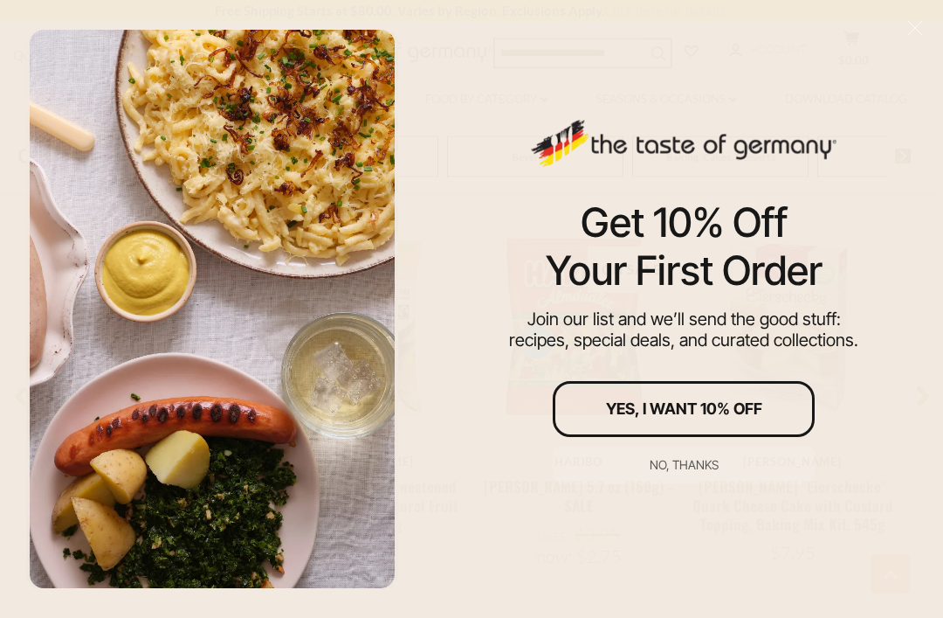
scroll to position [1238, 0]
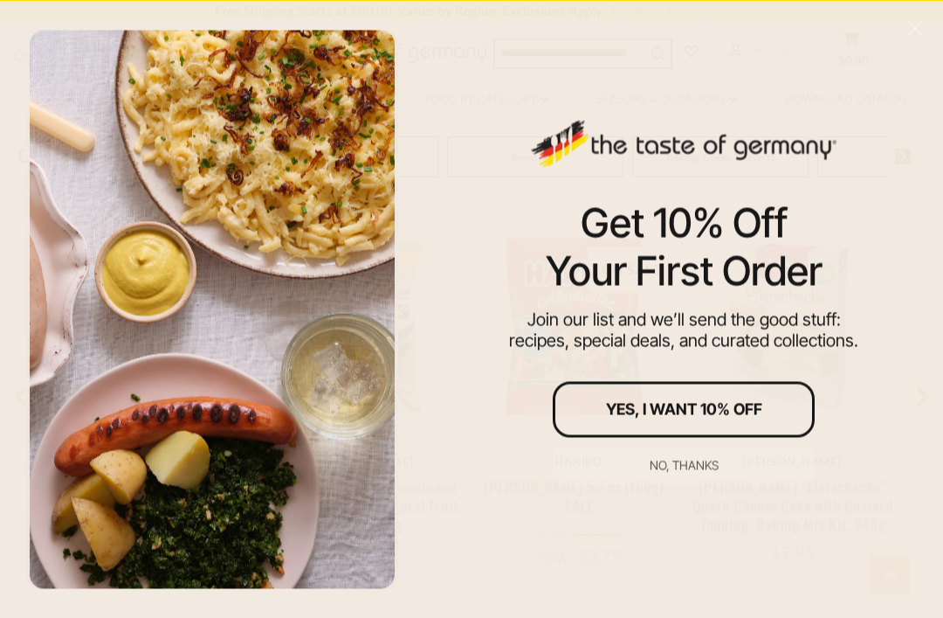
click at [709, 484] on button "No, thanks" at bounding box center [684, 465] width 262 height 38
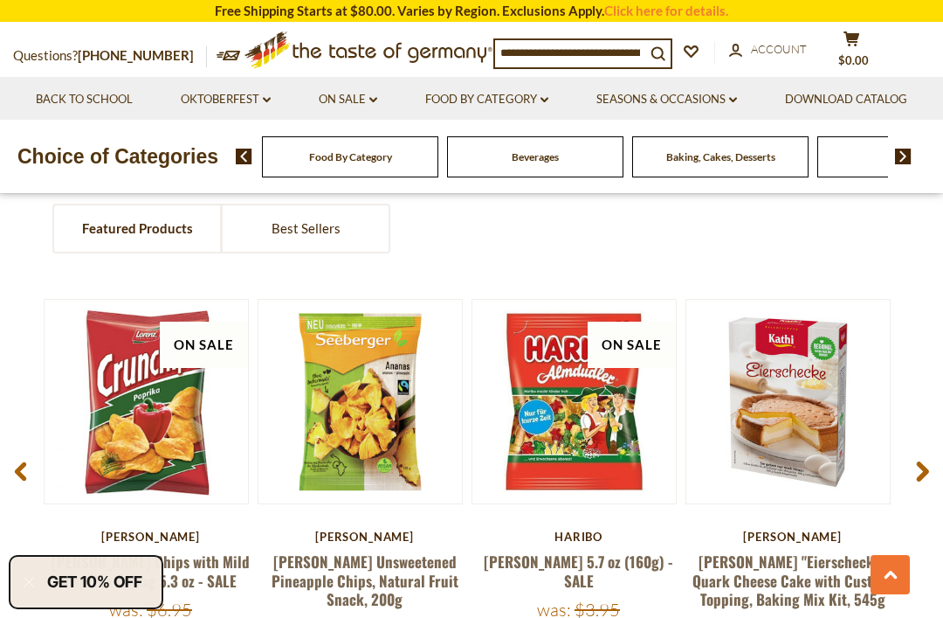
scroll to position [1161, 0]
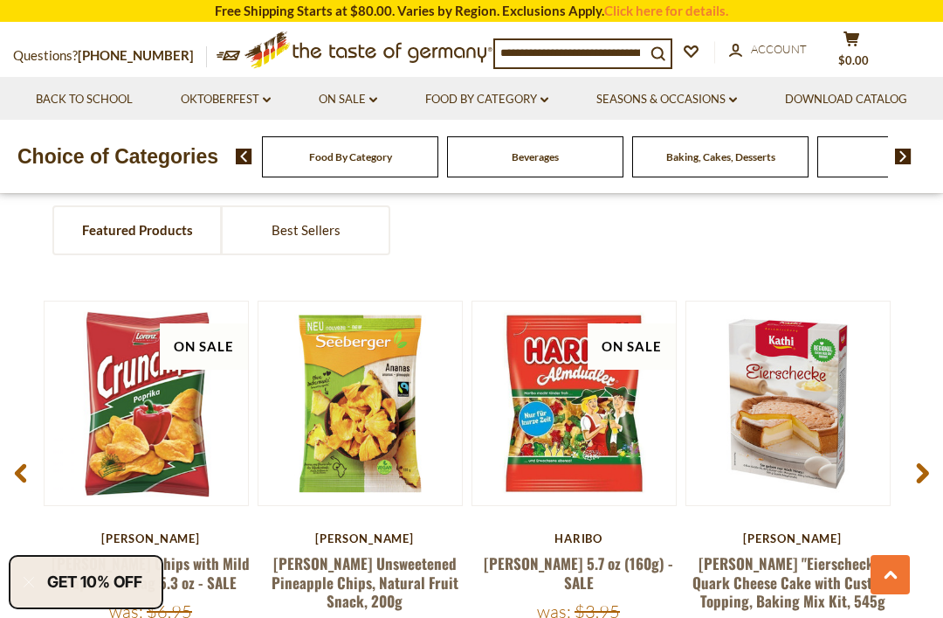
click at [934, 475] on span at bounding box center [922, 476] width 41 height 55
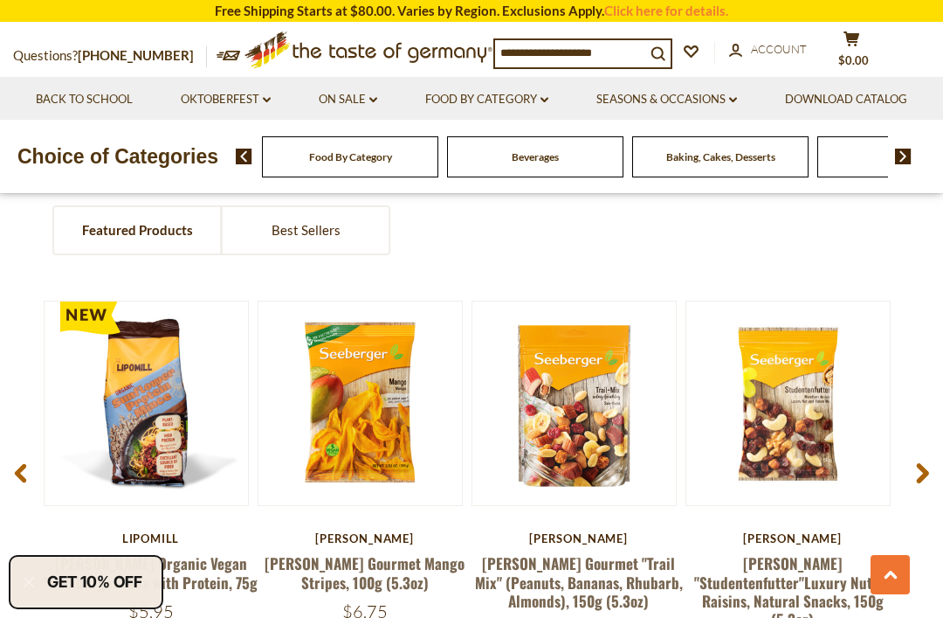
click at [922, 468] on icon at bounding box center [922, 473] width 13 height 21
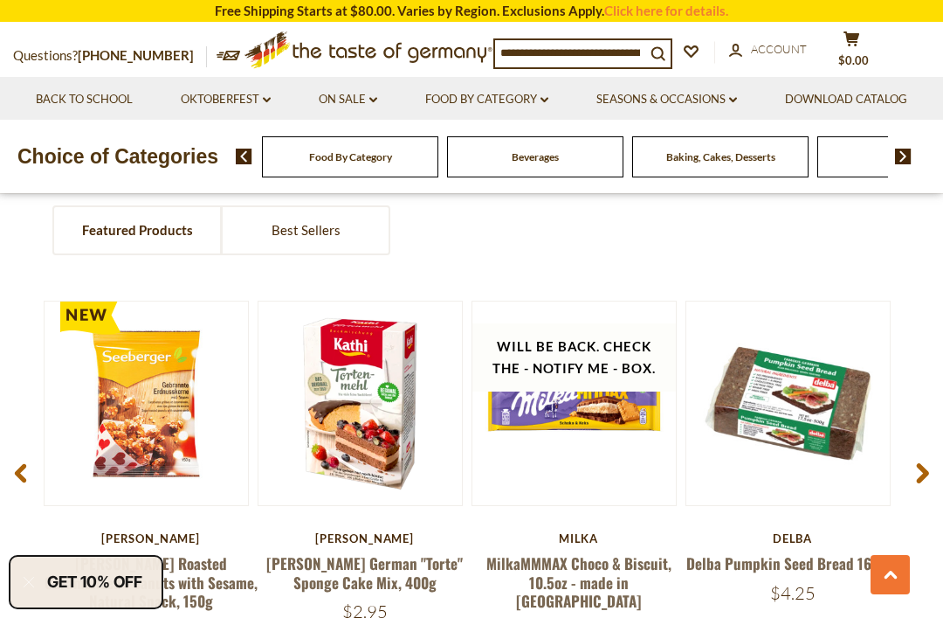
click at [929, 468] on span at bounding box center [922, 476] width 41 height 55
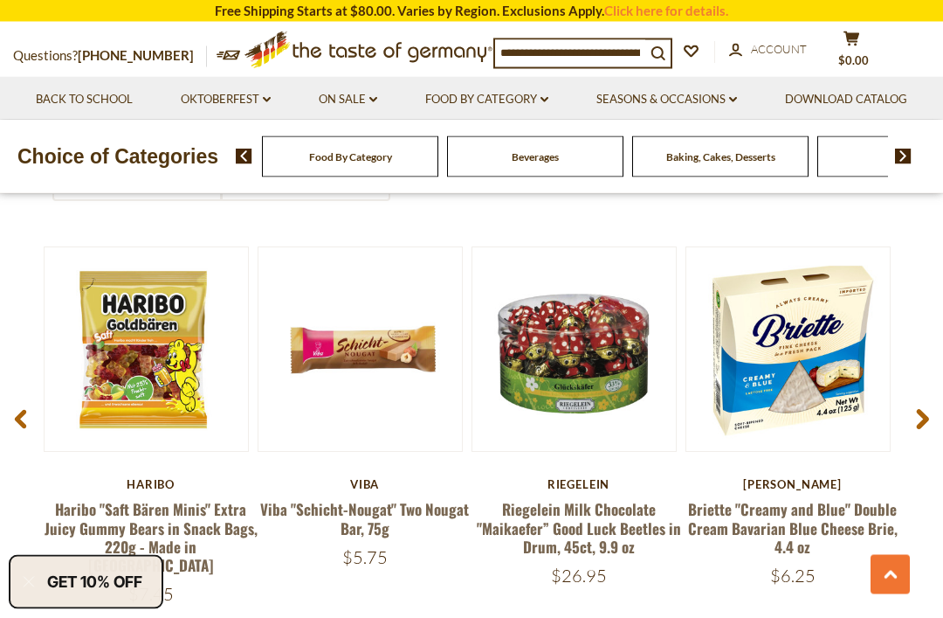
scroll to position [1216, 0]
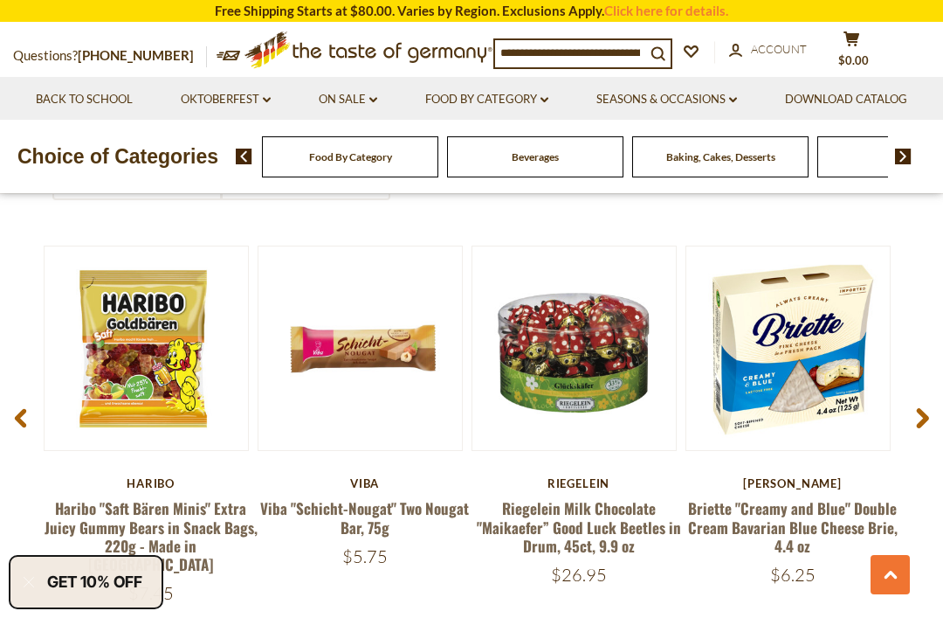
click at [918, 416] on icon at bounding box center [922, 418] width 13 height 21
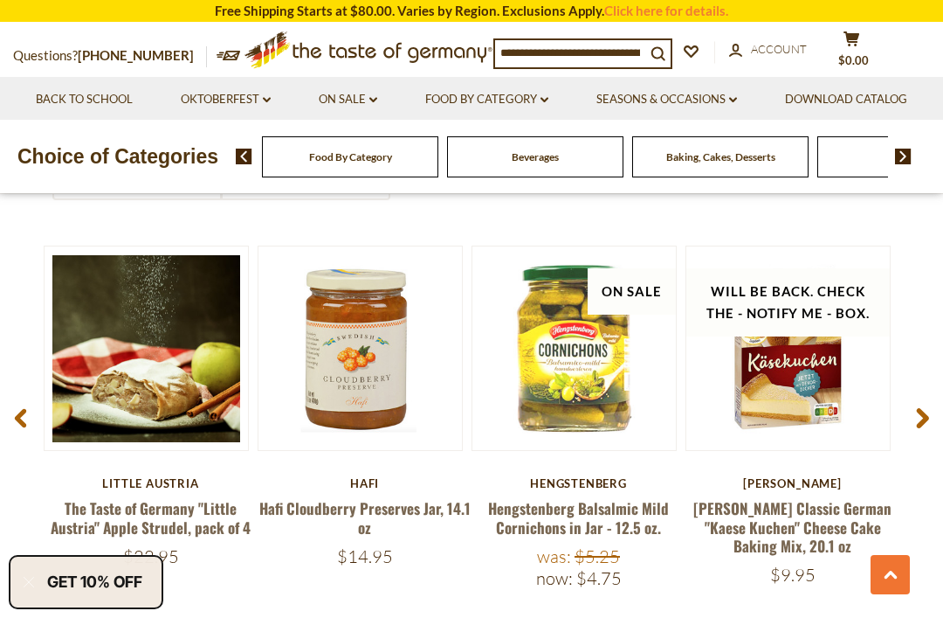
click at [14, 423] on icon at bounding box center [20, 418] width 13 height 21
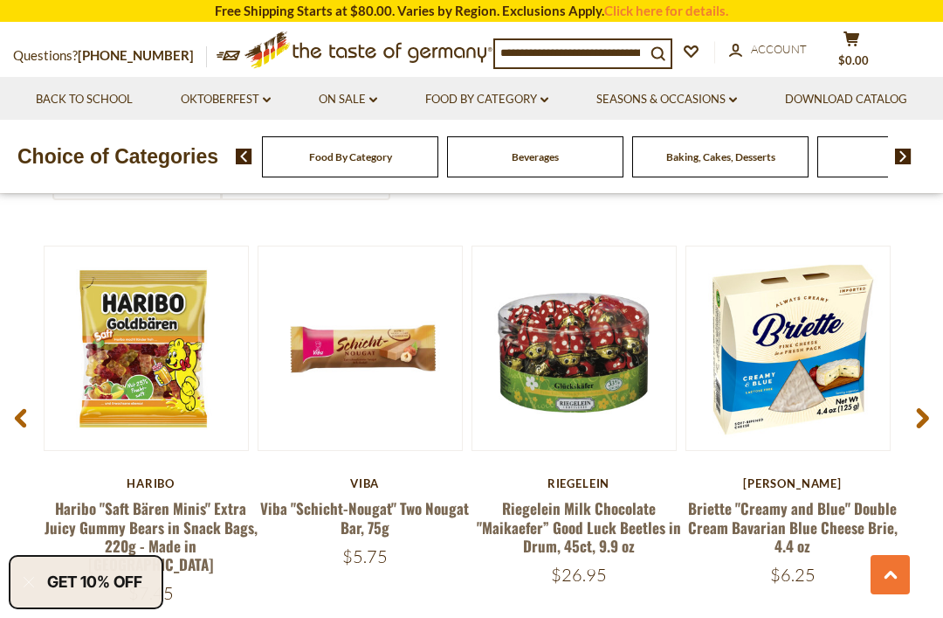
click at [931, 417] on span at bounding box center [922, 421] width 41 height 55
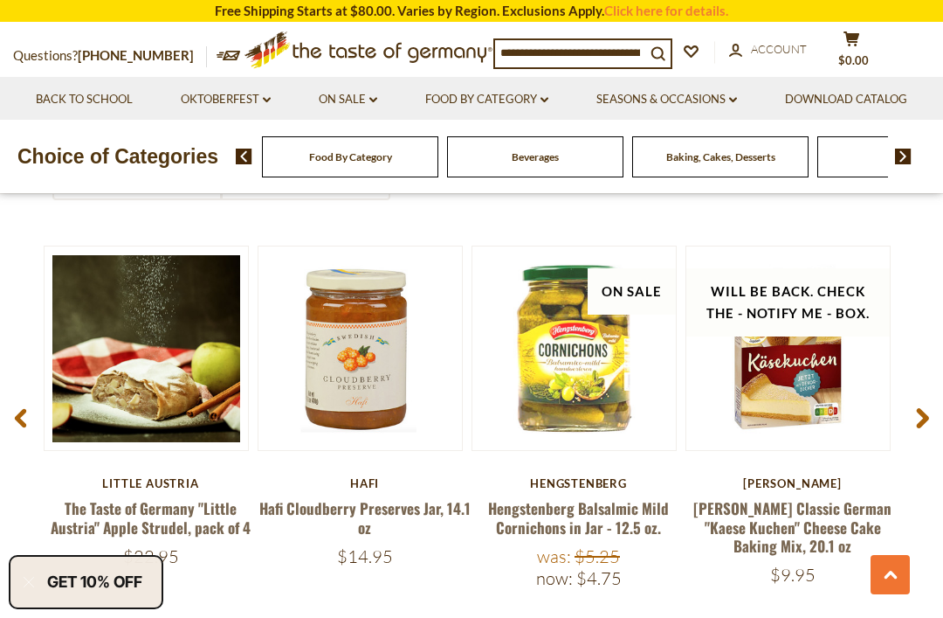
click at [14, 422] on icon at bounding box center [20, 418] width 13 height 21
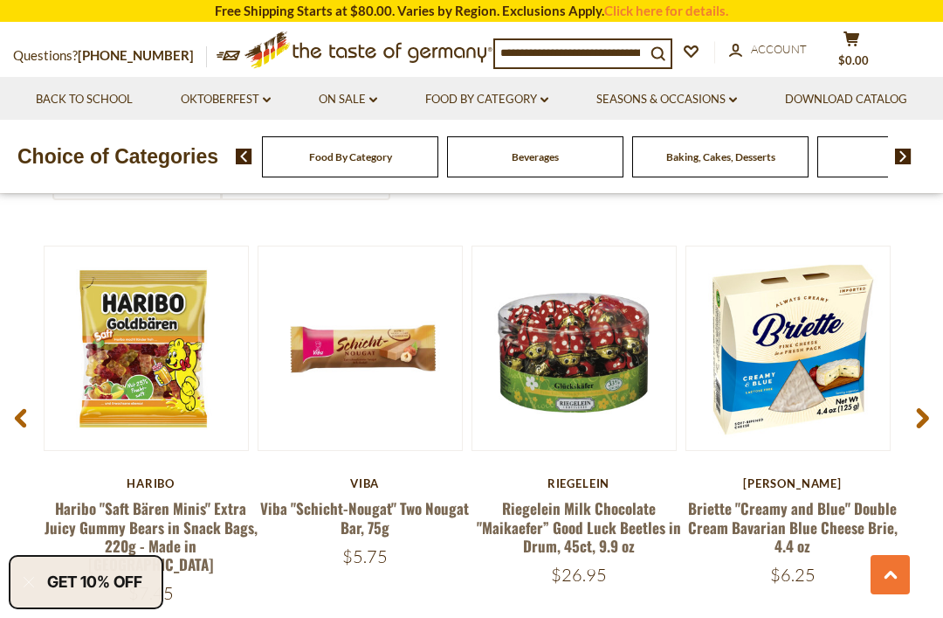
click at [935, 416] on span at bounding box center [922, 421] width 41 height 55
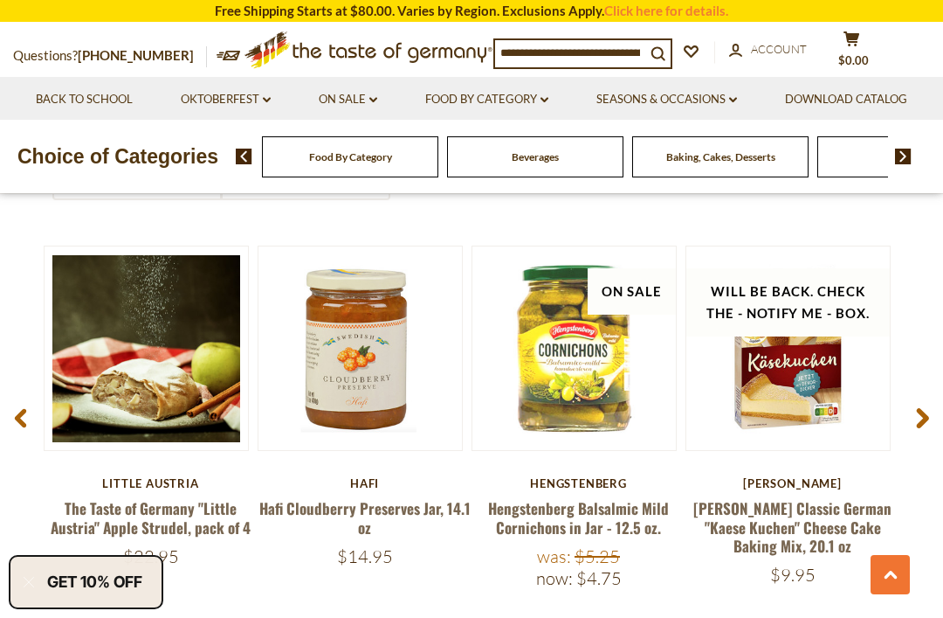
click at [934, 418] on span at bounding box center [922, 421] width 41 height 55
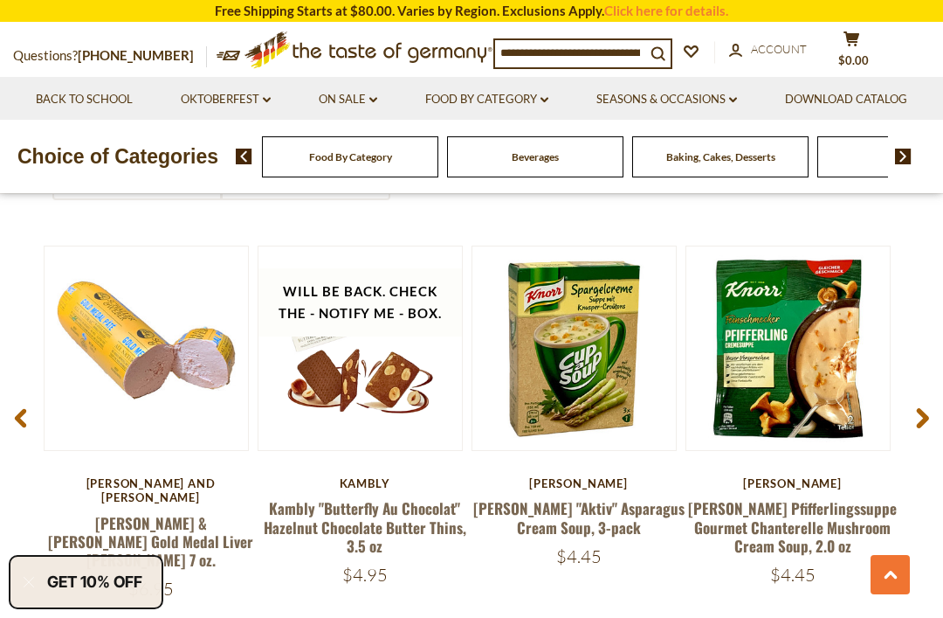
click at [942, 429] on span at bounding box center [922, 421] width 41 height 55
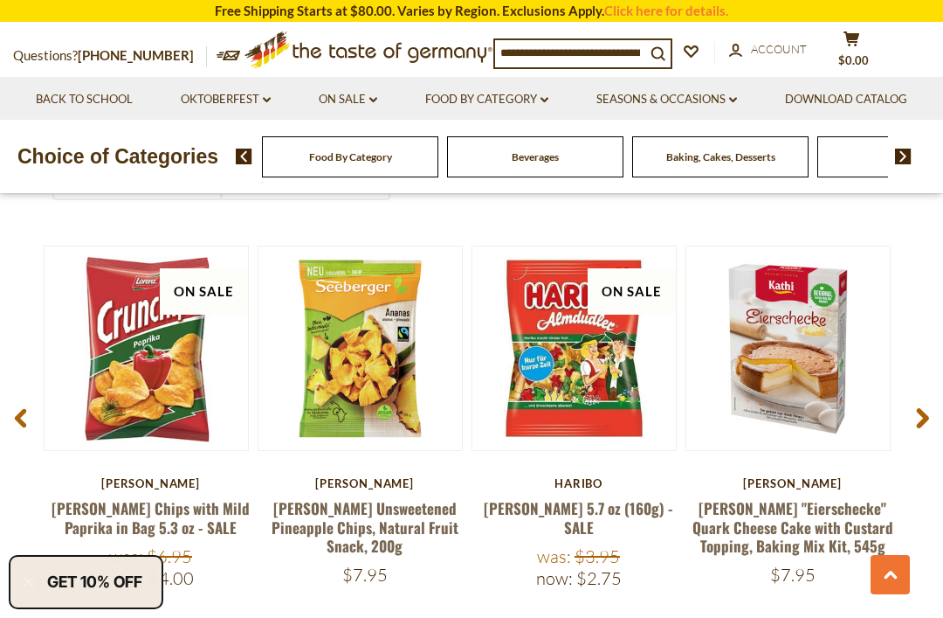
click at [930, 417] on span at bounding box center [922, 421] width 41 height 55
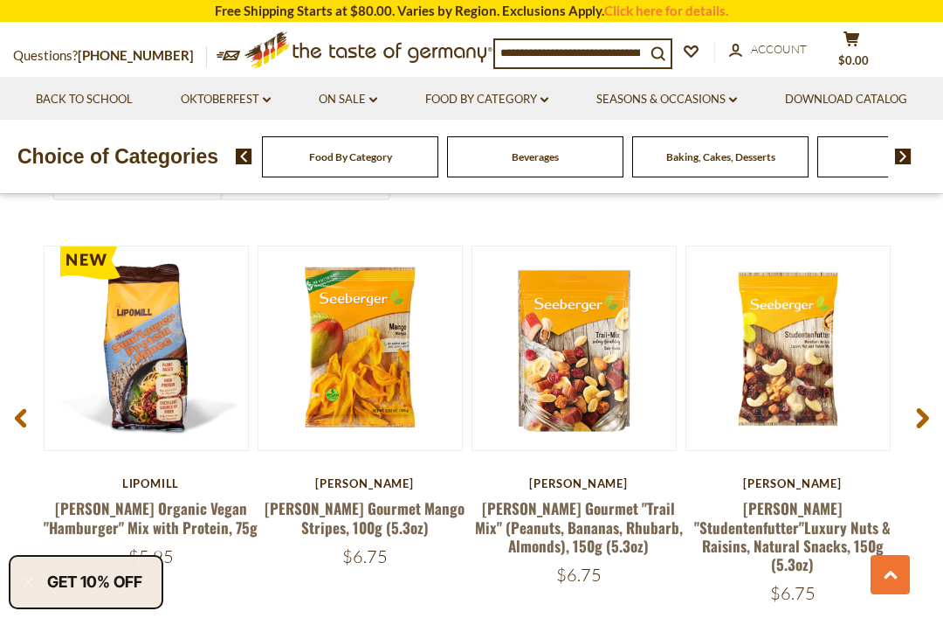
click at [938, 422] on span at bounding box center [922, 421] width 41 height 55
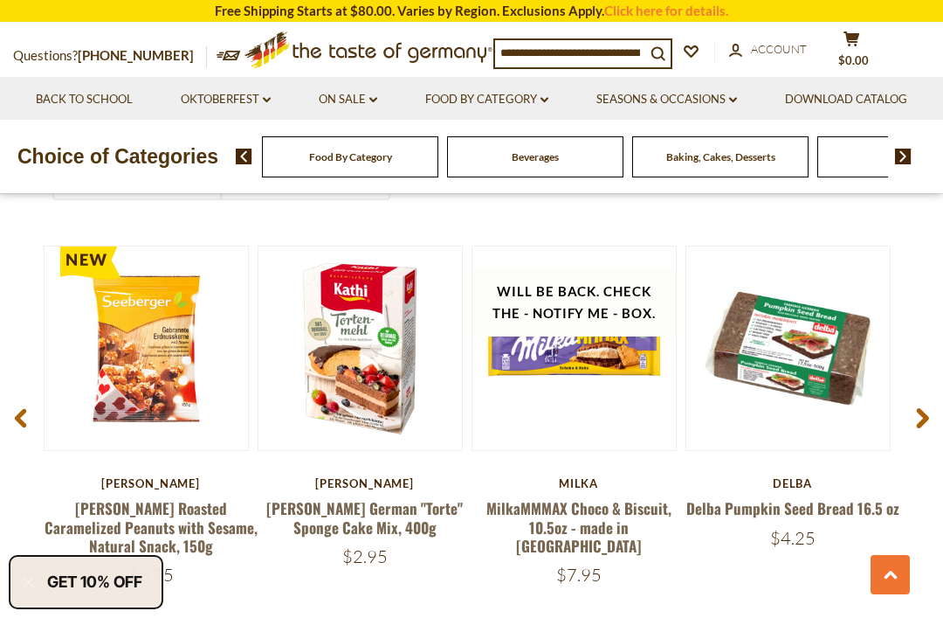
click at [934, 423] on span at bounding box center [922, 421] width 41 height 55
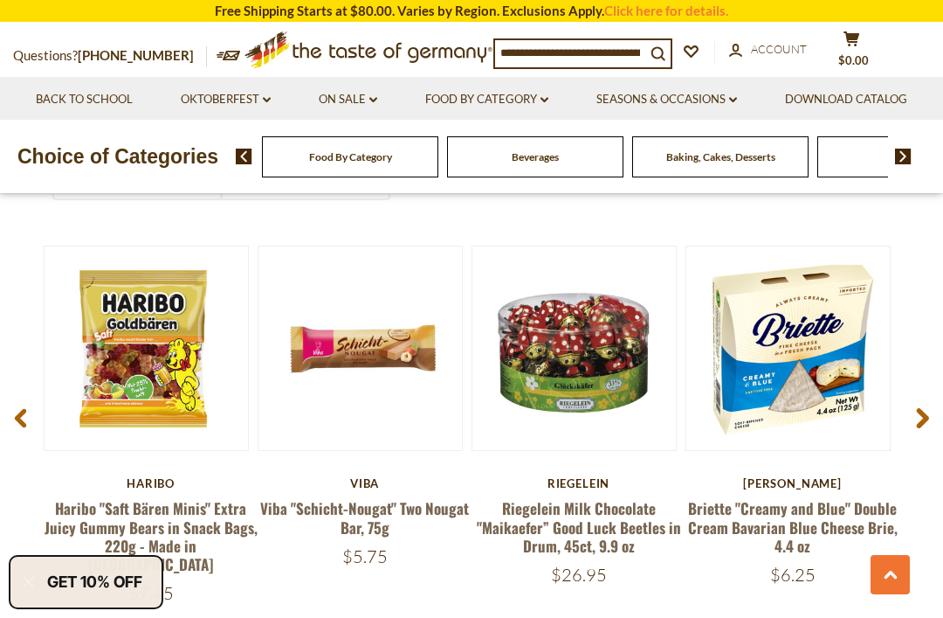
click at [932, 423] on span at bounding box center [922, 421] width 41 height 55
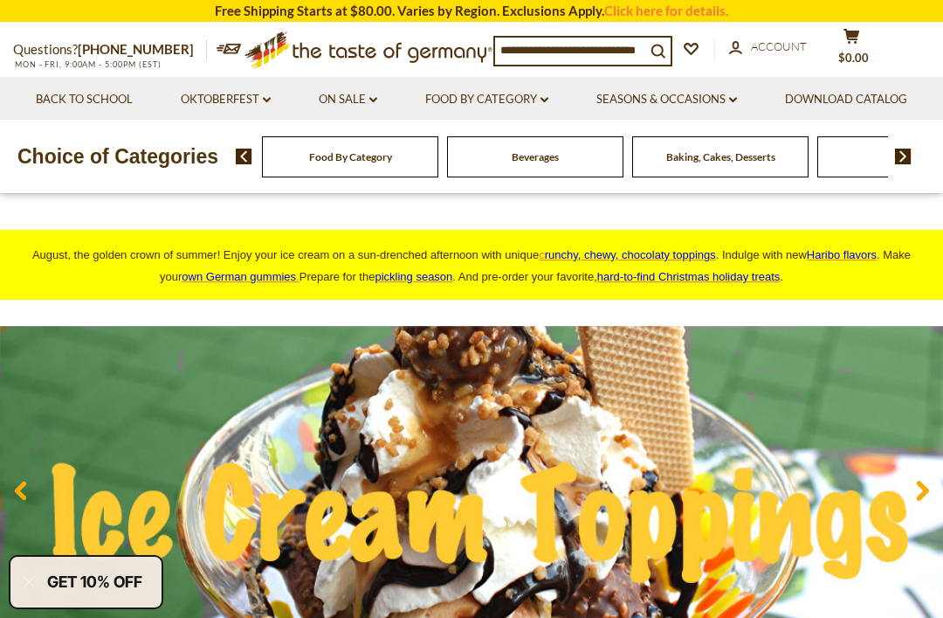
scroll to position [0, 0]
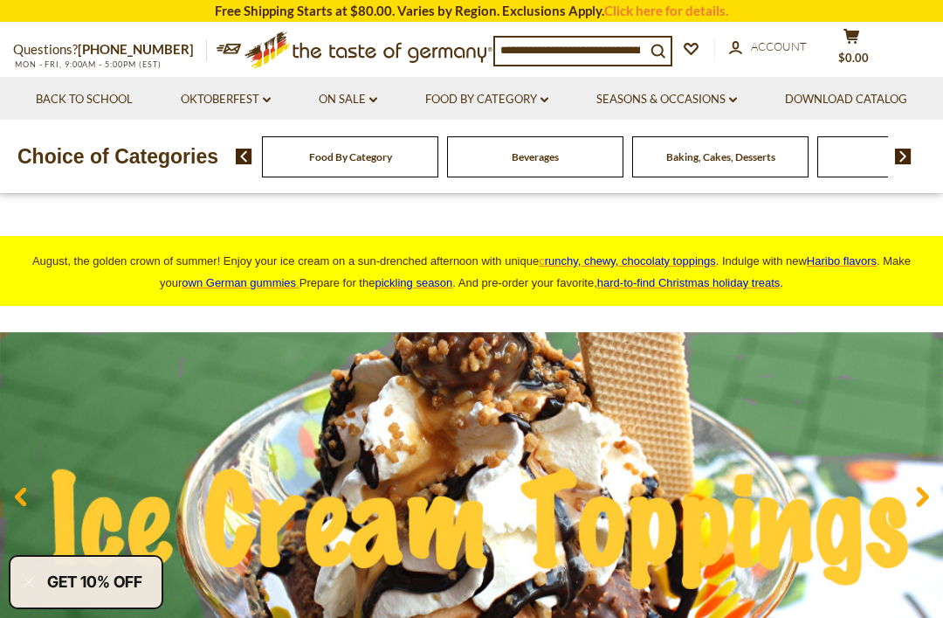
click at [133, 93] on link "Back to School" at bounding box center [84, 99] width 97 height 19
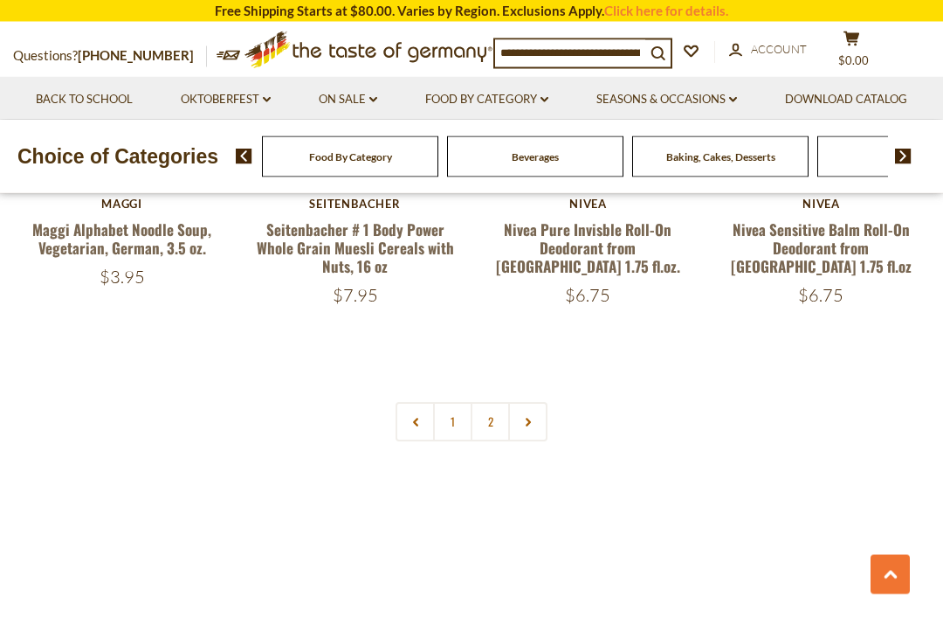
scroll to position [3895, 0]
click at [532, 403] on link at bounding box center [527, 422] width 39 height 39
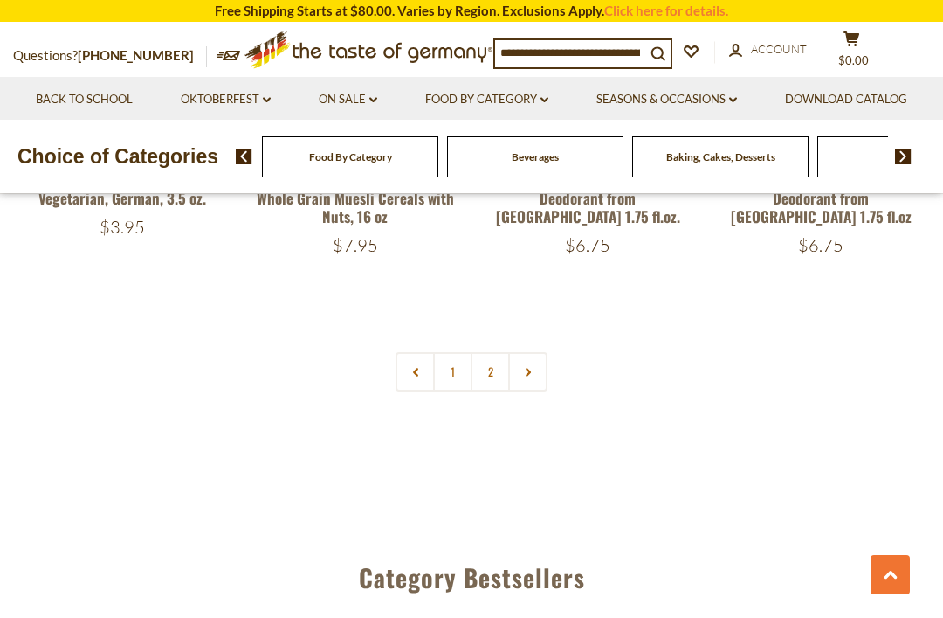
scroll to position [3944, 0]
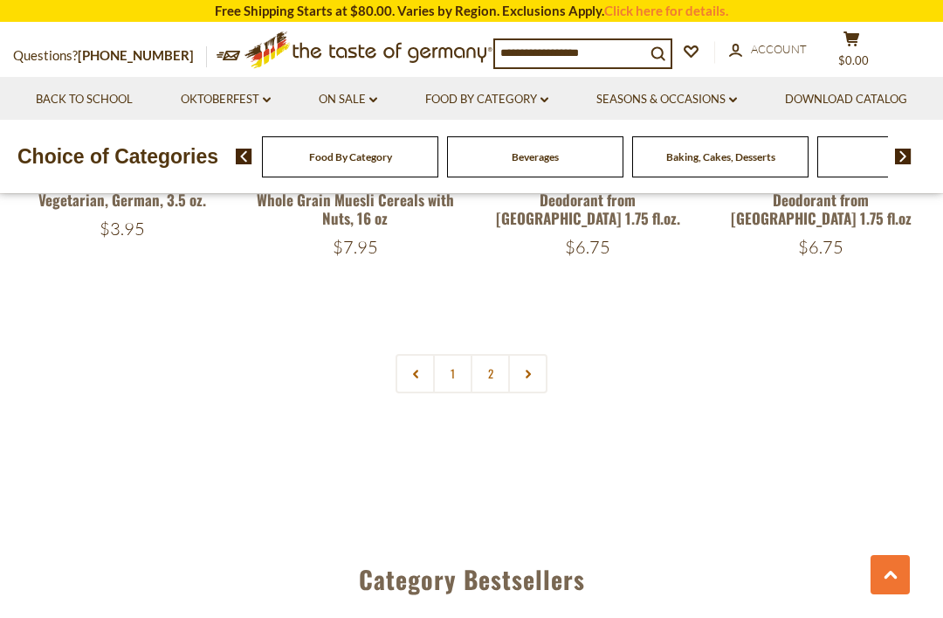
click at [534, 354] on link at bounding box center [527, 373] width 39 height 39
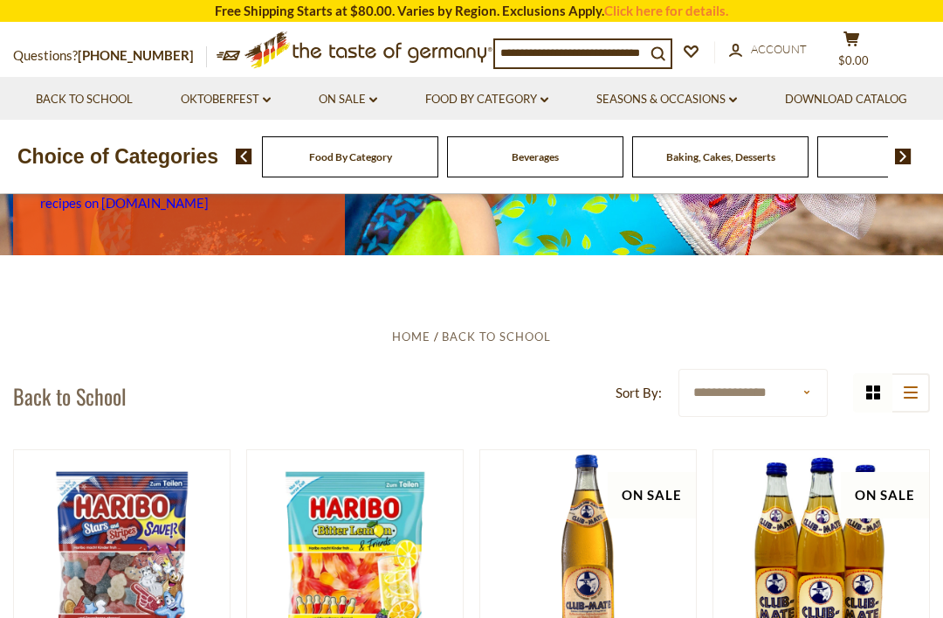
scroll to position [0, 0]
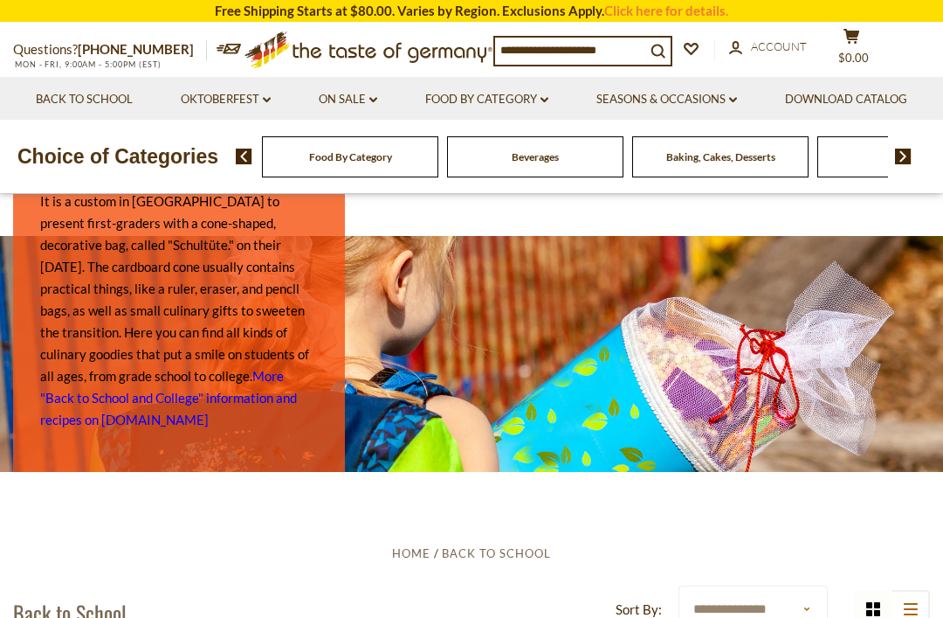
click at [909, 164] on img at bounding box center [903, 157] width 17 height 16
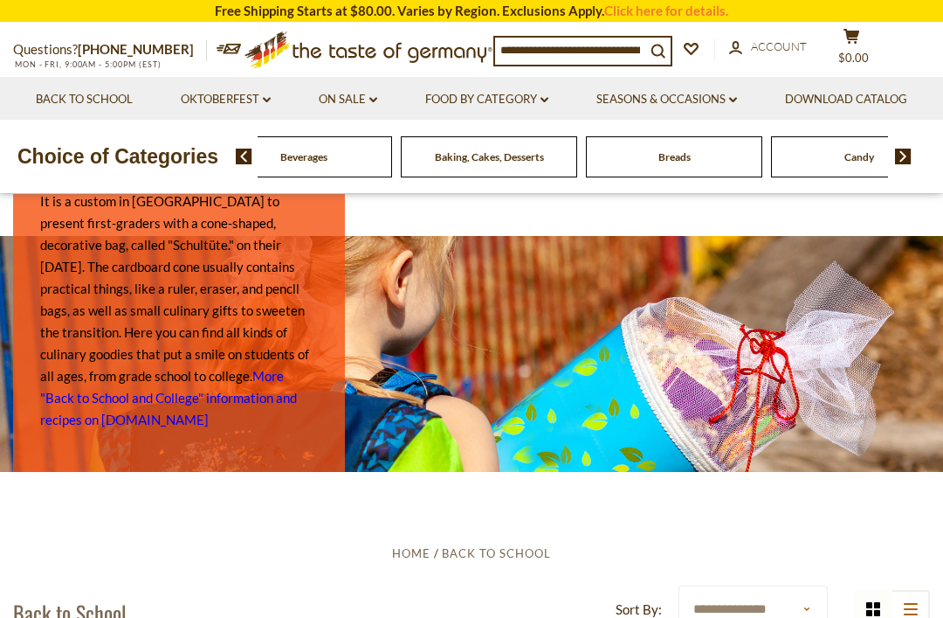
click at [905, 164] on img at bounding box center [903, 157] width 17 height 16
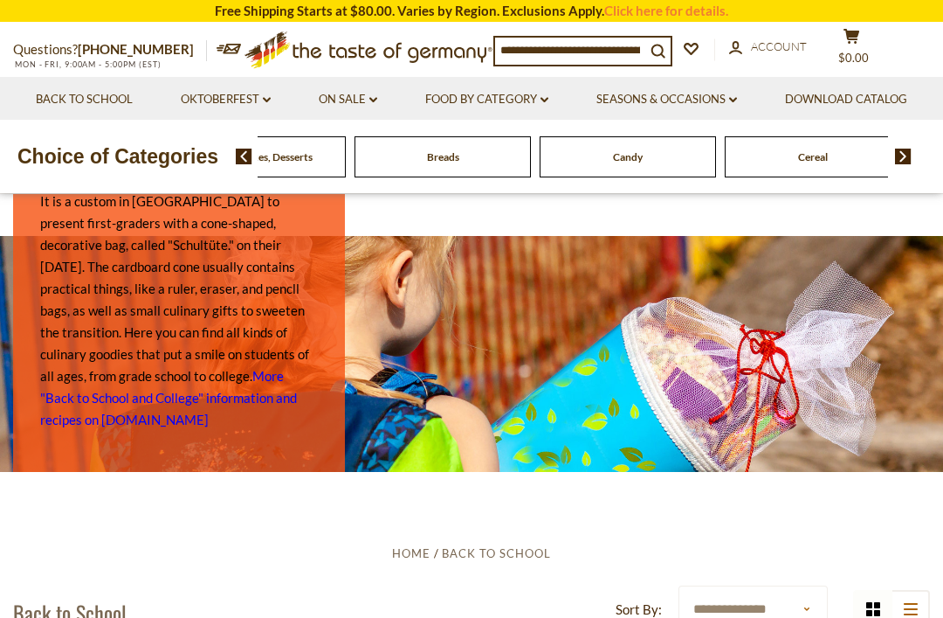
click at [907, 164] on img at bounding box center [903, 157] width 17 height 16
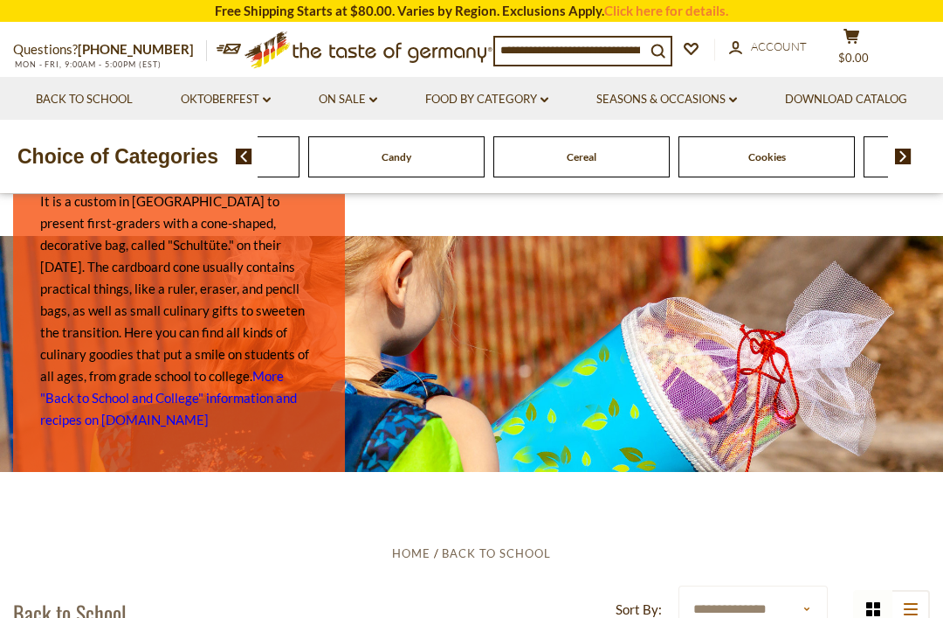
click at [911, 164] on img at bounding box center [903, 157] width 17 height 16
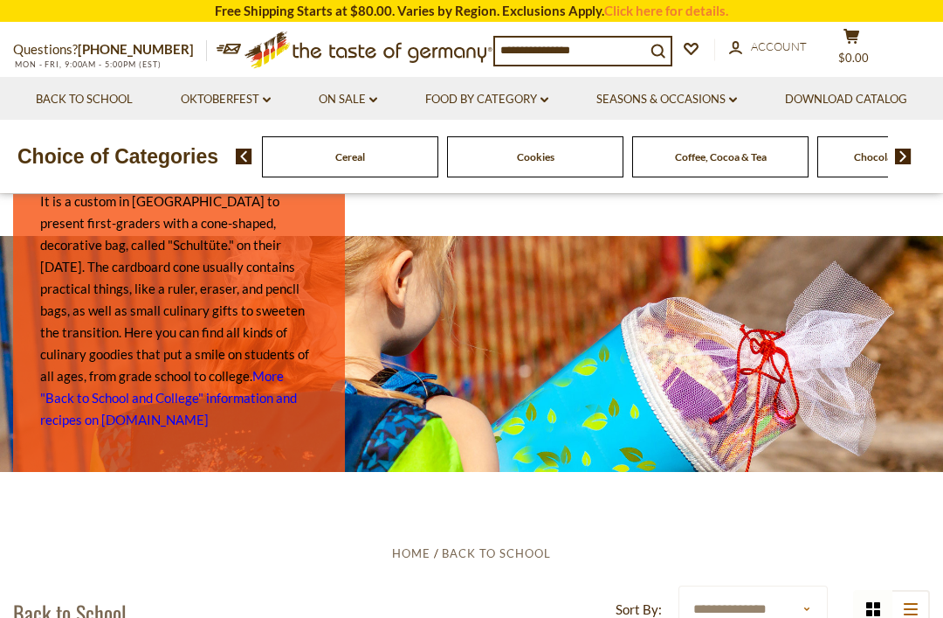
click at [919, 177] on div "Food By Category Beverages Baking, Cakes, Desserts Breads Candy Cereal Cookies …" at bounding box center [590, 156] width 708 height 42
click at [909, 164] on img at bounding box center [903, 157] width 17 height 16
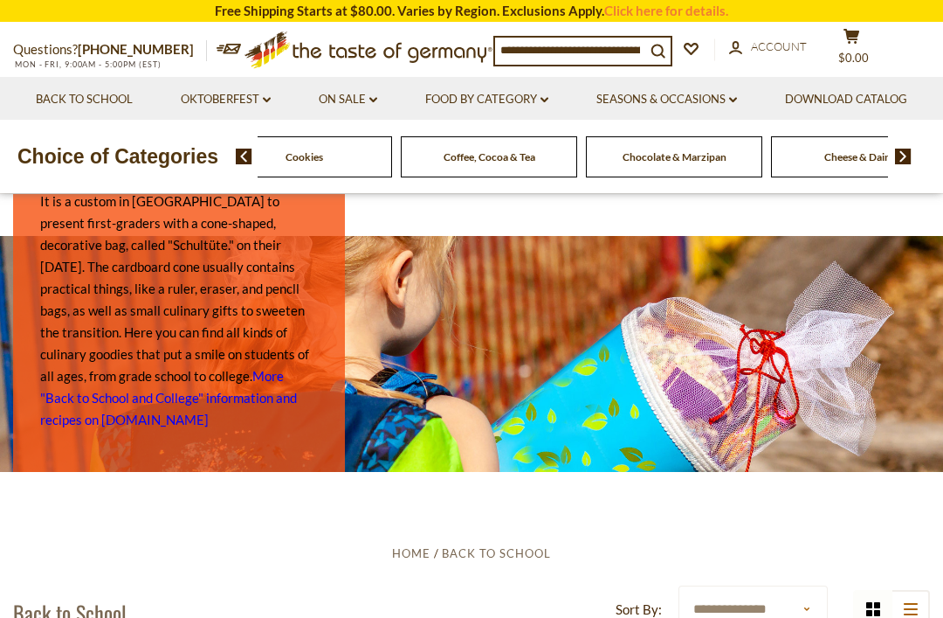
click at [911, 164] on img at bounding box center [903, 157] width 17 height 16
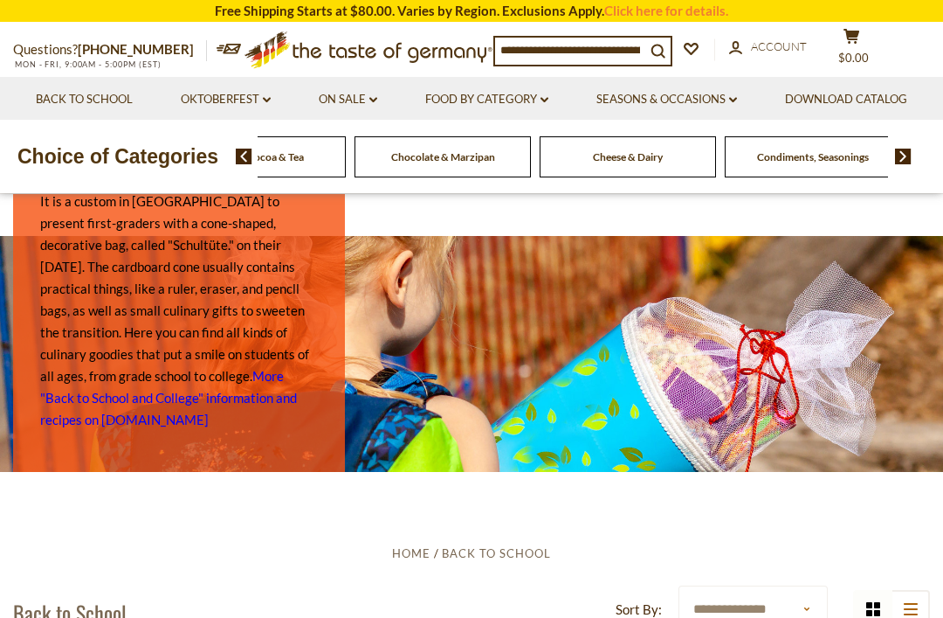
click at [910, 164] on img at bounding box center [903, 157] width 17 height 16
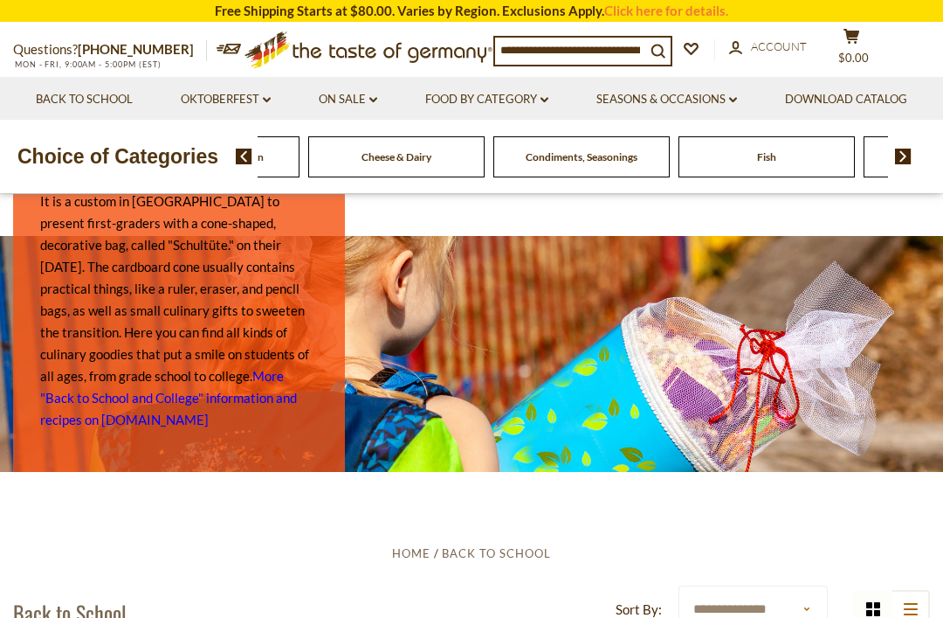
click at [909, 164] on img at bounding box center [903, 157] width 17 height 16
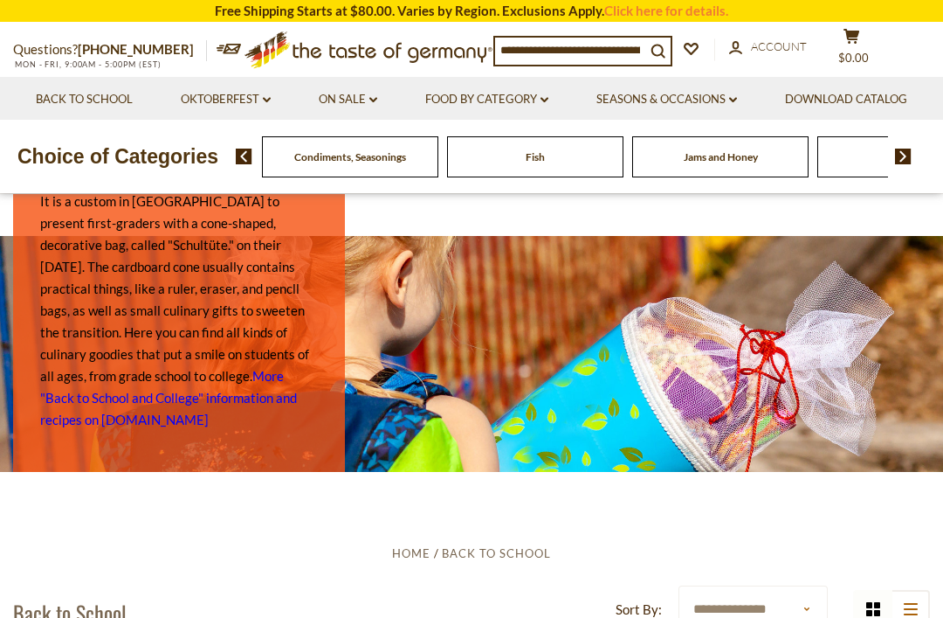
click at [908, 164] on img at bounding box center [903, 157] width 17 height 16
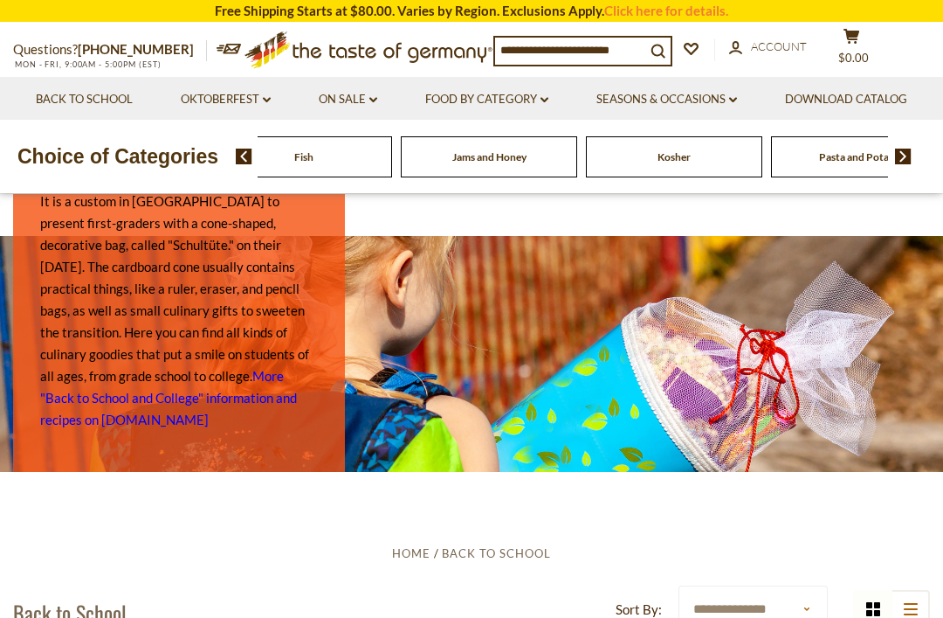
click at [910, 164] on img at bounding box center [903, 157] width 17 height 16
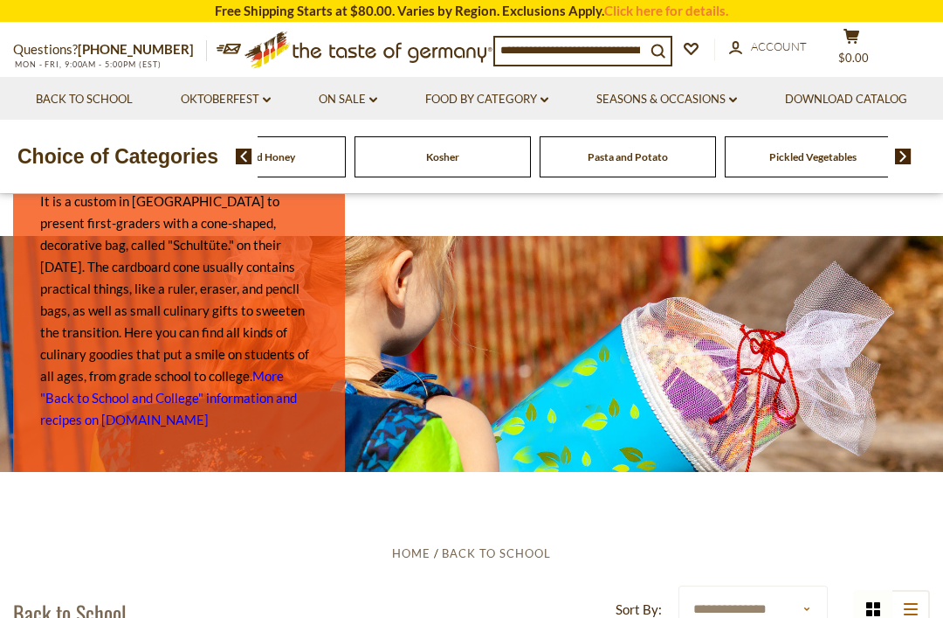
click at [909, 164] on img at bounding box center [903, 157] width 17 height 16
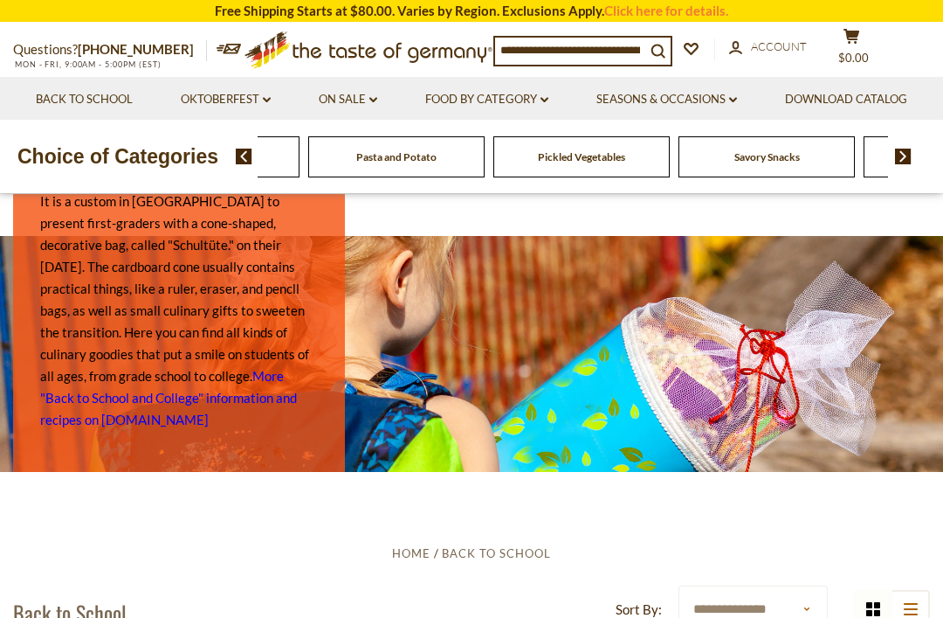
click at [909, 164] on img at bounding box center [903, 157] width 17 height 16
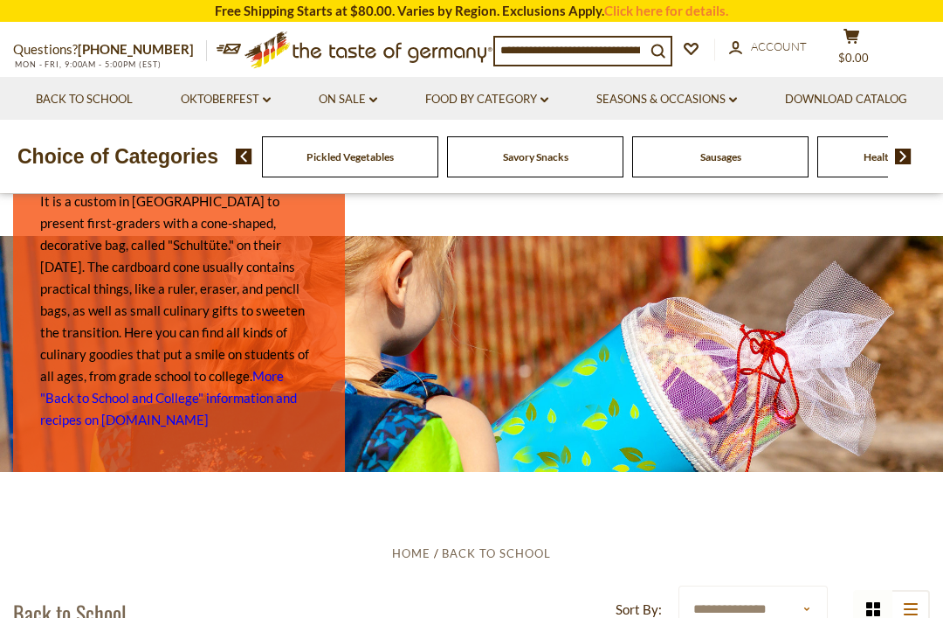
click at [910, 164] on img at bounding box center [903, 157] width 17 height 16
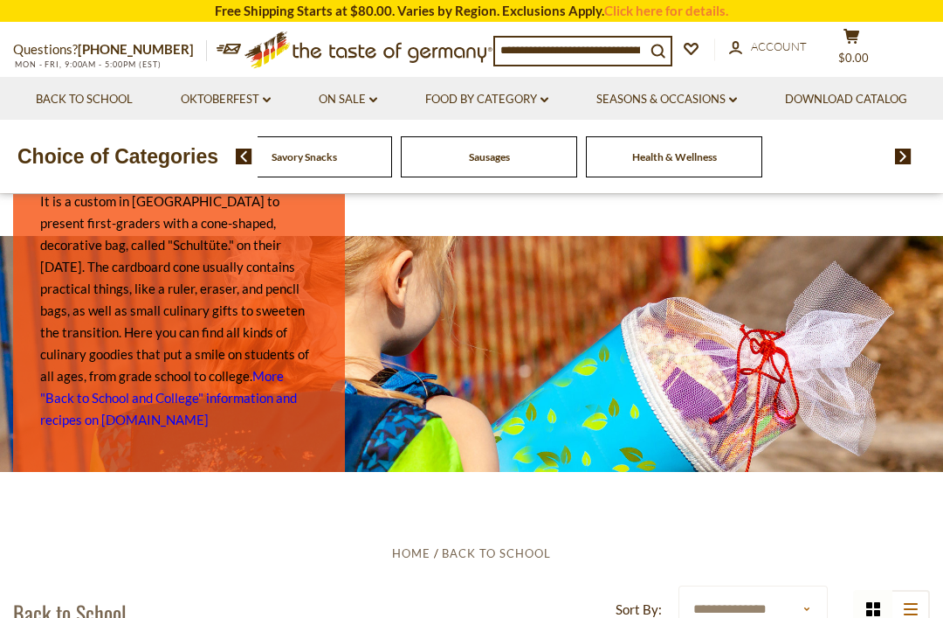
click at [909, 164] on img at bounding box center [903, 157] width 17 height 16
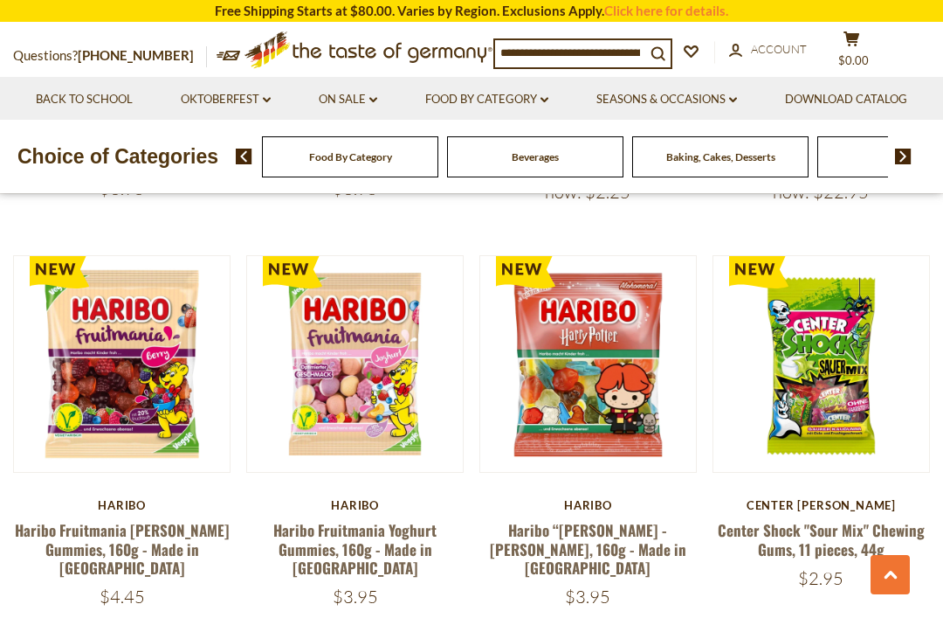
scroll to position [809, 0]
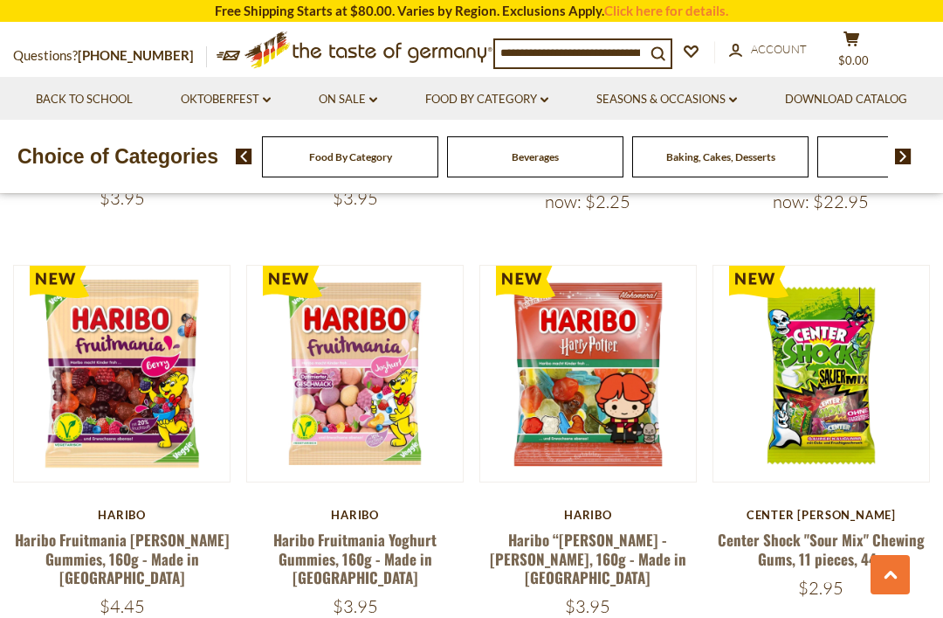
click at [133, 100] on link "Back to School" at bounding box center [84, 99] width 97 height 19
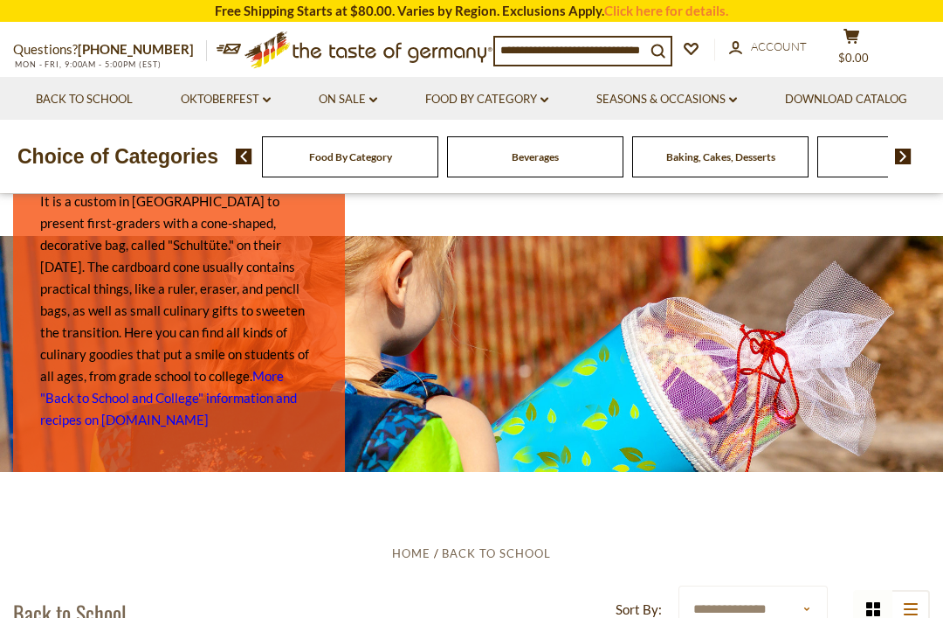
click at [893, 164] on span at bounding box center [897, 157] width 30 height 16
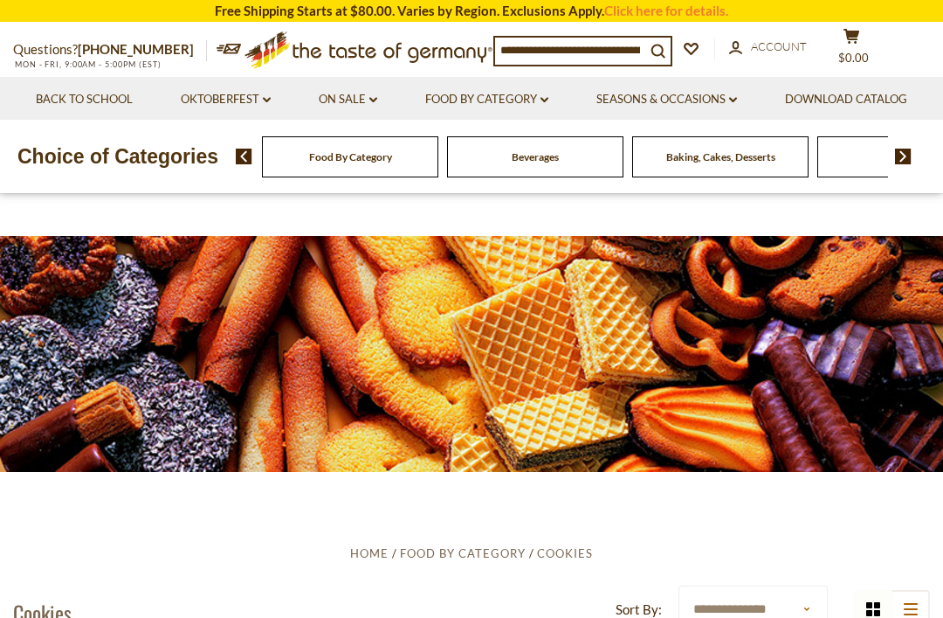
click at [133, 104] on link "Back to School" at bounding box center [84, 99] width 97 height 19
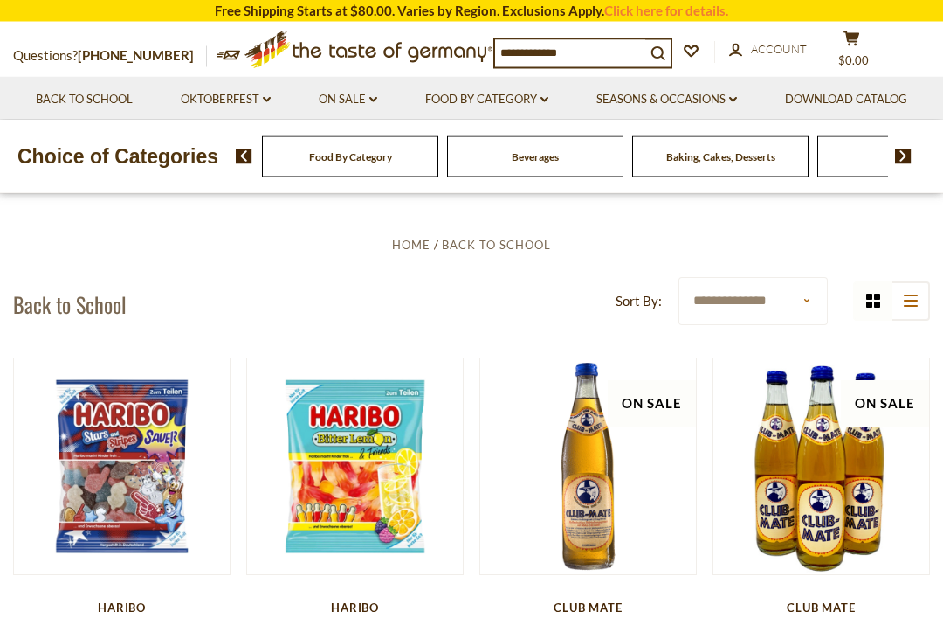
scroll to position [304, 0]
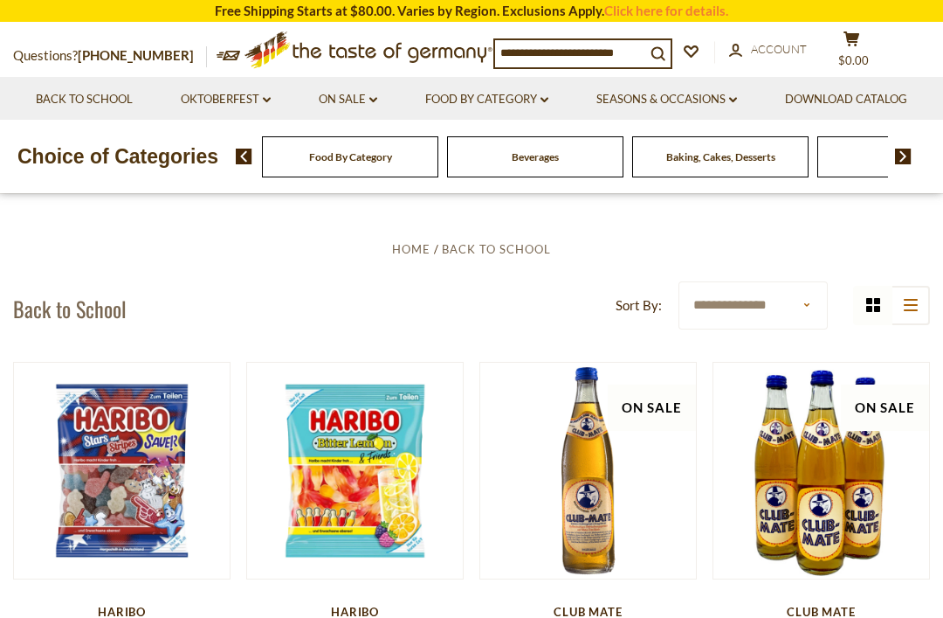
click at [812, 310] on select "**********" at bounding box center [753, 305] width 149 height 48
select select "**********"
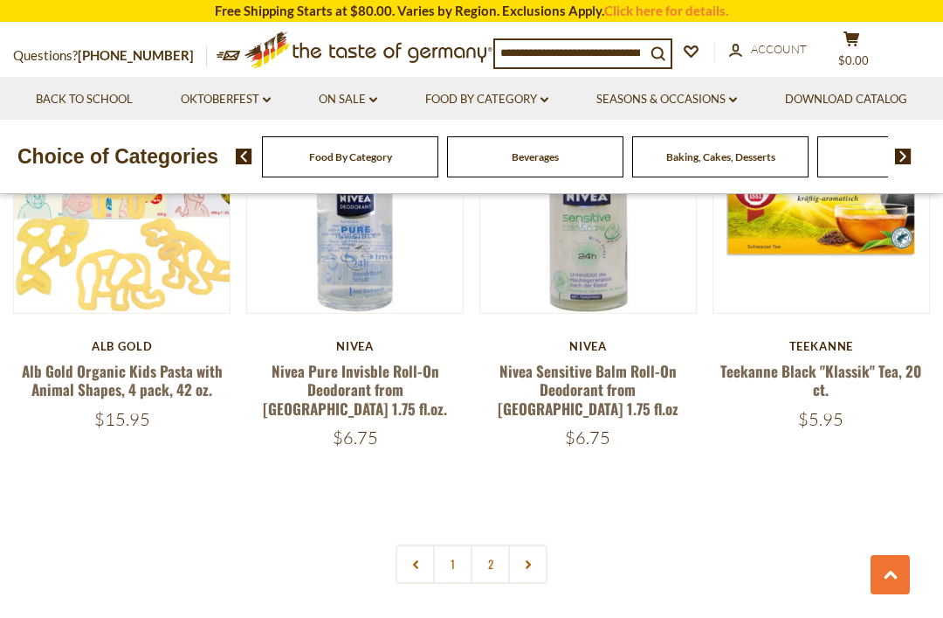
scroll to position [3790, 0]
click at [453, 545] on link "1" at bounding box center [452, 564] width 39 height 39
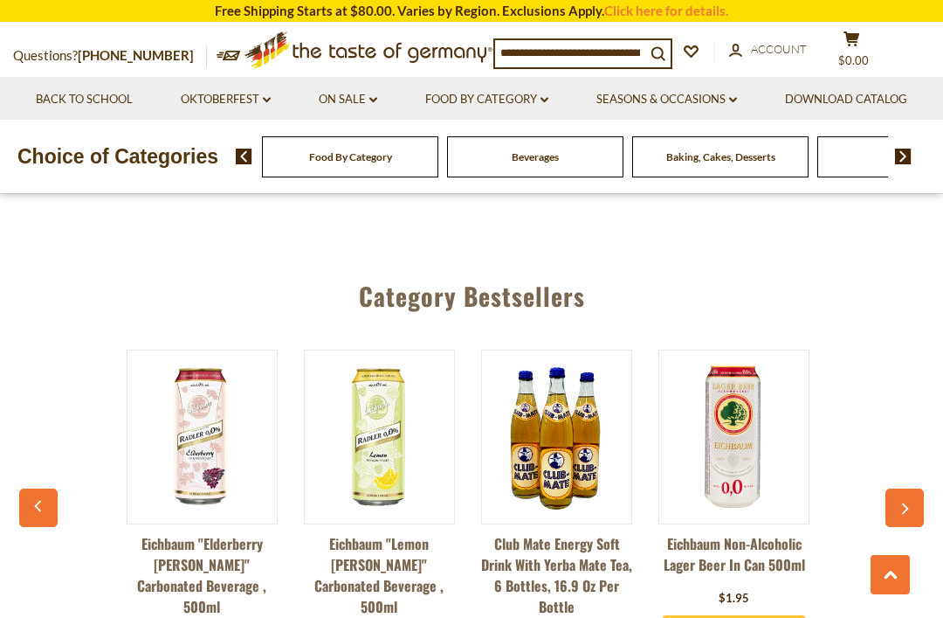
scroll to position [0, 0]
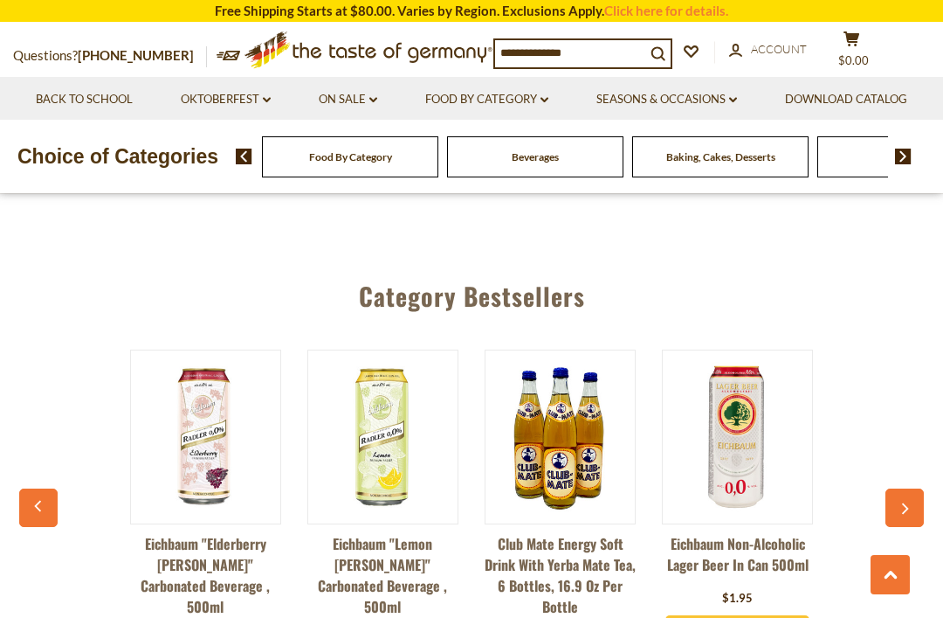
click at [133, 102] on link "Back to School" at bounding box center [84, 99] width 97 height 19
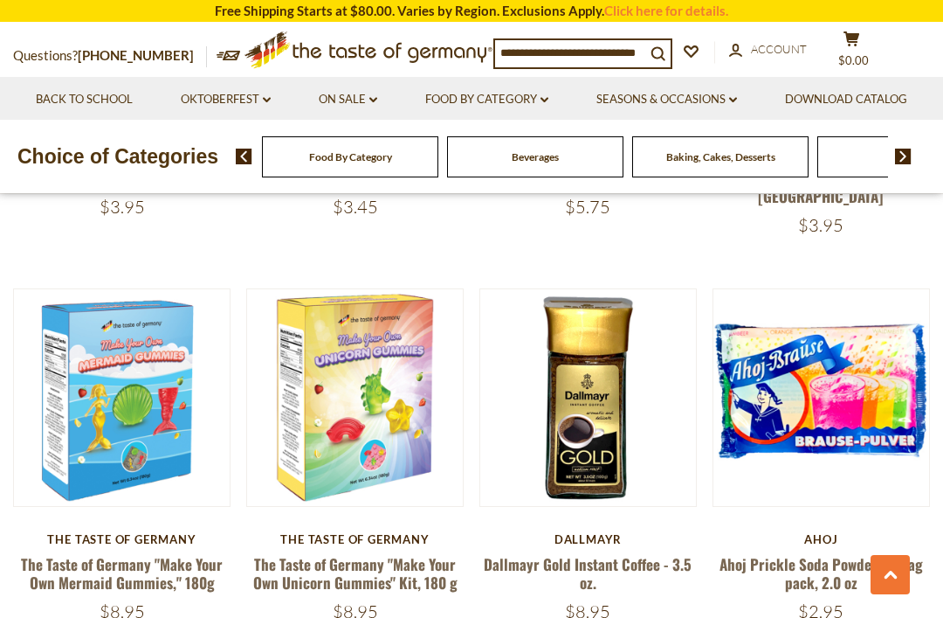
scroll to position [3176, 0]
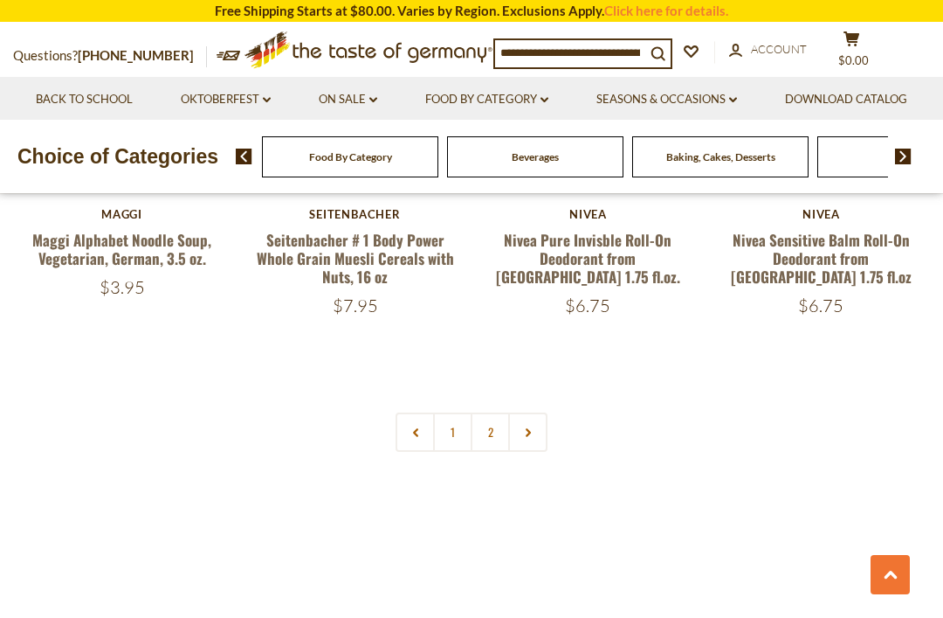
click at [538, 412] on link at bounding box center [527, 431] width 39 height 39
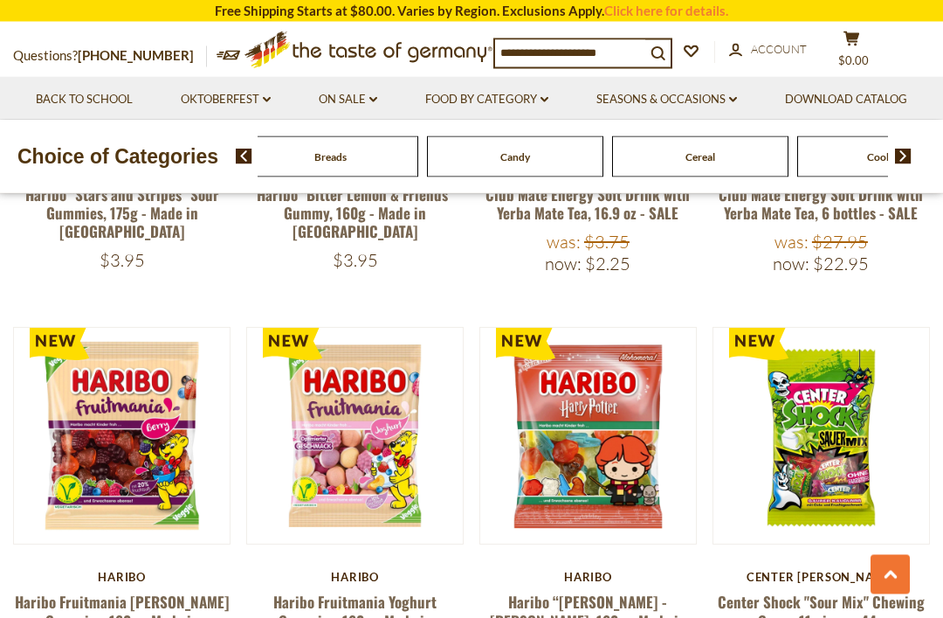
scroll to position [747, 0]
click at [909, 164] on img at bounding box center [903, 157] width 17 height 16
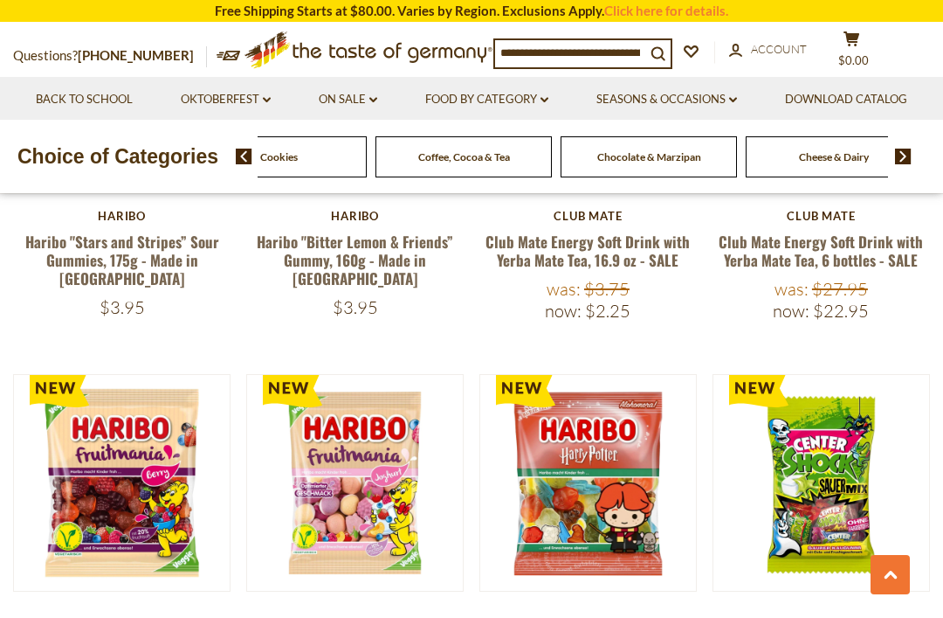
scroll to position [699, 0]
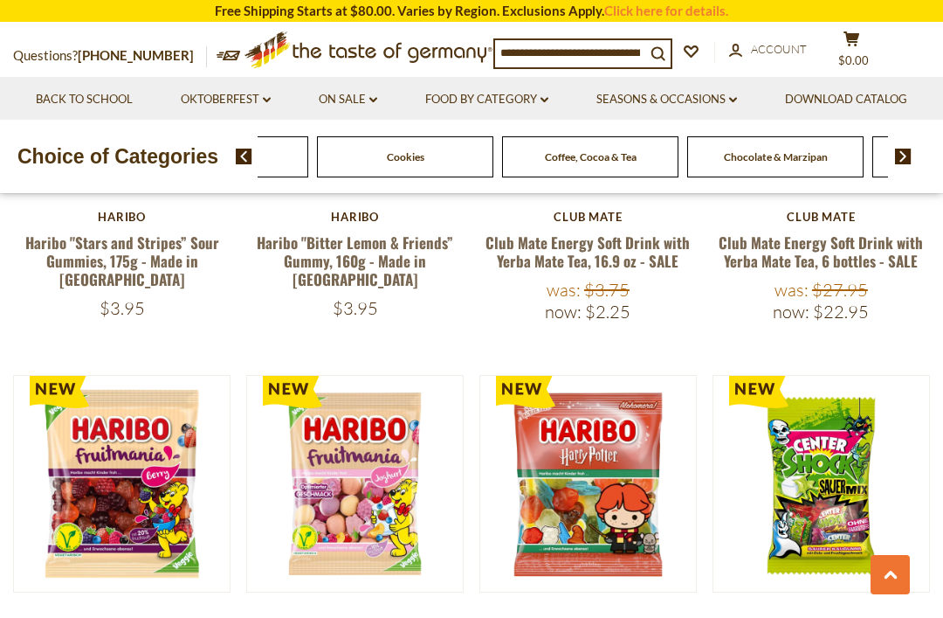
click at [545, 163] on span "Coffee, Cocoa & Tea" at bounding box center [591, 156] width 92 height 13
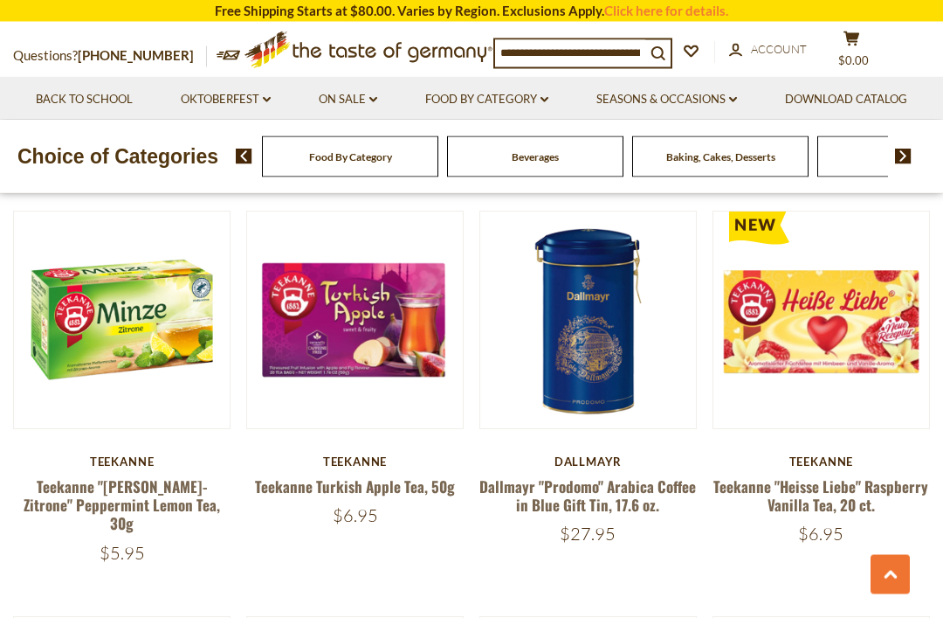
scroll to position [3231, 0]
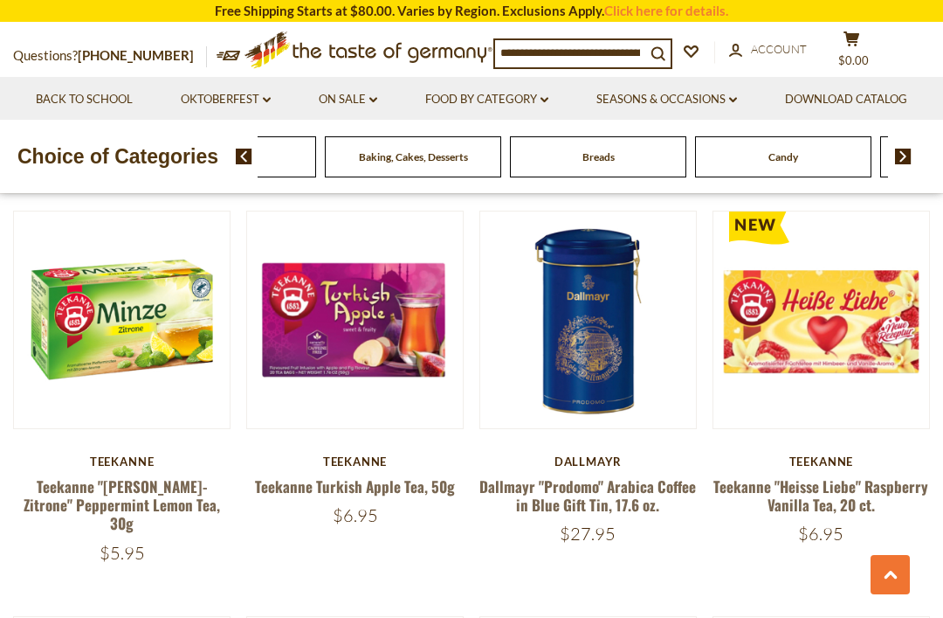
click at [131, 177] on div "Beverages" at bounding box center [43, 156] width 176 height 41
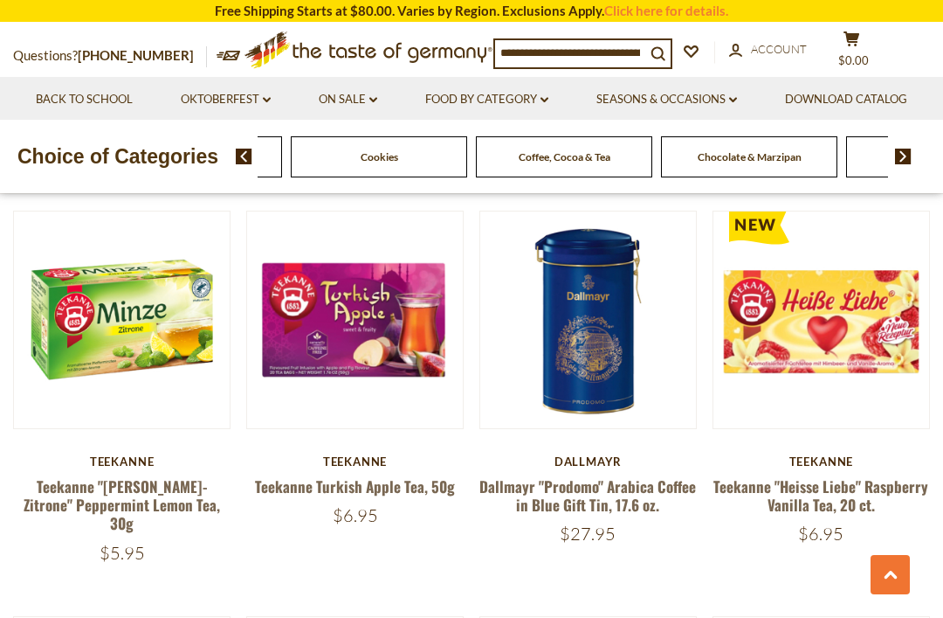
click at [789, 177] on div "Food By Category [GEOGRAPHIC_DATA] Baking, Cakes, Desserts Breads Candy Cereal …" at bounding box center [934, 156] width 3519 height 41
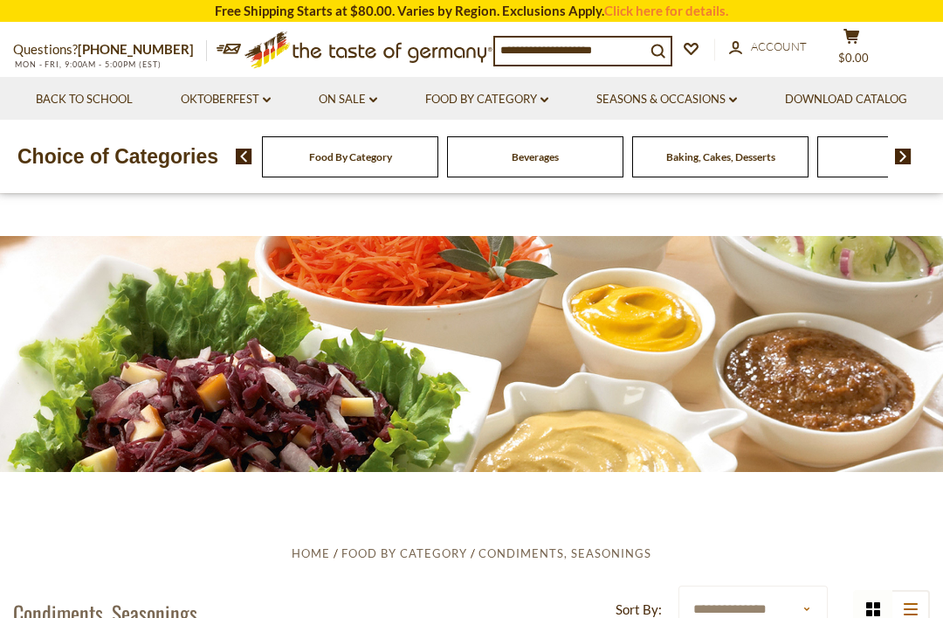
click at [133, 106] on link "Back to School" at bounding box center [84, 99] width 97 height 19
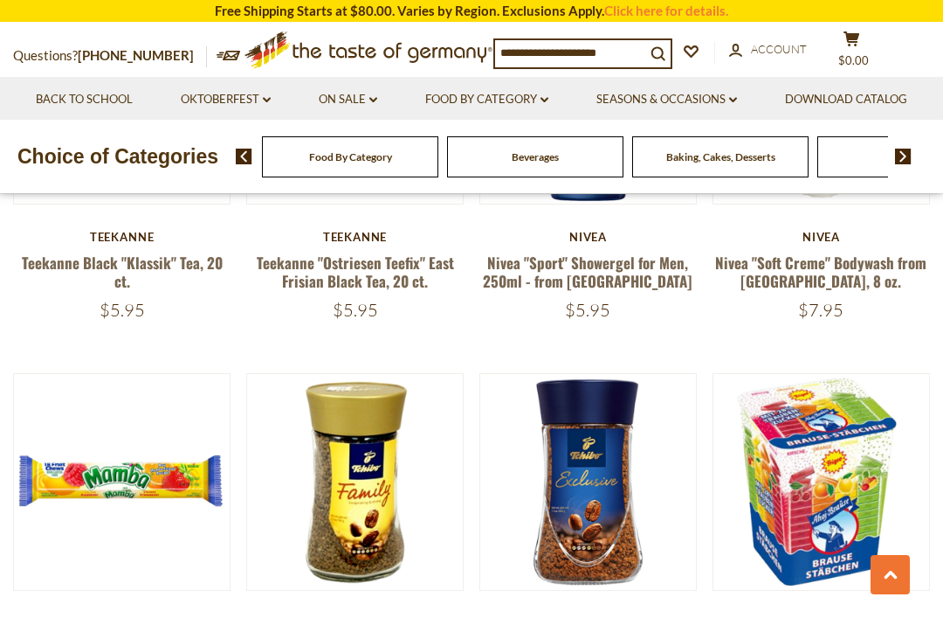
scroll to position [1888, 0]
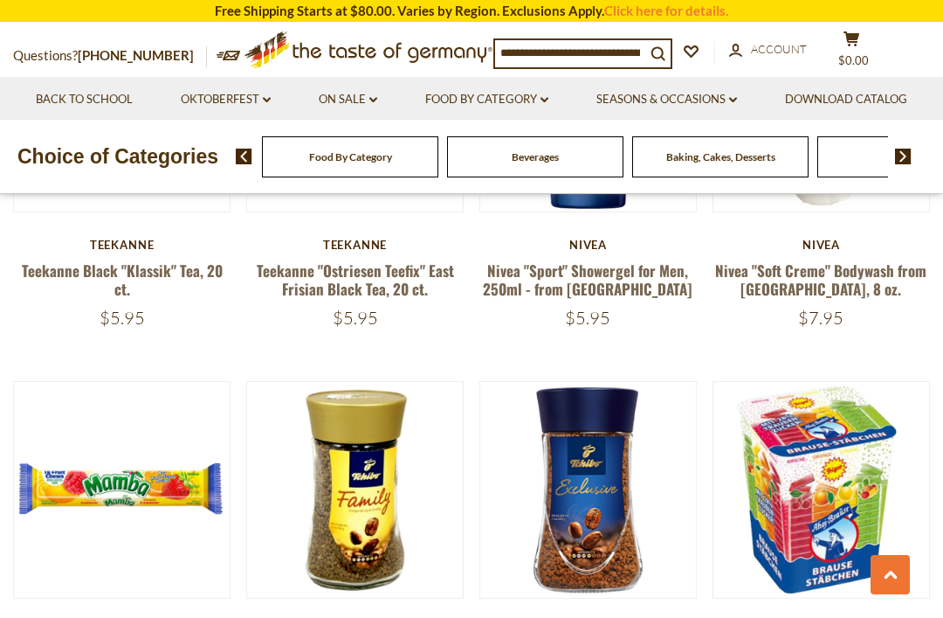
click at [737, 97] on link "Seasons & Occasions dropdown_arrow" at bounding box center [667, 99] width 141 height 19
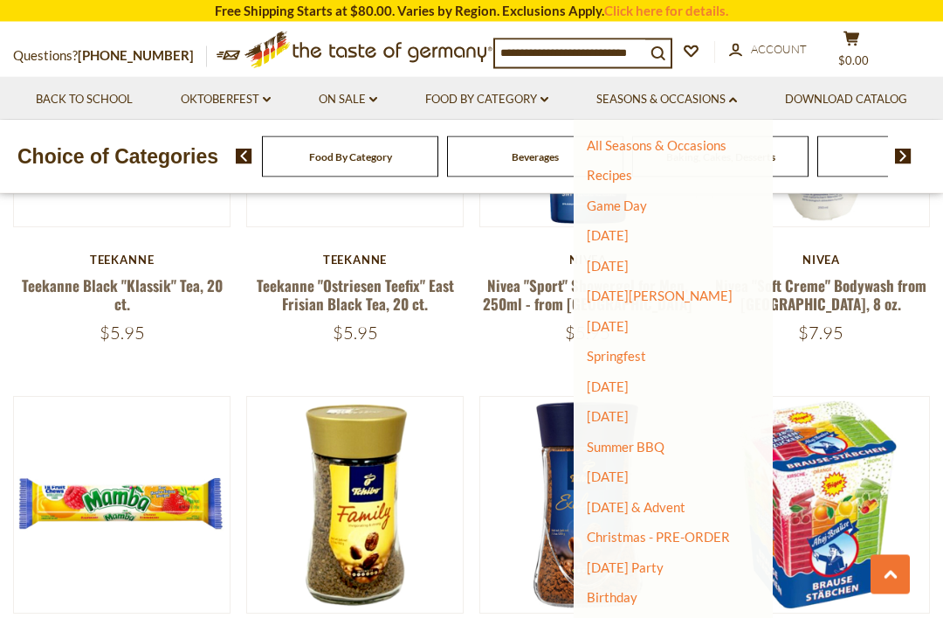
scroll to position [1874, 0]
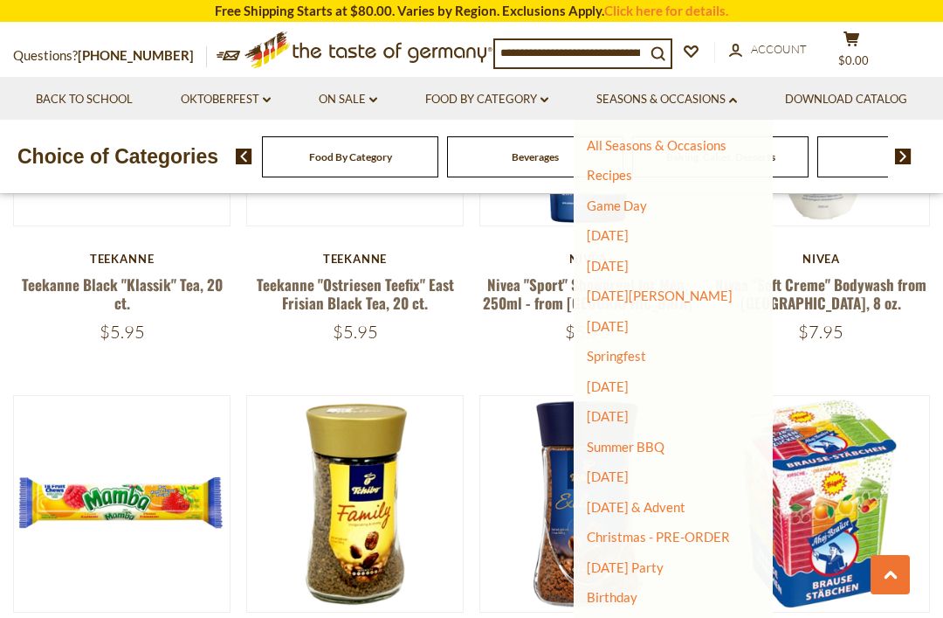
click at [727, 147] on link "All Seasons & Occasions" at bounding box center [657, 145] width 140 height 16
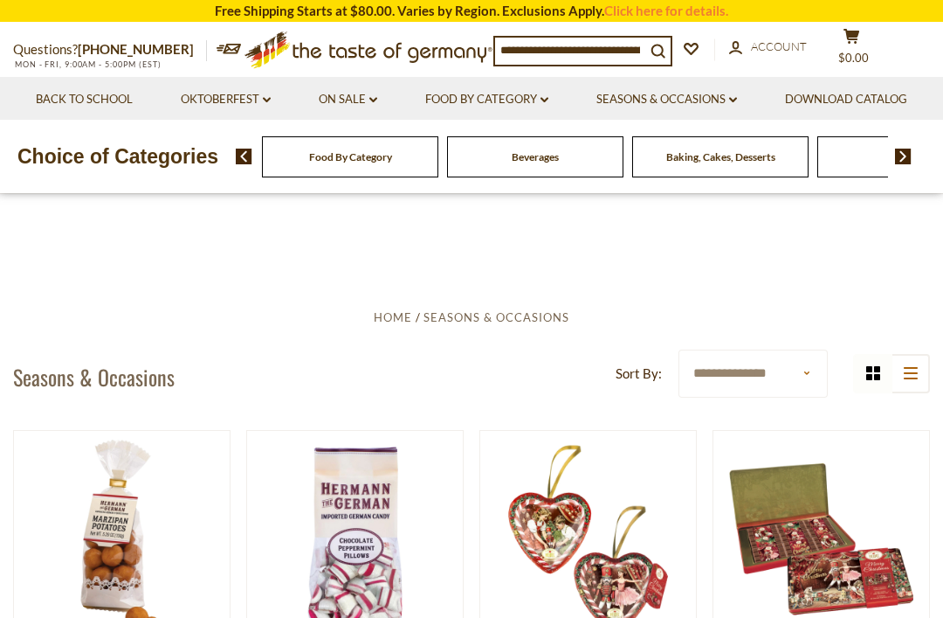
click at [549, 99] on link "Food By Category dropdown_arrow" at bounding box center [486, 99] width 123 height 19
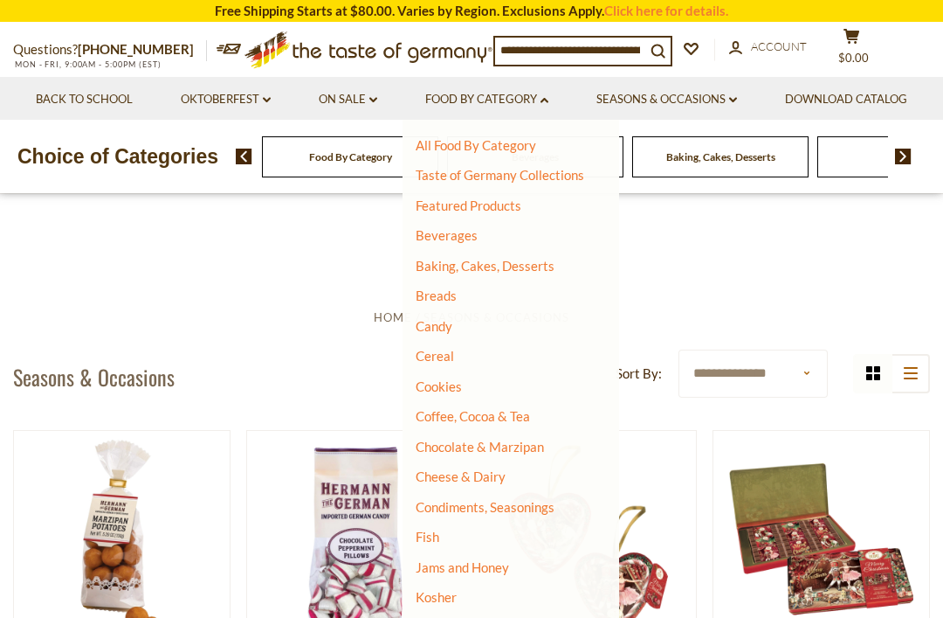
click at [453, 328] on link "Candy" at bounding box center [434, 326] width 37 height 16
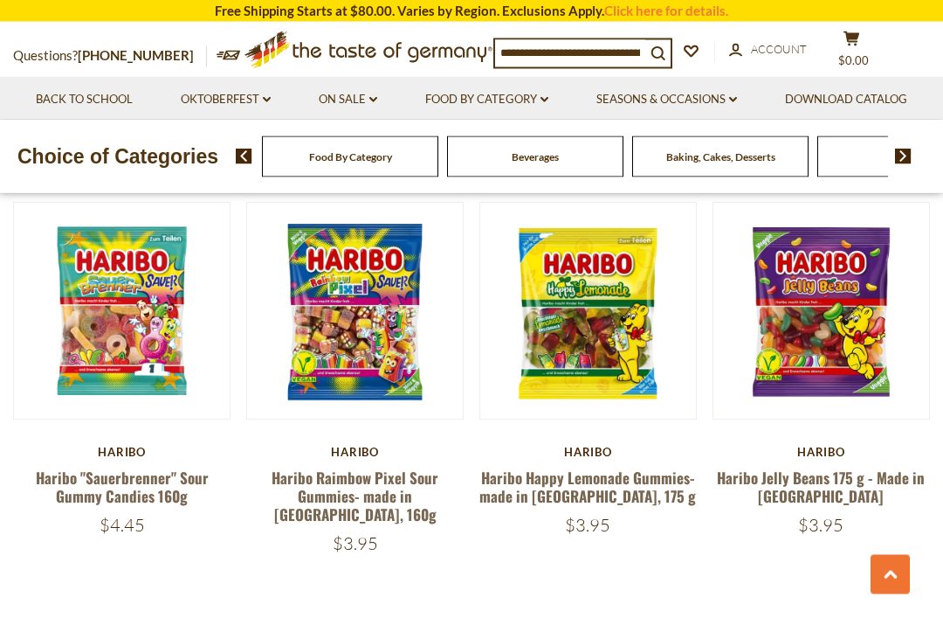
scroll to position [3768, 0]
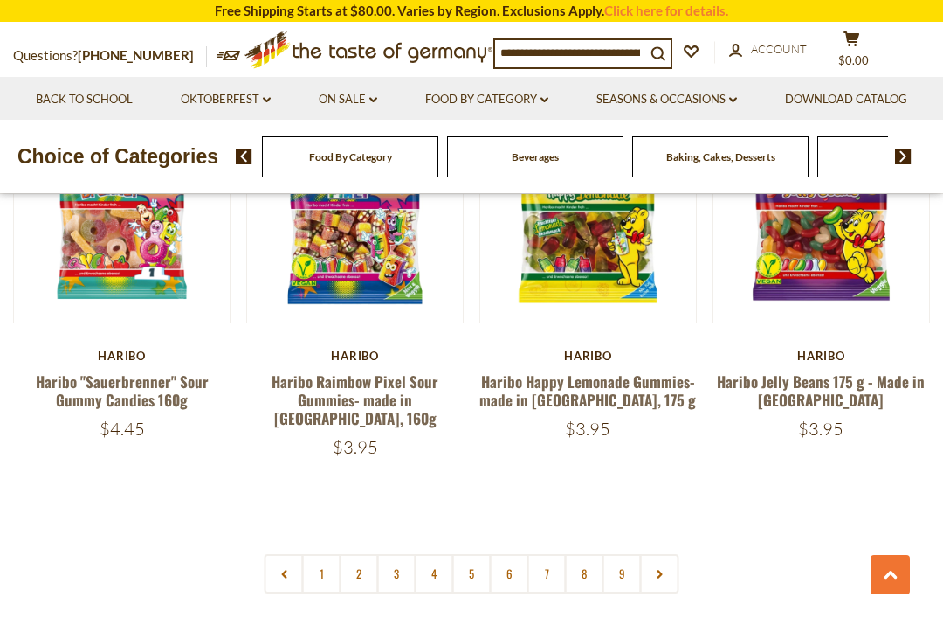
scroll to position [3873, 0]
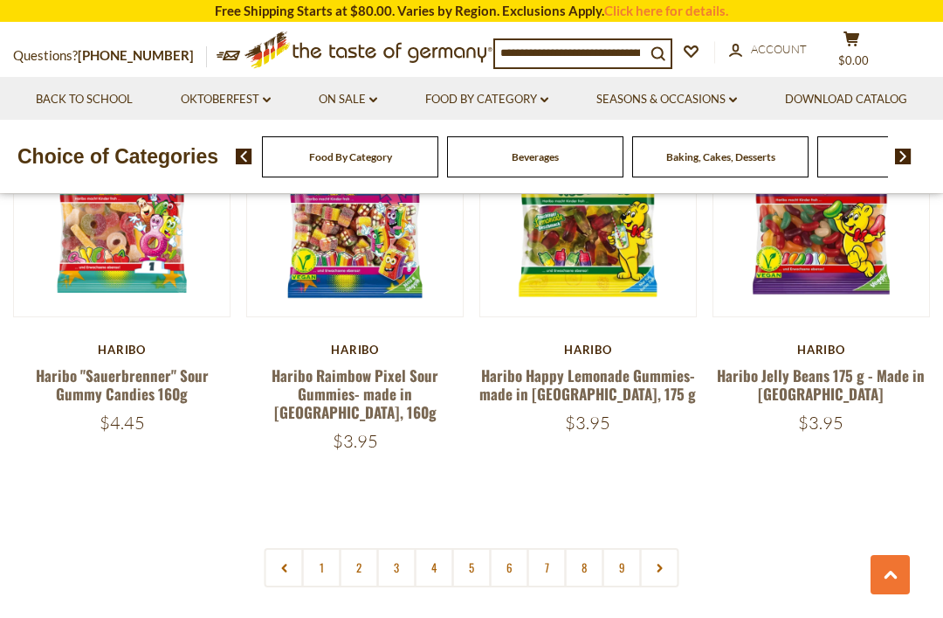
click at [664, 548] on link at bounding box center [659, 567] width 39 height 39
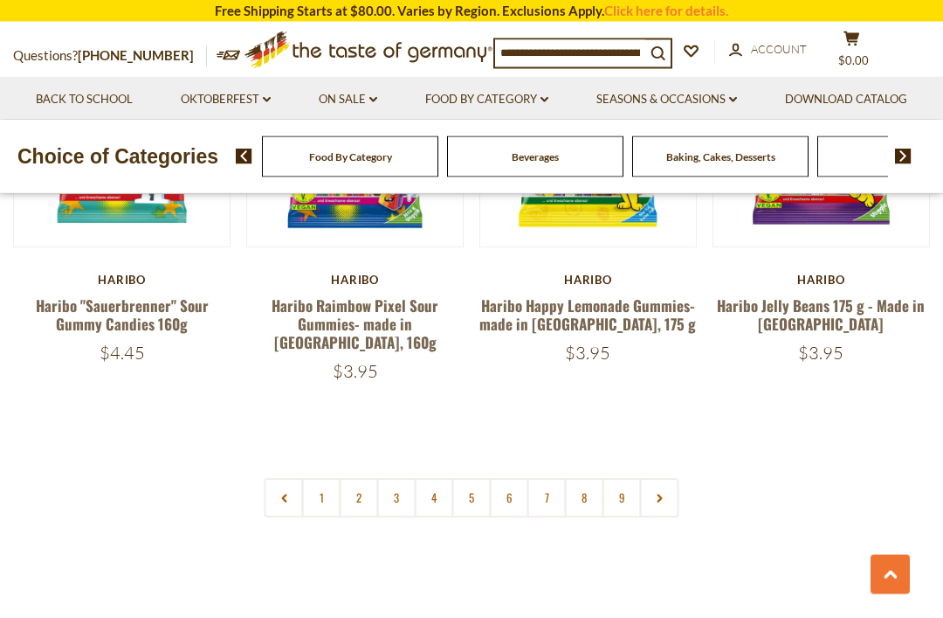
scroll to position [3942, 0]
click at [361, 478] on link "2" at bounding box center [359, 497] width 39 height 39
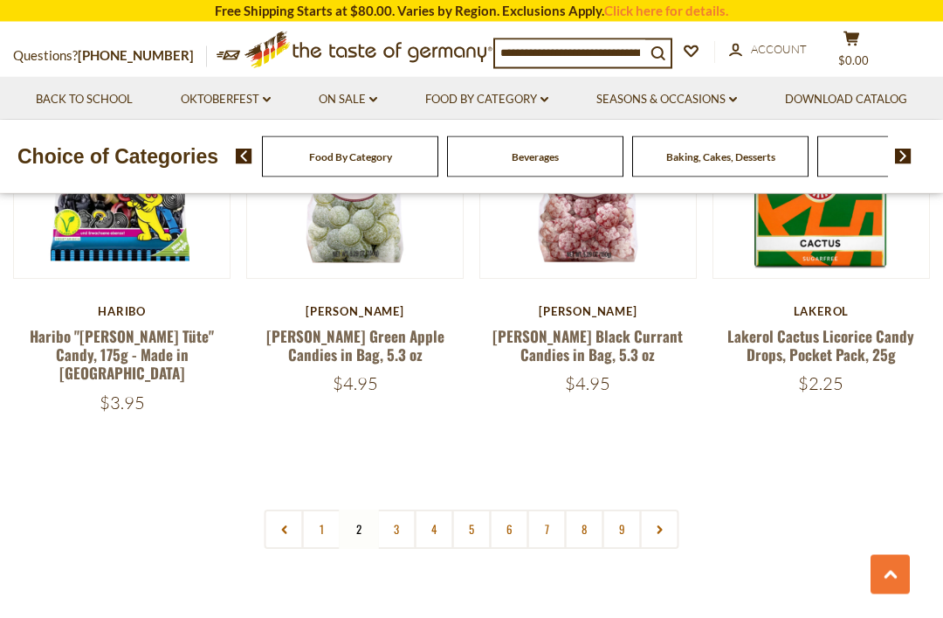
scroll to position [3820, 0]
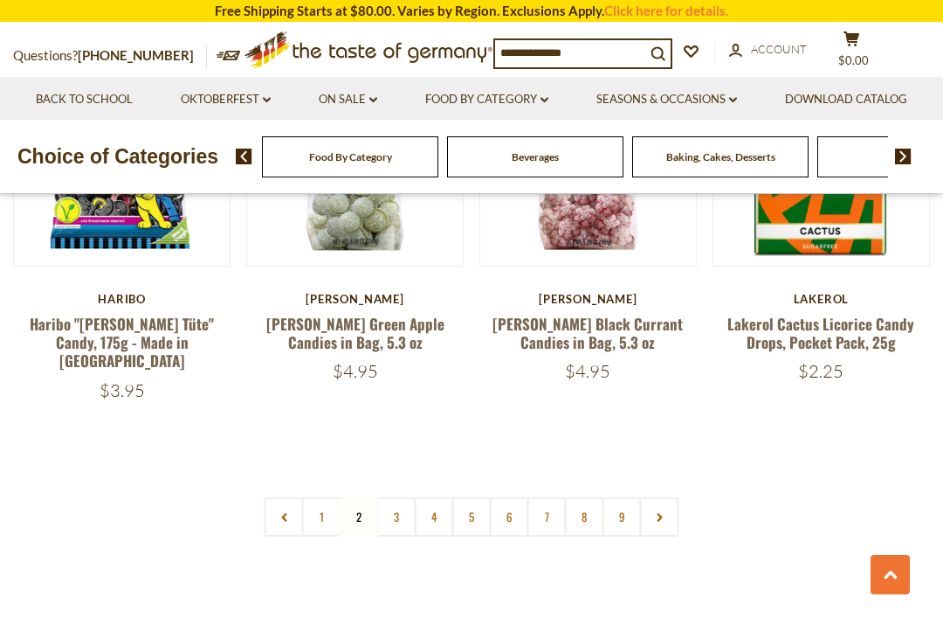
click at [401, 497] on link "3" at bounding box center [396, 516] width 39 height 39
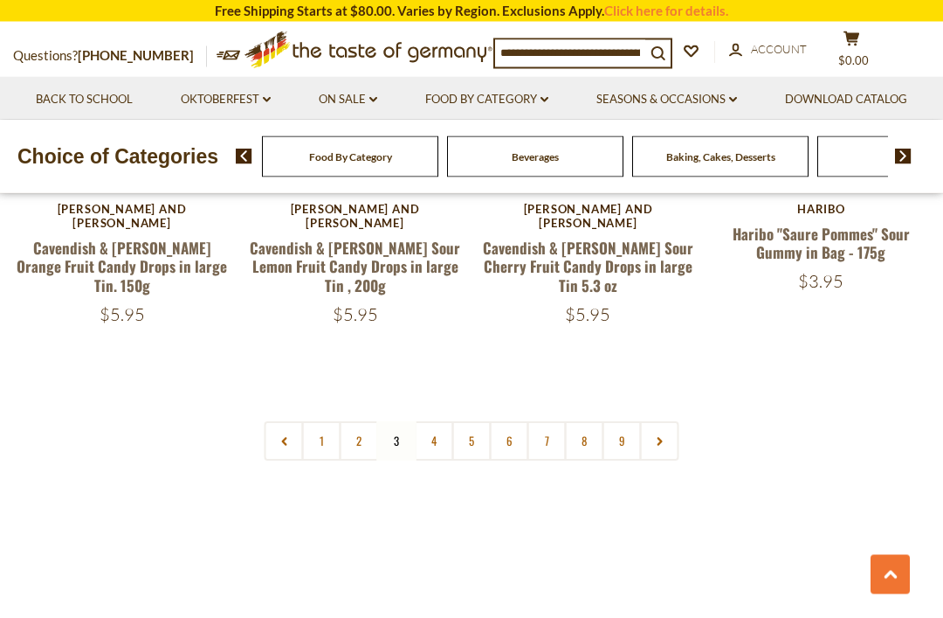
scroll to position [3955, 0]
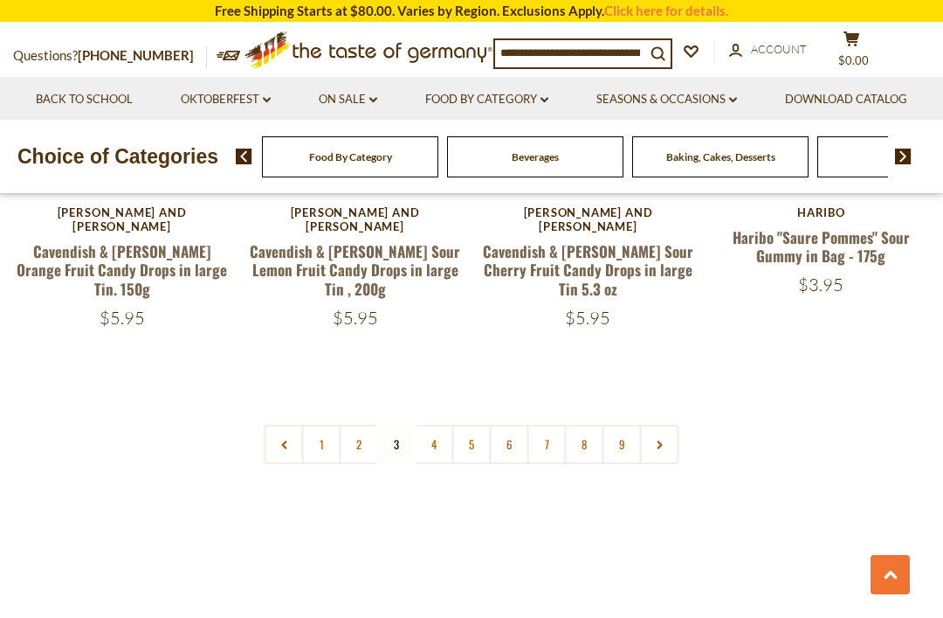
click at [437, 425] on link "4" at bounding box center [434, 444] width 39 height 39
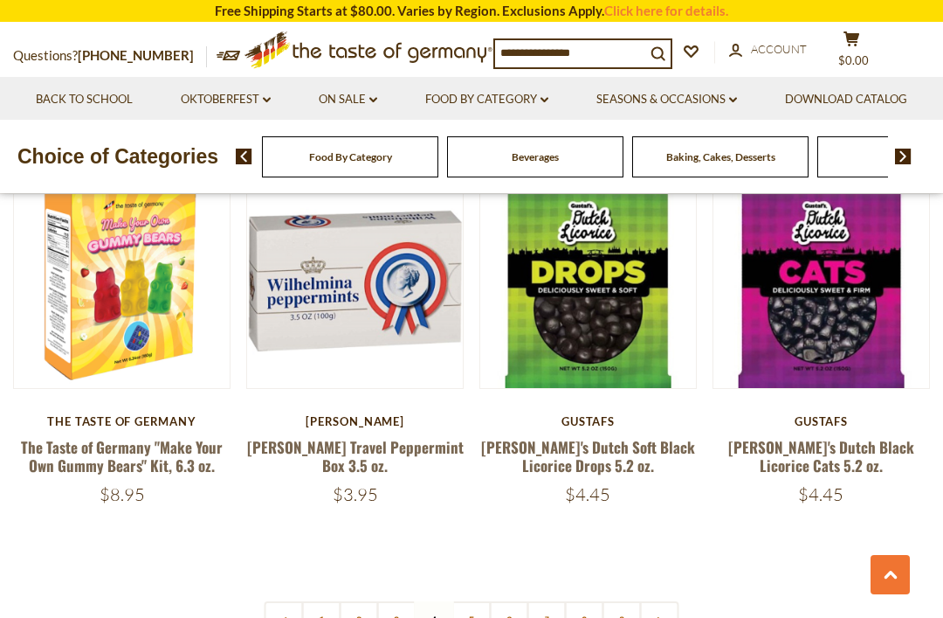
click at [475, 601] on link "5" at bounding box center [472, 620] width 39 height 39
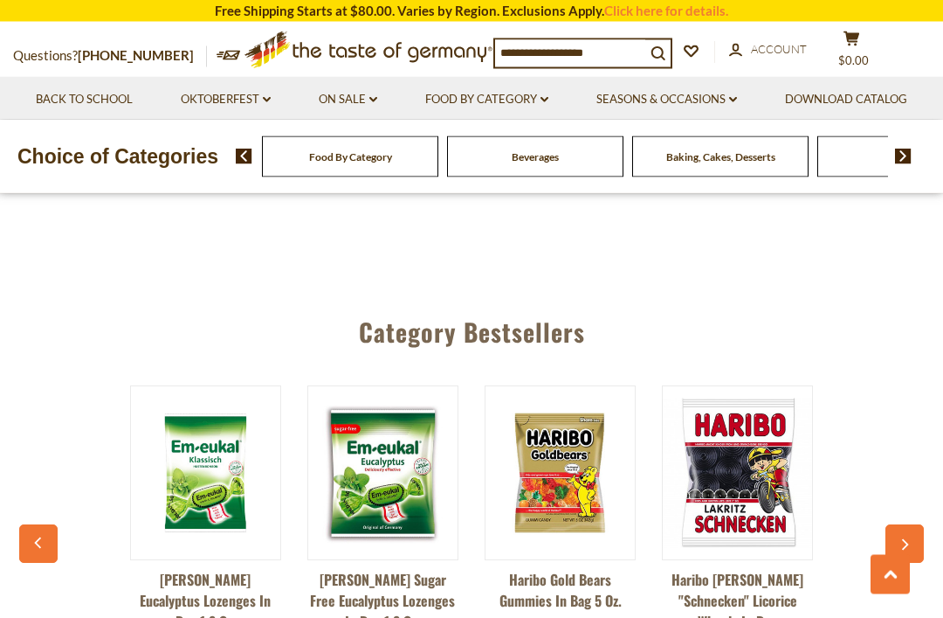
scroll to position [4239, 0]
click at [905, 539] on icon "button" at bounding box center [904, 545] width 11 height 12
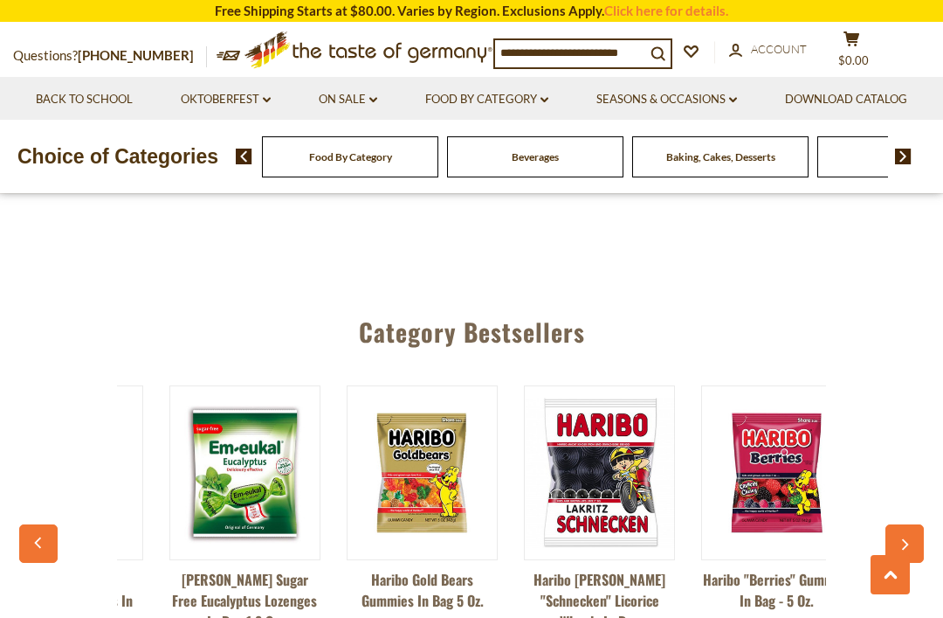
scroll to position [0, 177]
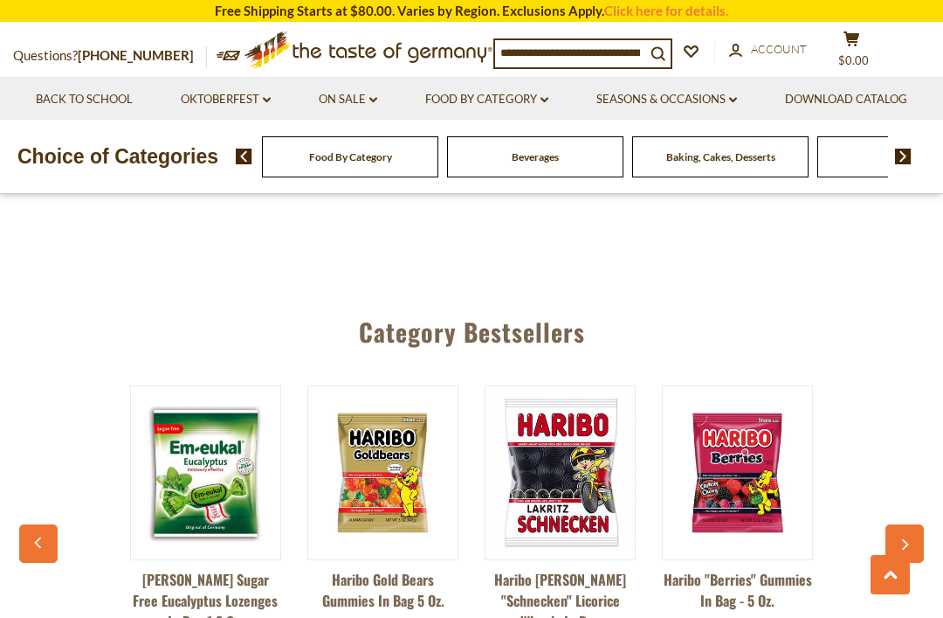
click at [905, 524] on button "button" at bounding box center [905, 543] width 38 height 38
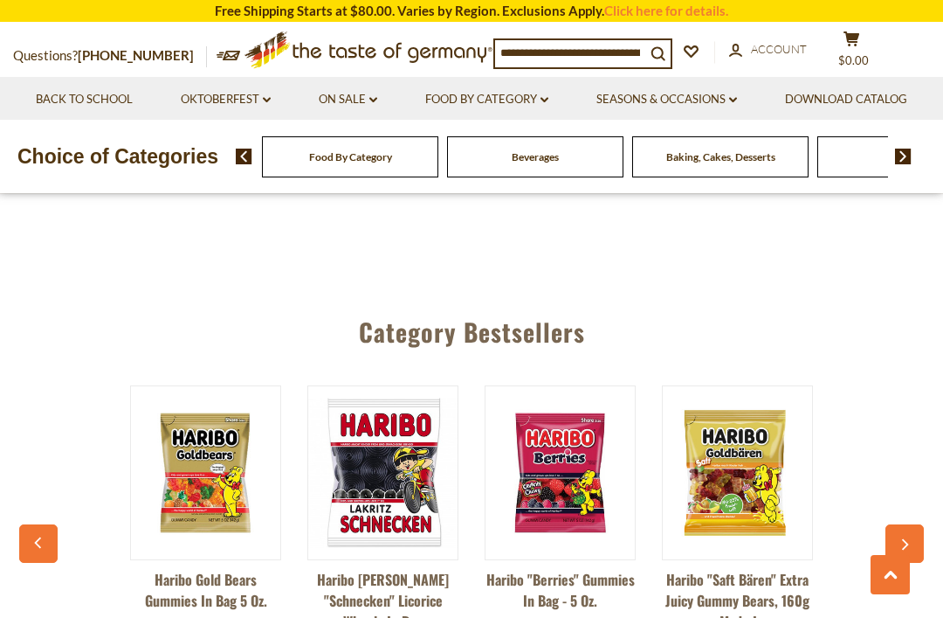
click at [905, 524] on button "button" at bounding box center [905, 543] width 38 height 38
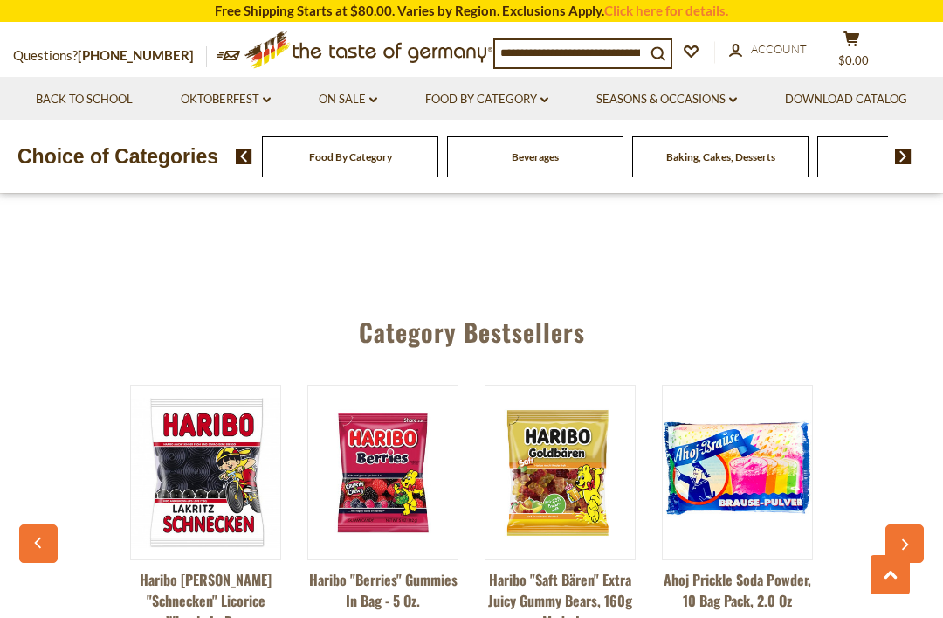
click at [910, 539] on icon "button" at bounding box center [904, 545] width 11 height 12
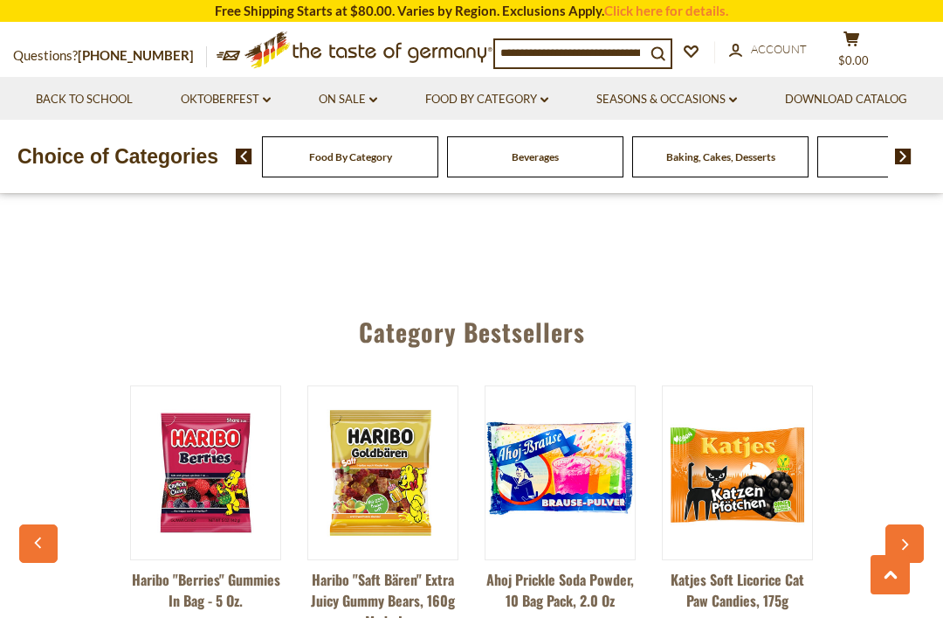
click at [911, 524] on button "button" at bounding box center [905, 543] width 38 height 38
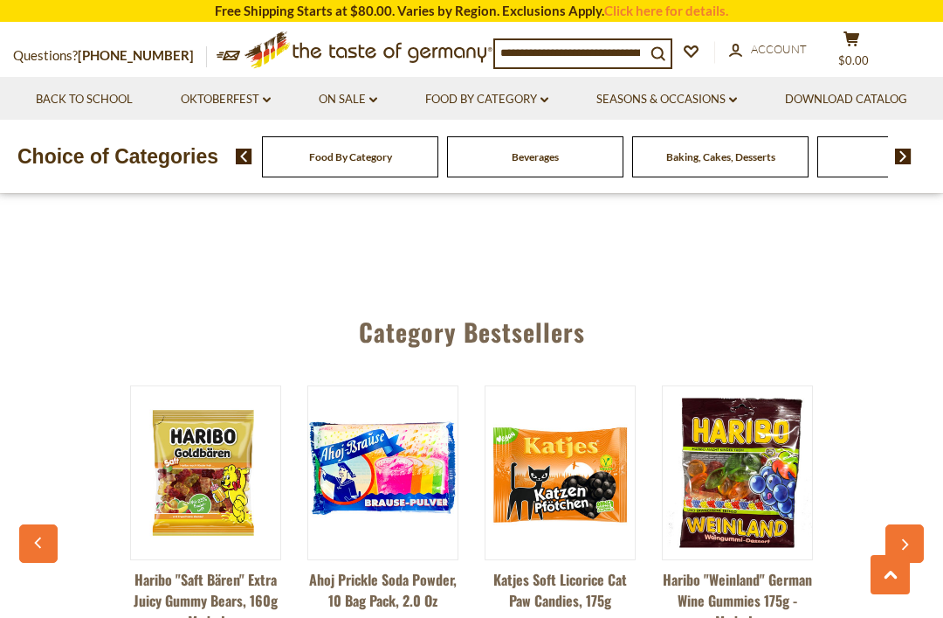
click at [913, 524] on button "button" at bounding box center [905, 543] width 38 height 38
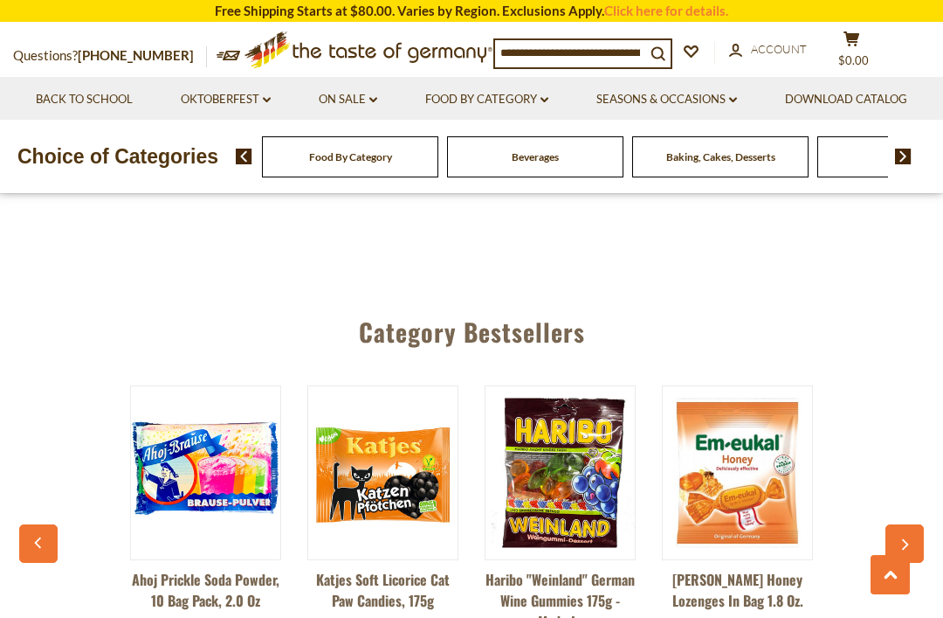
click at [909, 539] on icon "button" at bounding box center [904, 545] width 11 height 12
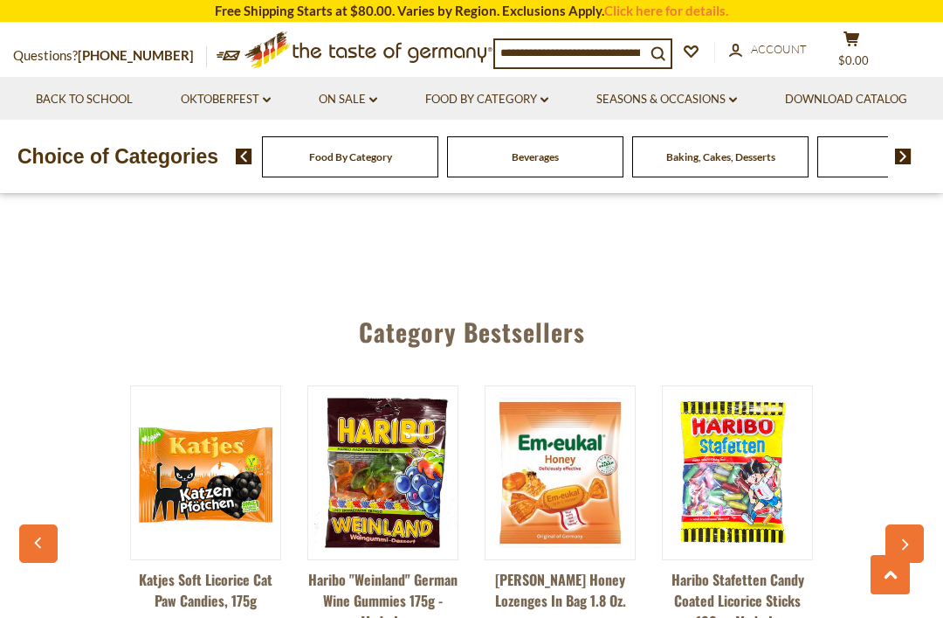
click at [912, 524] on button "button" at bounding box center [905, 543] width 38 height 38
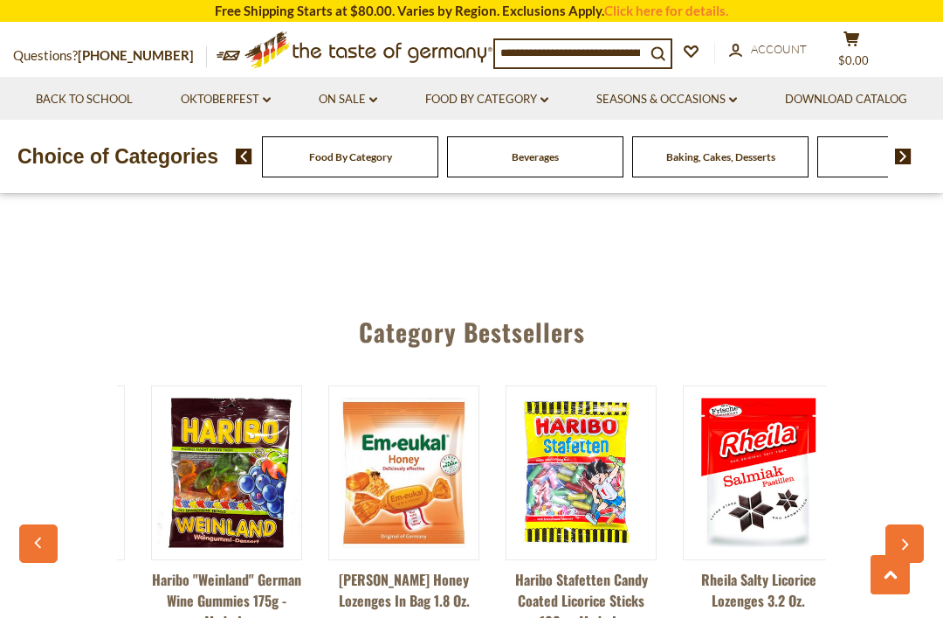
scroll to position [0, 1419]
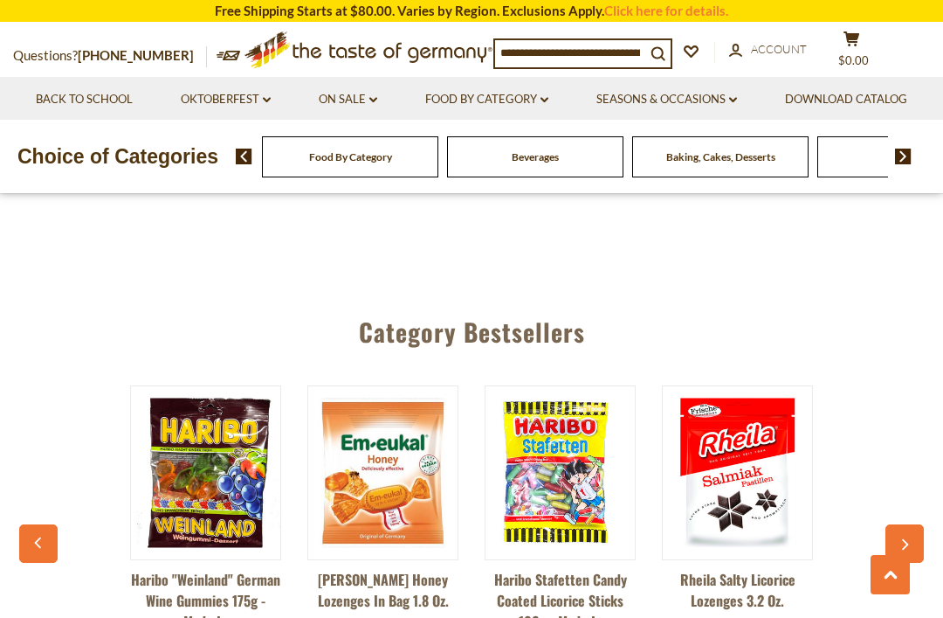
click at [914, 524] on button "button" at bounding box center [905, 543] width 38 height 38
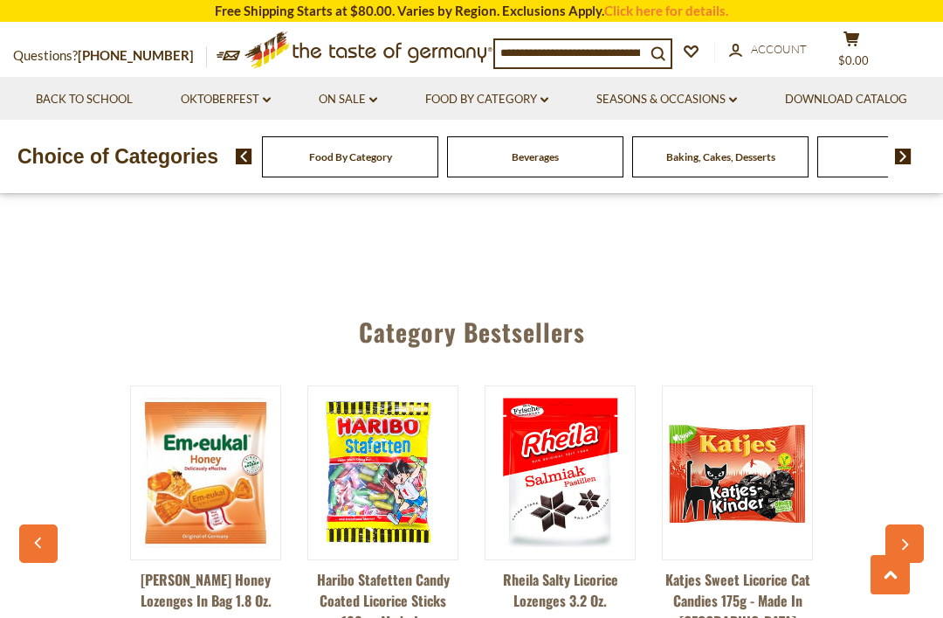
click at [914, 524] on button "button" at bounding box center [905, 543] width 38 height 38
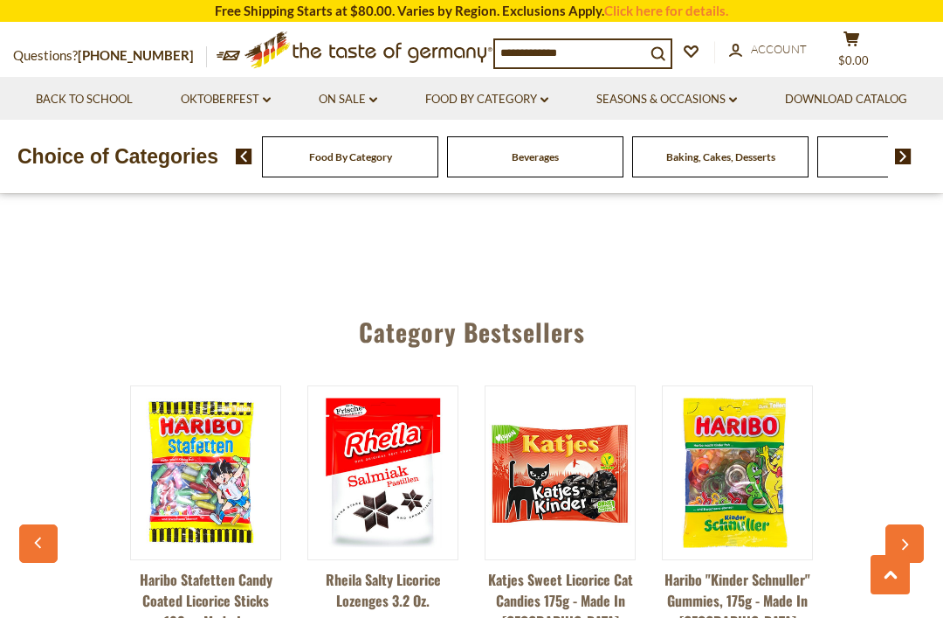
click at [912, 524] on button "button" at bounding box center [905, 543] width 38 height 38
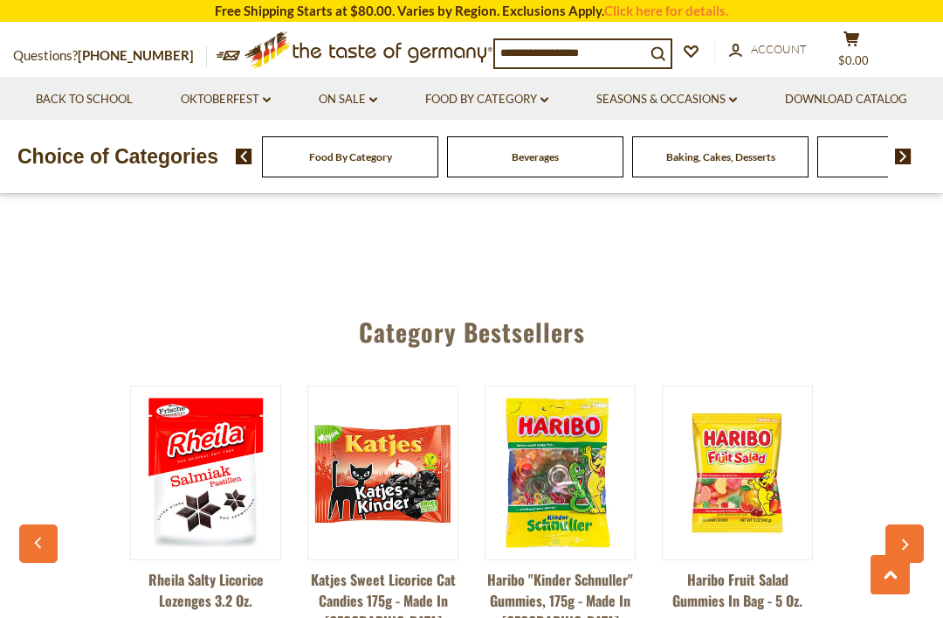
click at [916, 524] on button "button" at bounding box center [905, 543] width 38 height 38
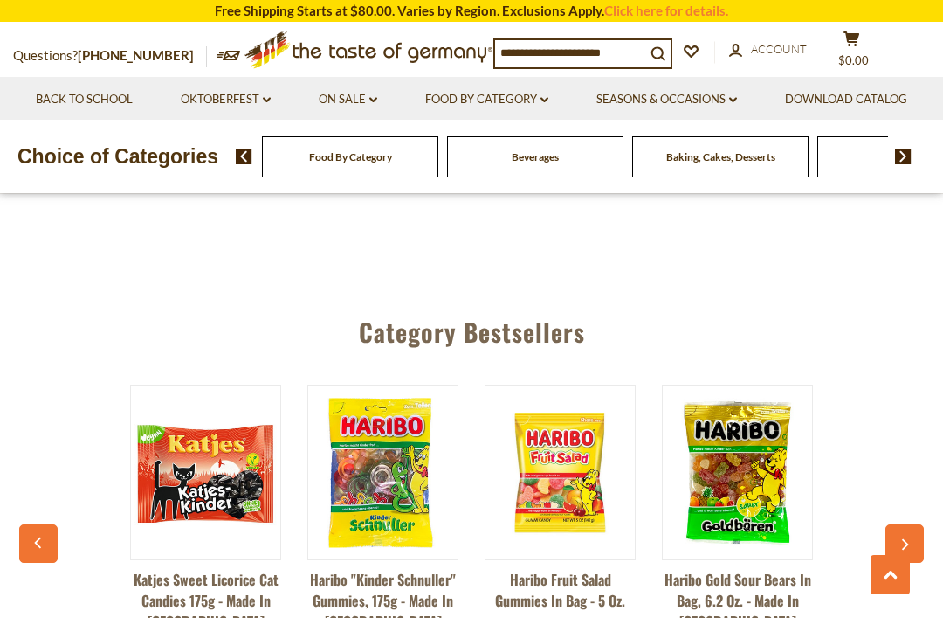
click at [919, 524] on button "button" at bounding box center [905, 543] width 38 height 38
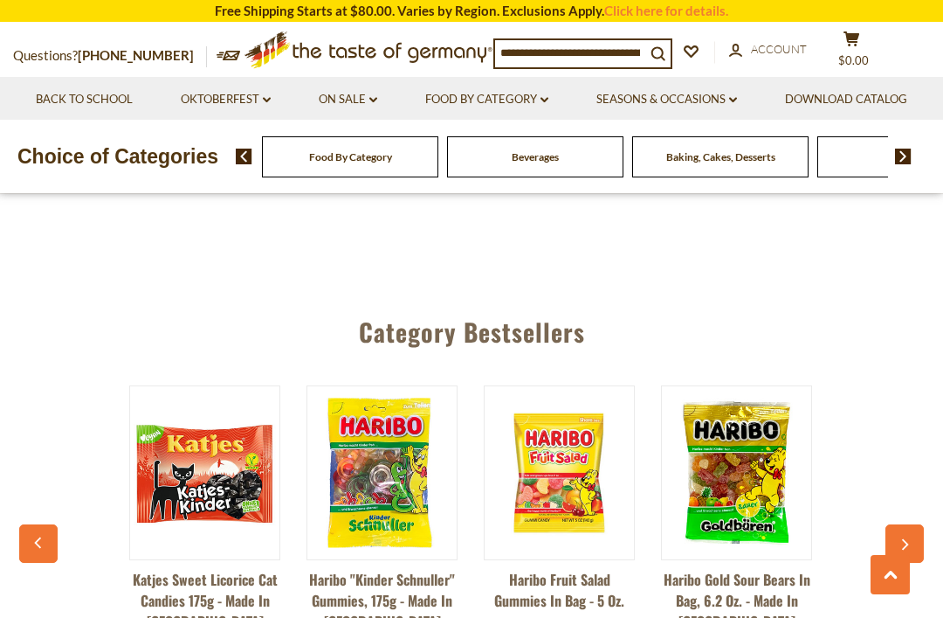
click at [906, 539] on icon "button" at bounding box center [904, 545] width 11 height 12
click at [914, 524] on button "button" at bounding box center [905, 543] width 38 height 38
click at [905, 539] on icon "button" at bounding box center [904, 545] width 11 height 12
click at [908, 524] on button "button" at bounding box center [905, 543] width 38 height 38
click at [915, 524] on button "button" at bounding box center [905, 543] width 38 height 38
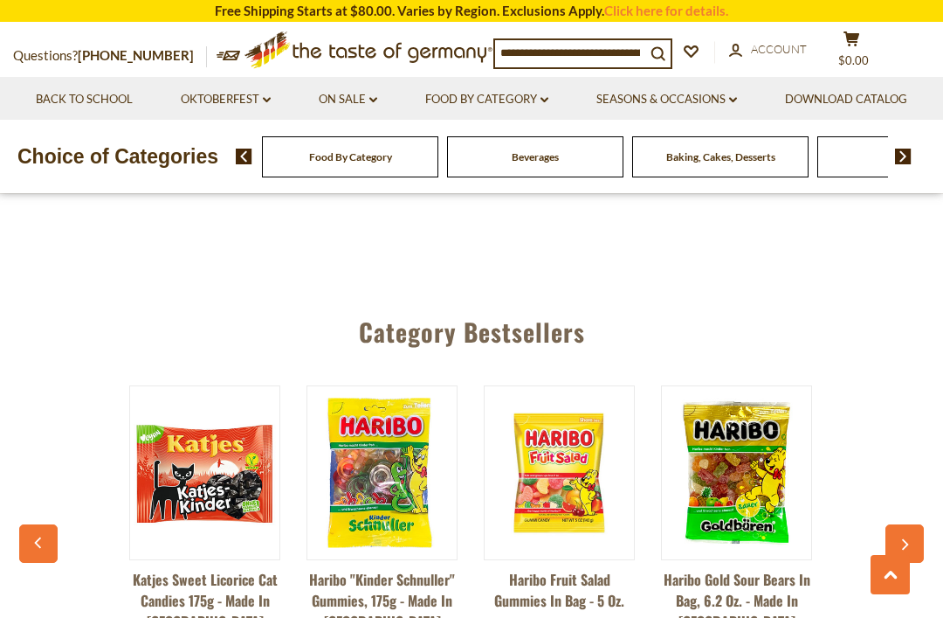
scroll to position [4239, 0]
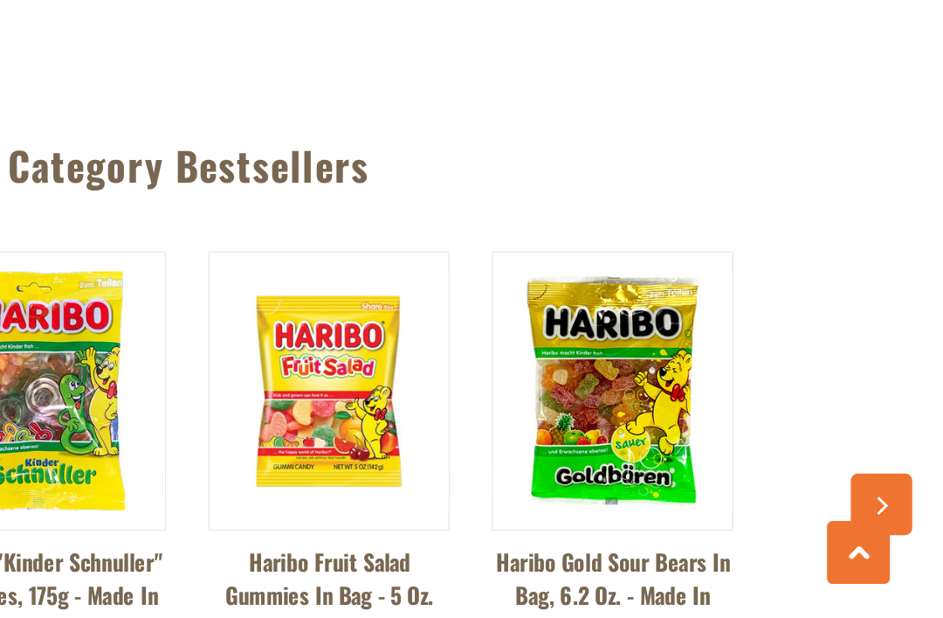
click at [532, 364] on div "Dr. Soldan Eucalyptus Lozenges in Bag 1.8 oz. $3.25 View Product Dr. Soldan Sug…" at bounding box center [471, 555] width 887 height 383
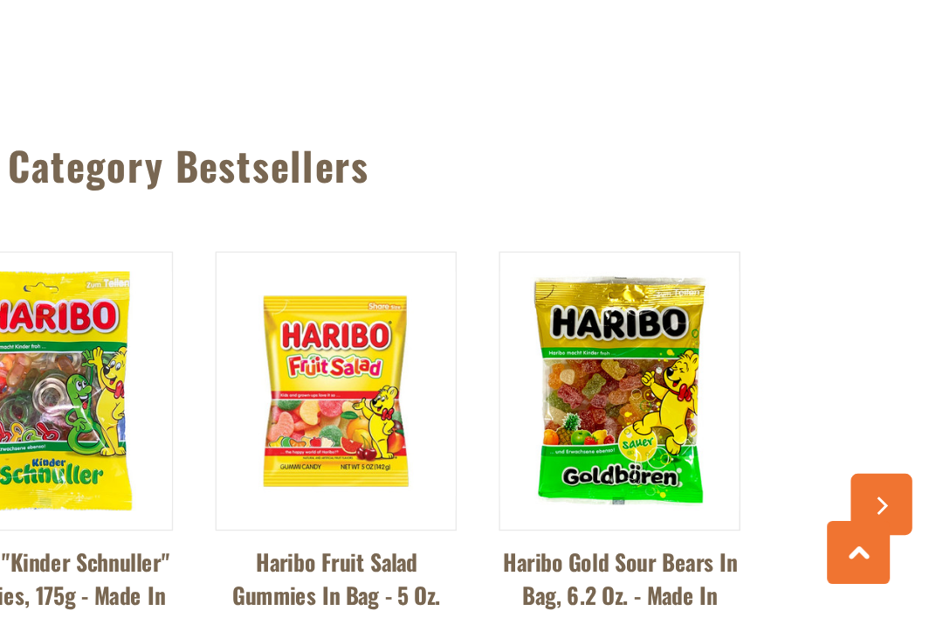
scroll to position [0, 2129]
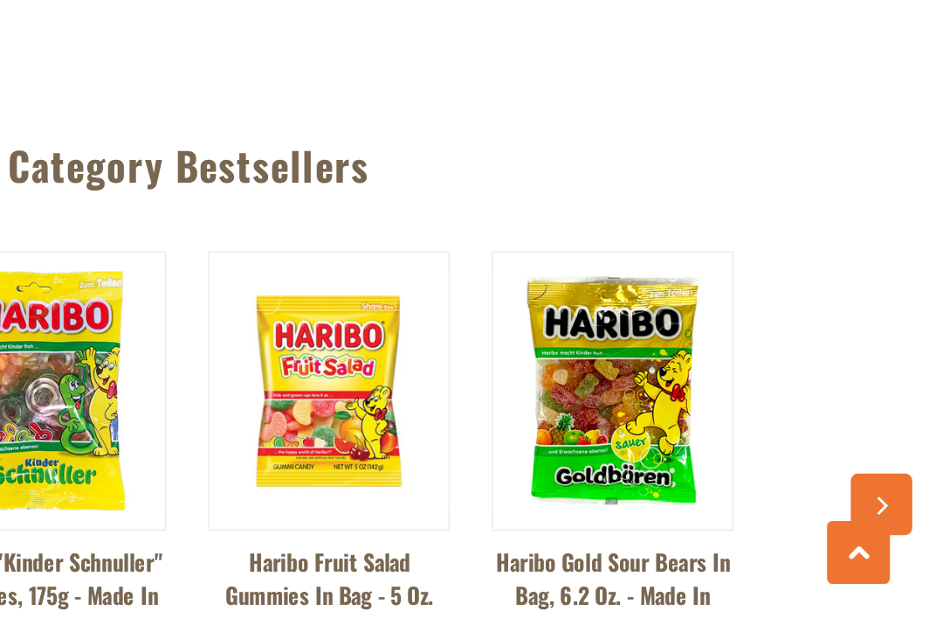
click at [886, 525] on button "button" at bounding box center [905, 544] width 38 height 38
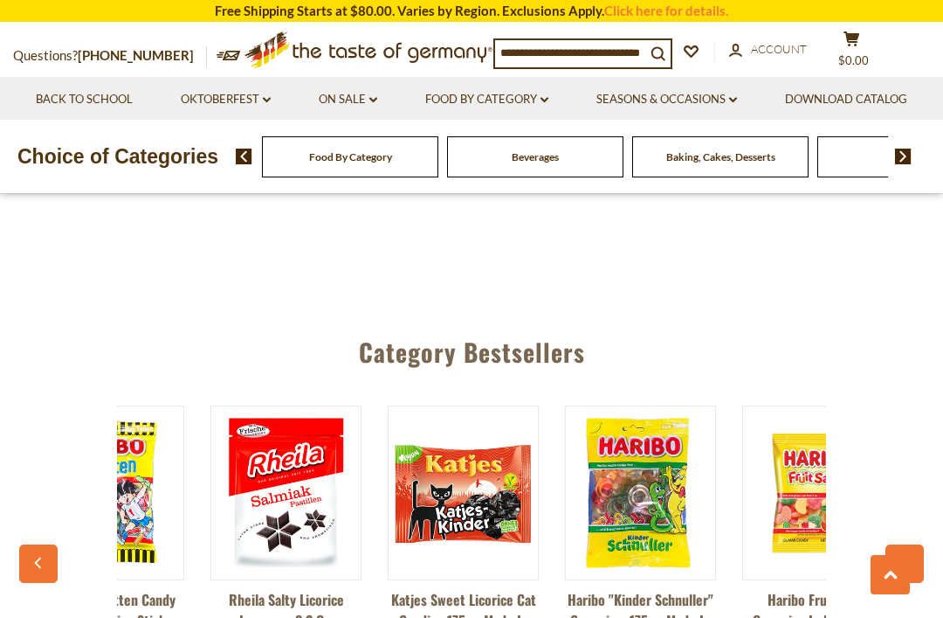
scroll to position [0, 1961]
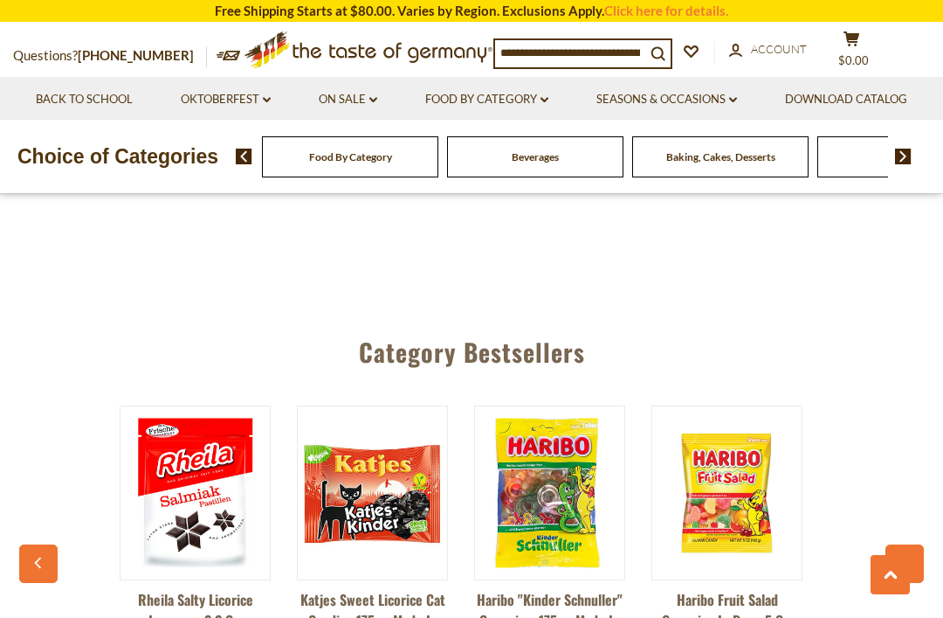
click at [45, 544] on button "button" at bounding box center [38, 563] width 38 height 38
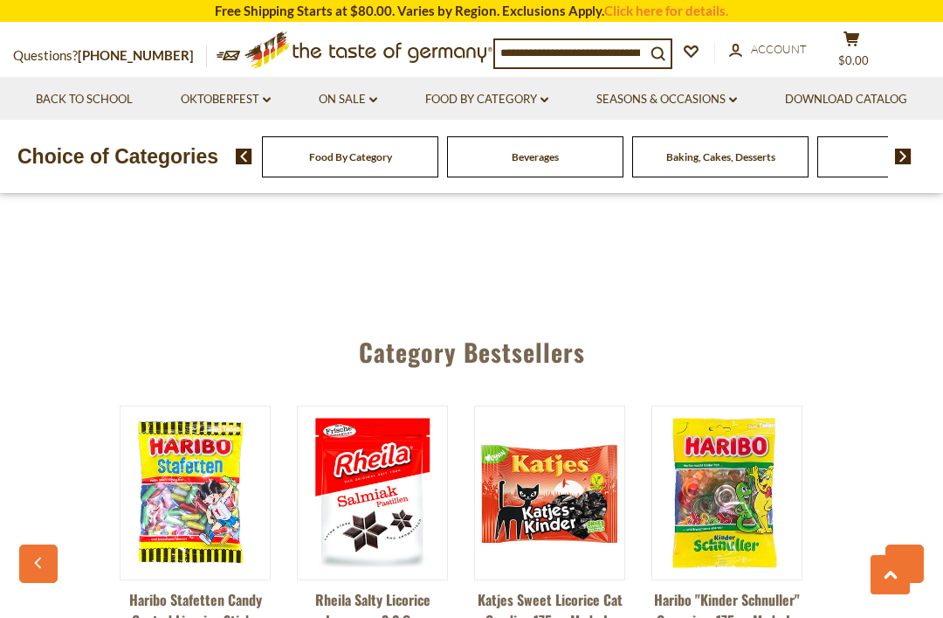
click at [42, 544] on button "button" at bounding box center [38, 563] width 38 height 38
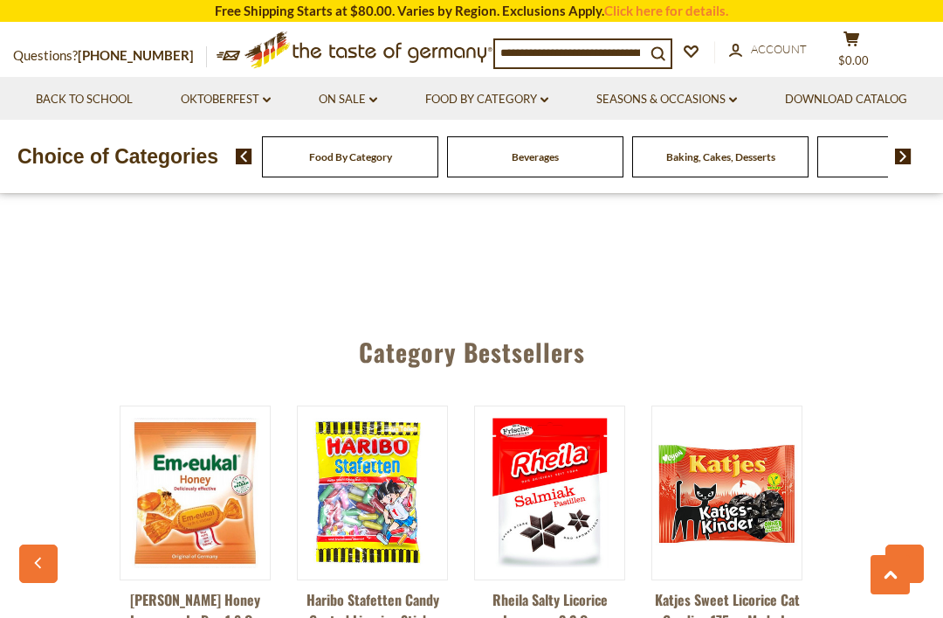
click at [43, 544] on button "button" at bounding box center [38, 563] width 38 height 38
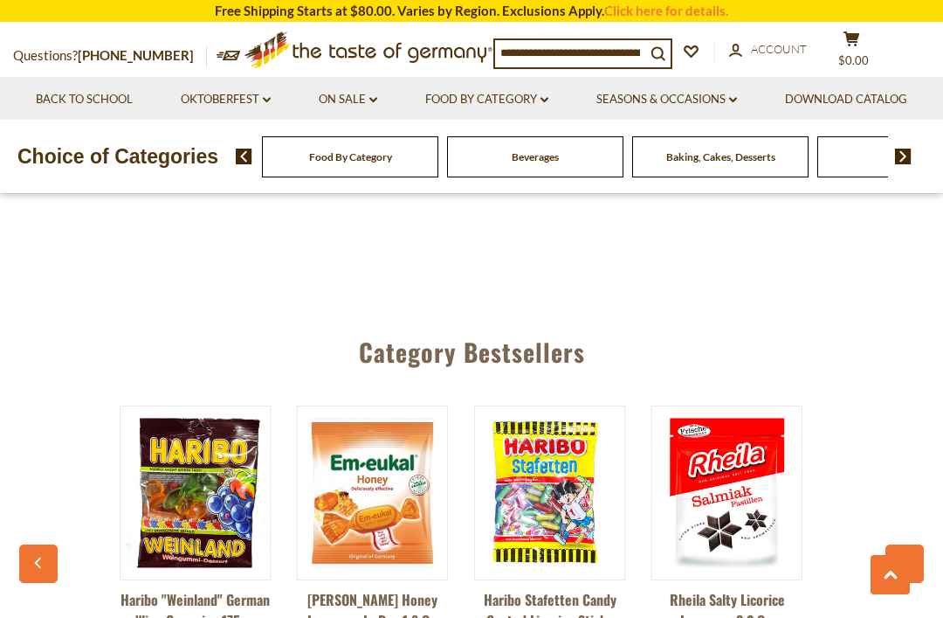
click at [50, 544] on button "button" at bounding box center [38, 563] width 38 height 38
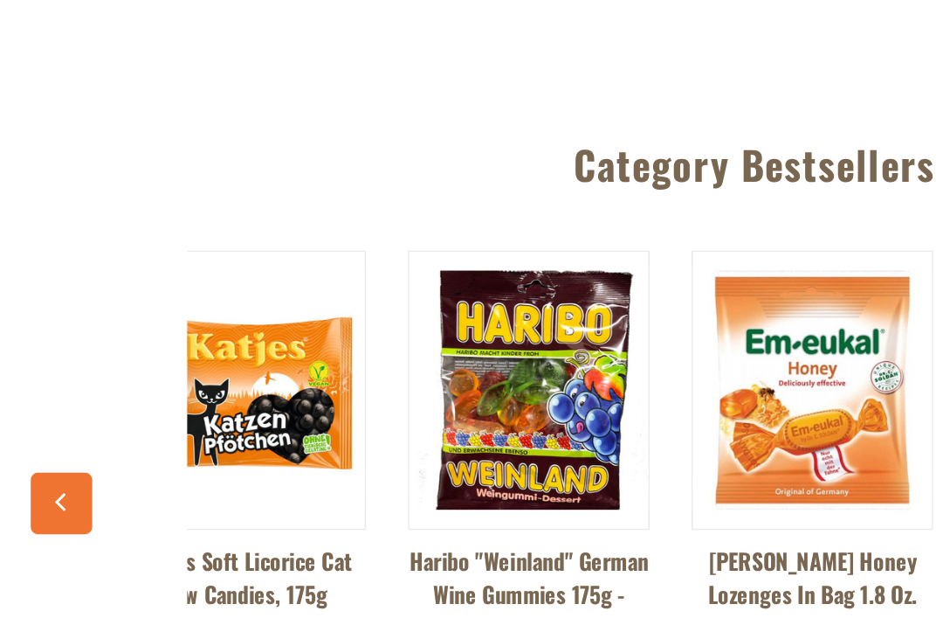
scroll to position [0, 1252]
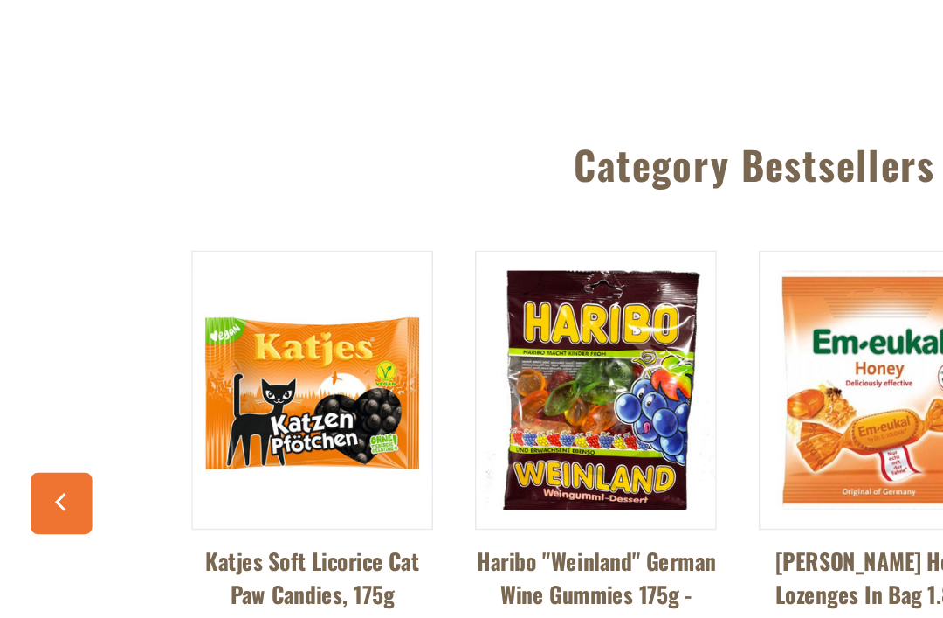
click at [79, 366] on div "Dr. Soldan Eucalyptus Lozenges in Bag 1.8 oz. $3.25 View Product Dr. Soldan Sug…" at bounding box center [471, 557] width 887 height 383
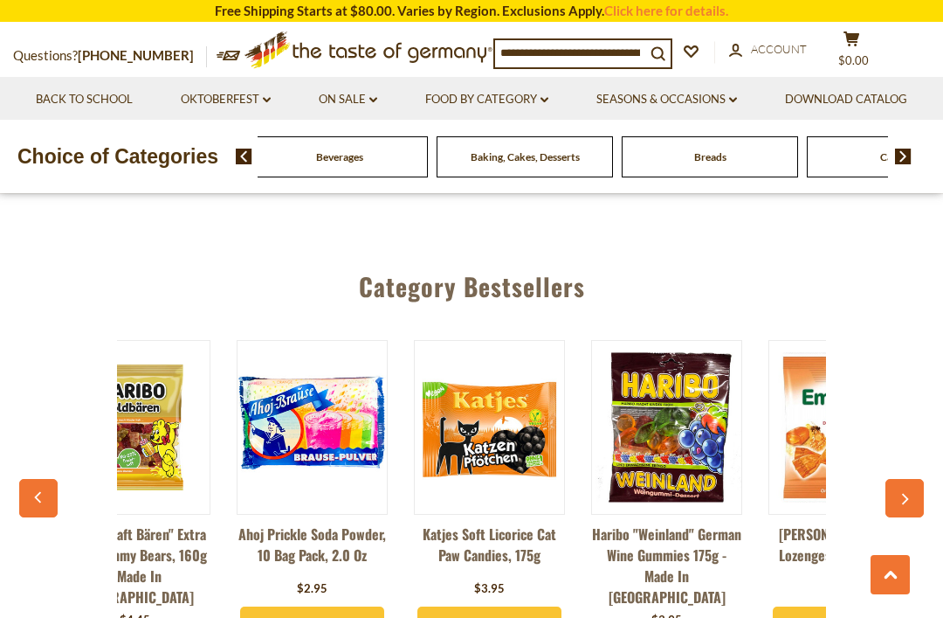
scroll to position [0, 916]
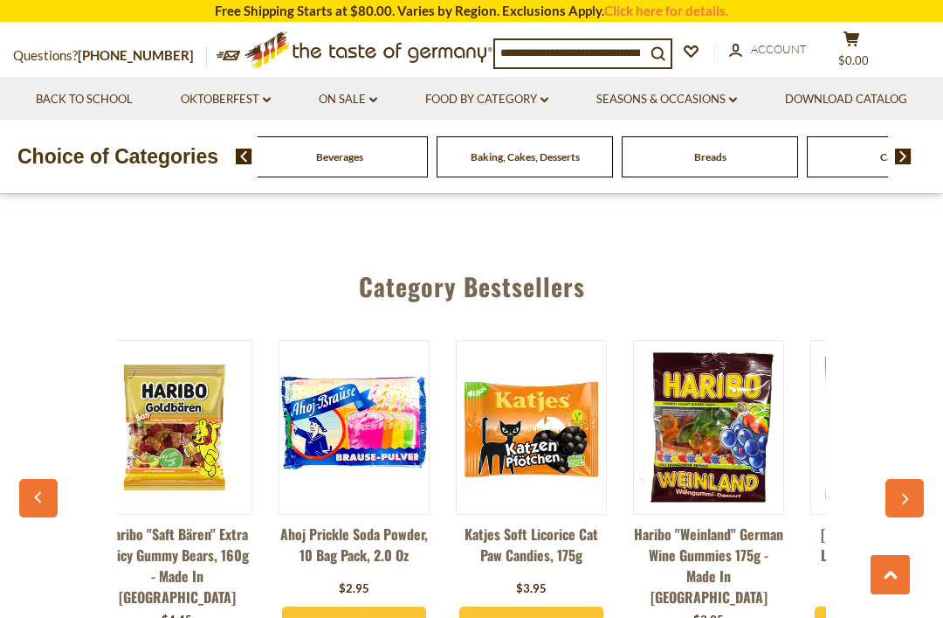
click at [133, 105] on link "Back to School" at bounding box center [84, 99] width 97 height 19
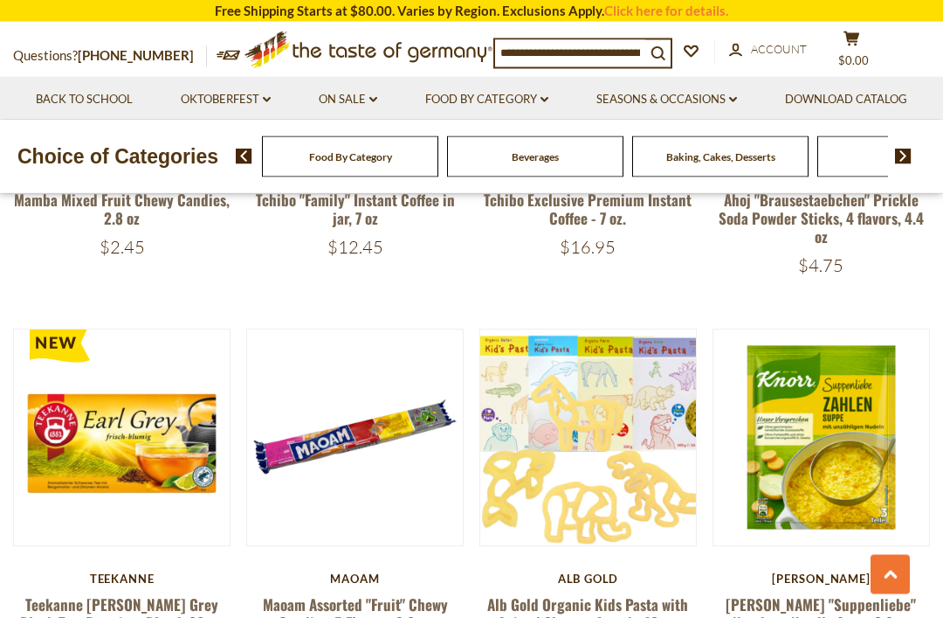
scroll to position [2345, 0]
click at [378, 179] on button "Quick View" at bounding box center [355, 159] width 118 height 39
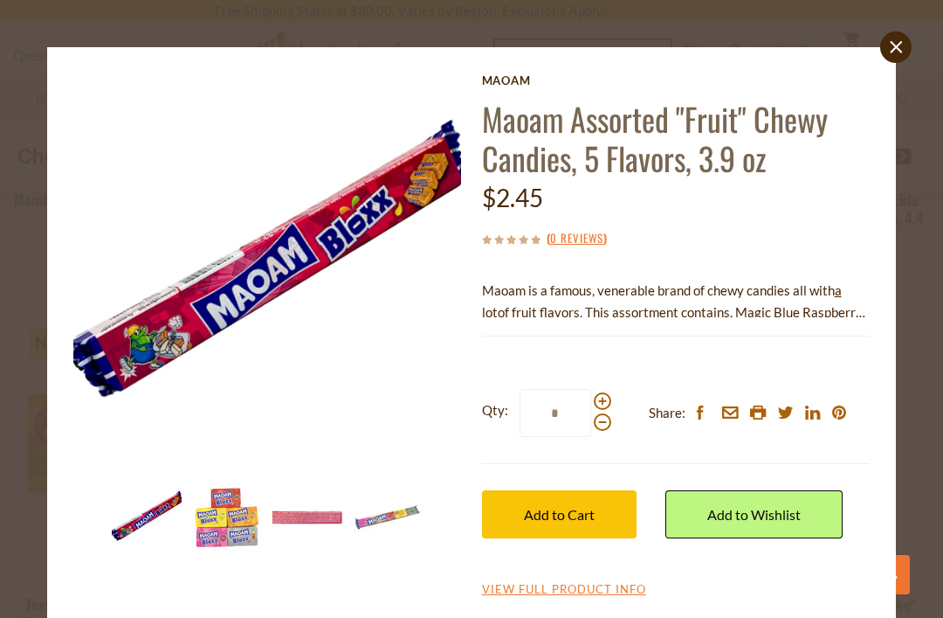
click at [225, 535] on img at bounding box center [227, 517] width 70 height 70
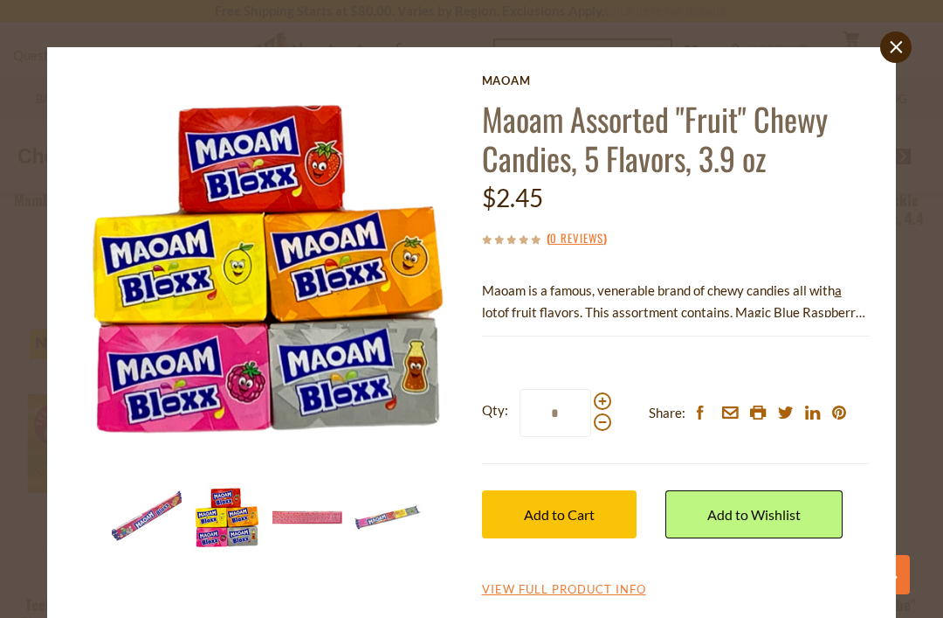
click at [317, 523] on img at bounding box center [308, 517] width 70 height 70
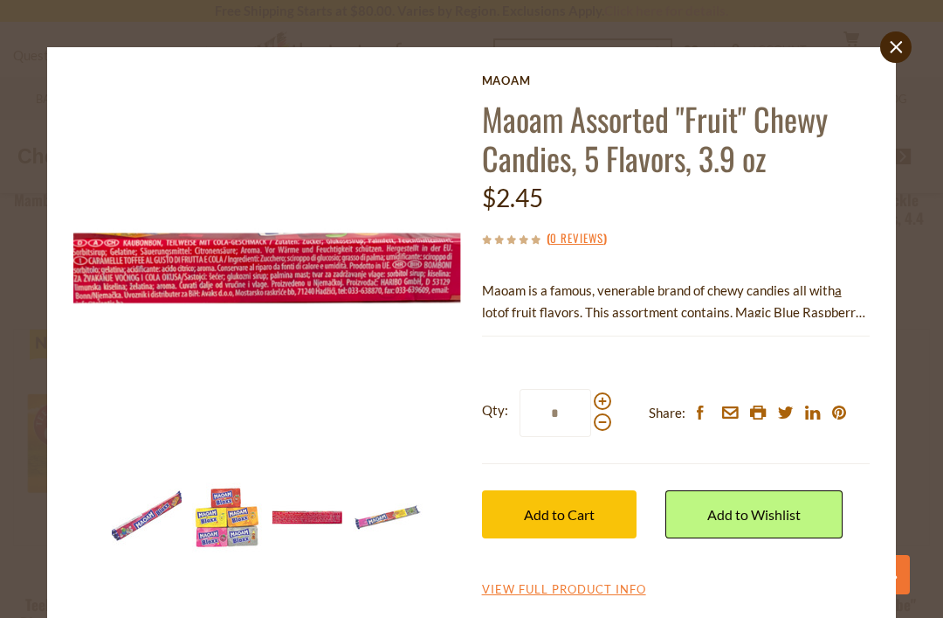
click at [403, 521] on img at bounding box center [388, 517] width 70 height 70
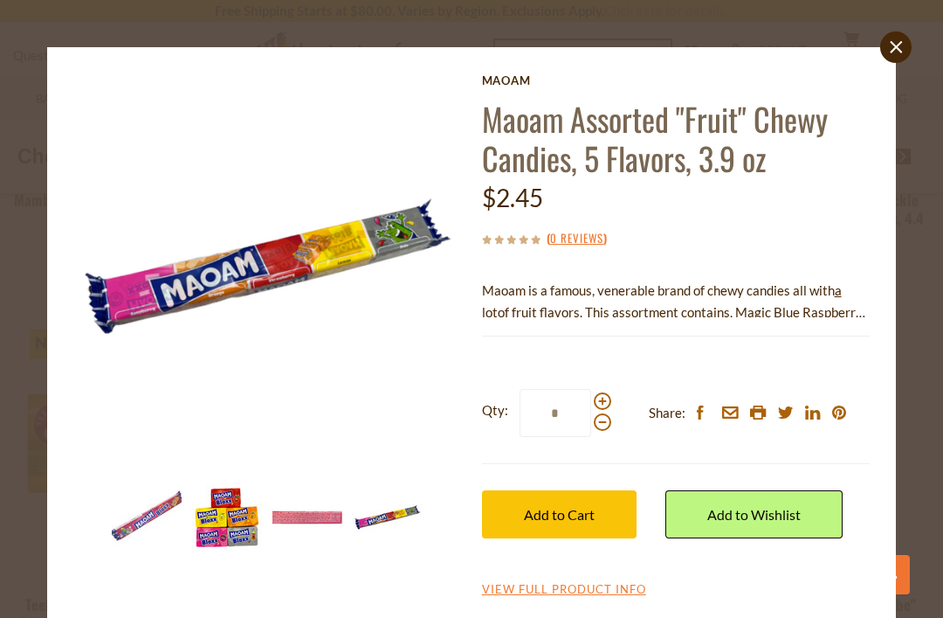
click at [231, 539] on img at bounding box center [227, 517] width 70 height 70
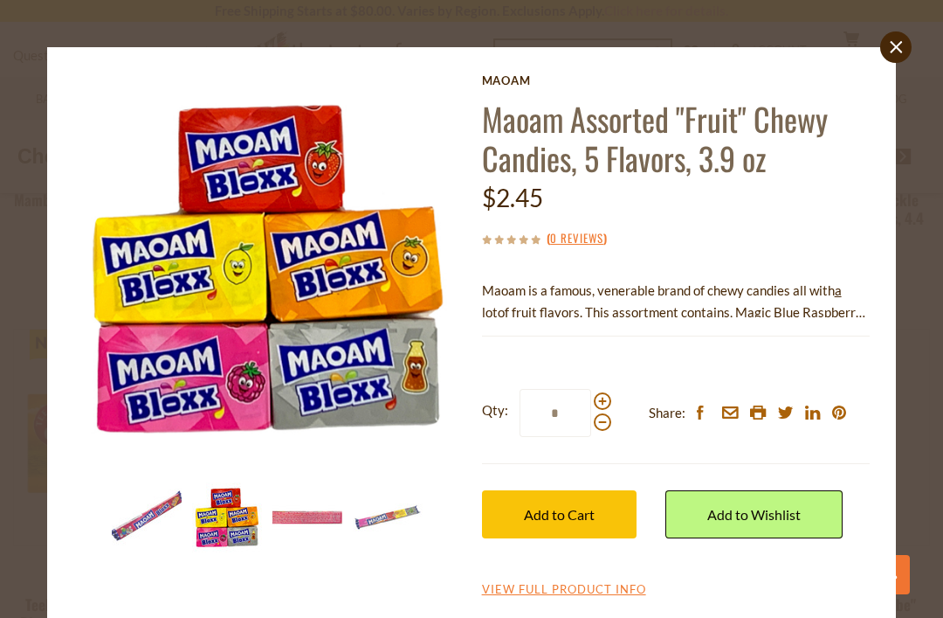
click at [688, 600] on section "Maoam Maoam Assorted "Fruit" Chewy Candies, 5 Flavors, 3.9 oz $2.45 ( 0 Reviews…" at bounding box center [471, 336] width 823 height 552
click at [601, 604] on section "Maoam Maoam Assorted "Fruit" Chewy Candies, 5 Flavors, 3.9 oz $2.45 ( 0 Reviews…" at bounding box center [471, 336] width 823 height 552
click at [593, 593] on link "View Full Product Info" at bounding box center [564, 590] width 164 height 16
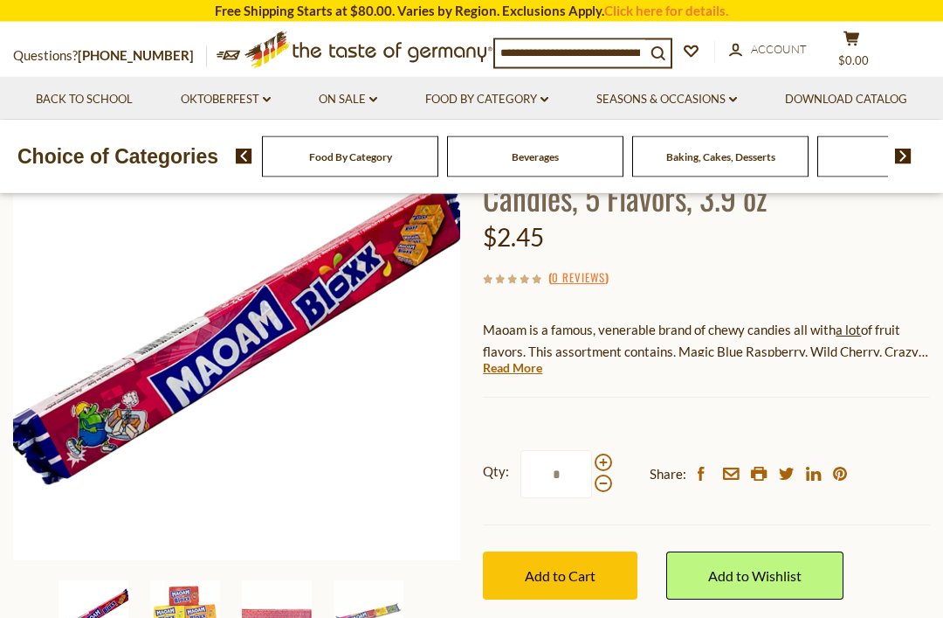
scroll to position [215, 0]
click at [529, 384] on div "Current stock: 0" at bounding box center [706, 383] width 447 height 11
click at [520, 373] on link "Read More" at bounding box center [512, 367] width 59 height 17
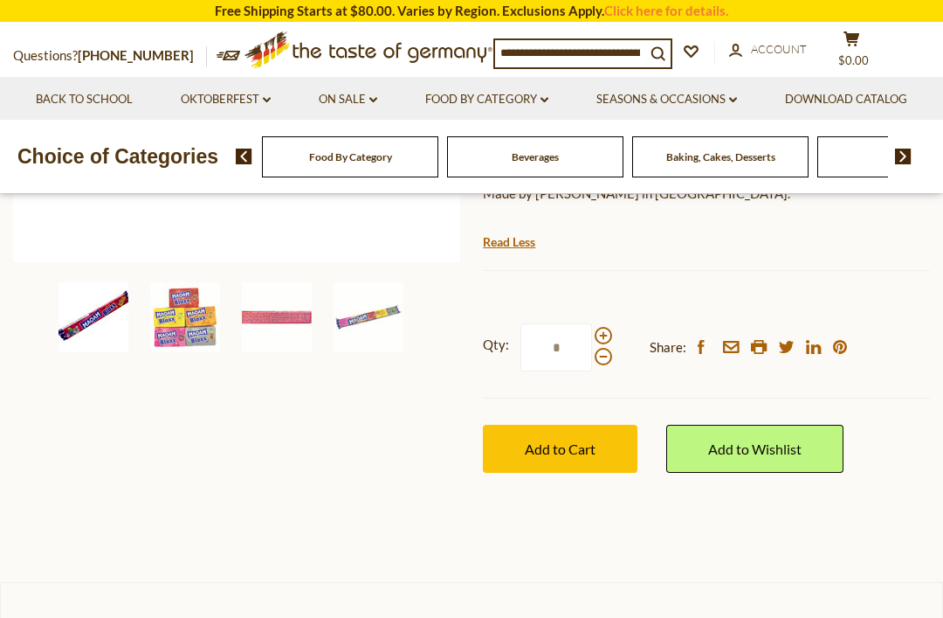
scroll to position [518, 0]
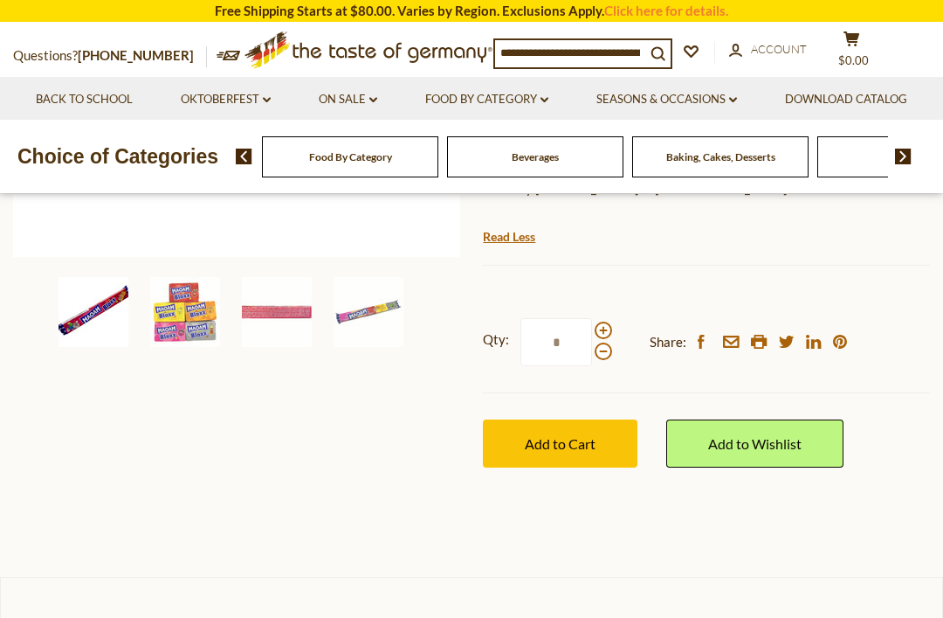
click at [552, 440] on span "Add to Cart" at bounding box center [560, 443] width 71 height 17
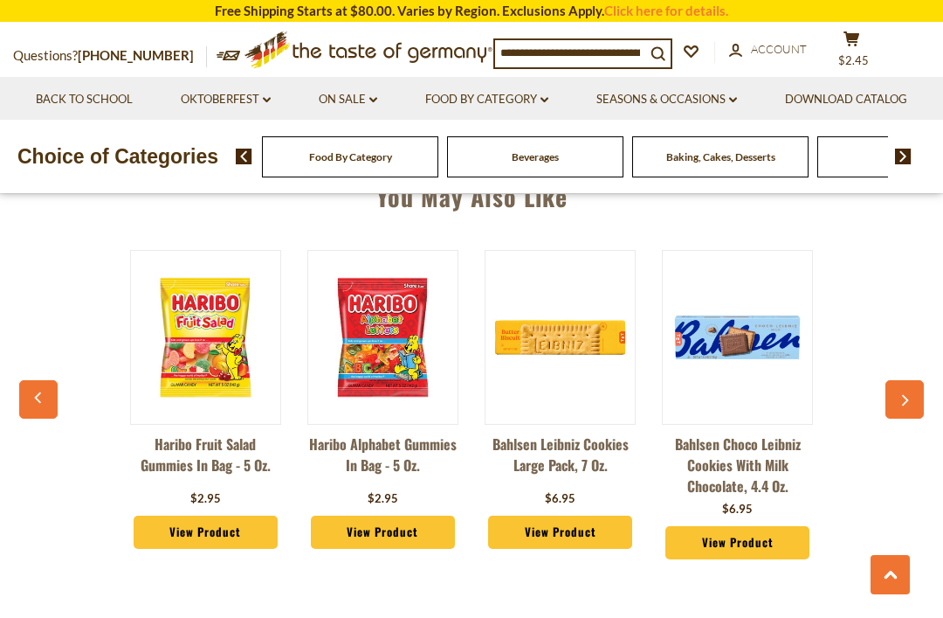
scroll to position [1374, 0]
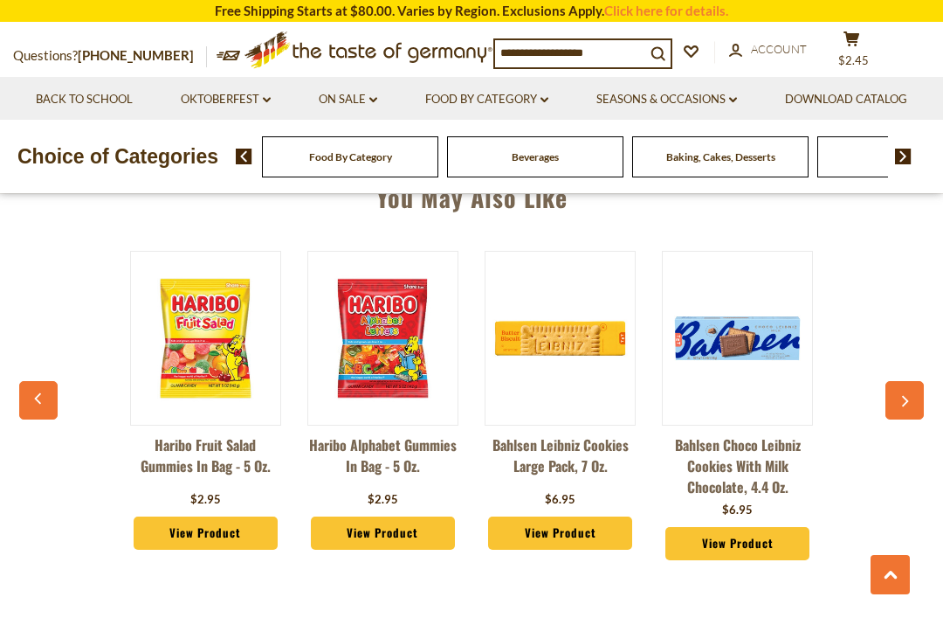
click at [750, 538] on link "View Product" at bounding box center [737, 543] width 143 height 33
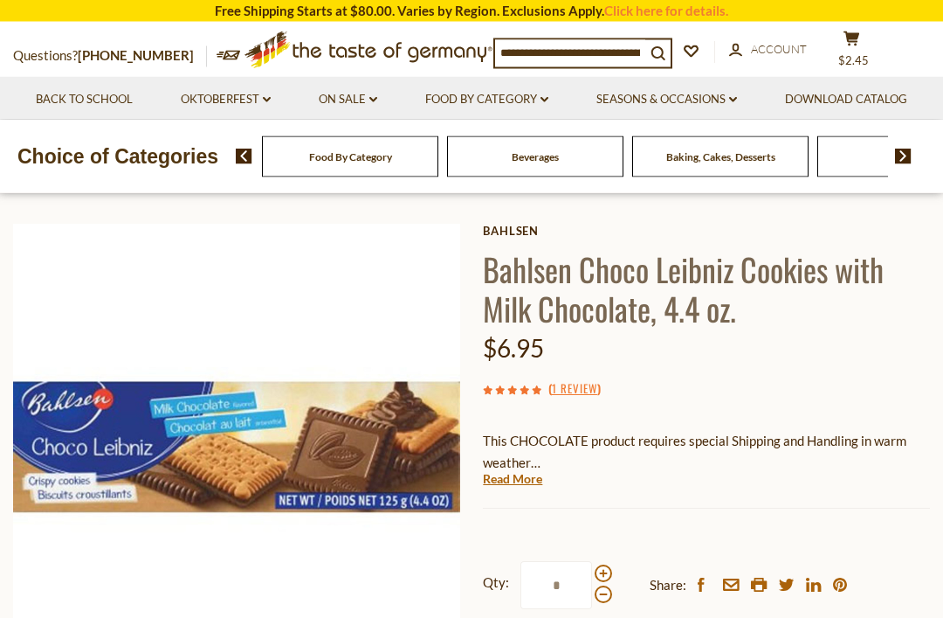
scroll to position [93, 0]
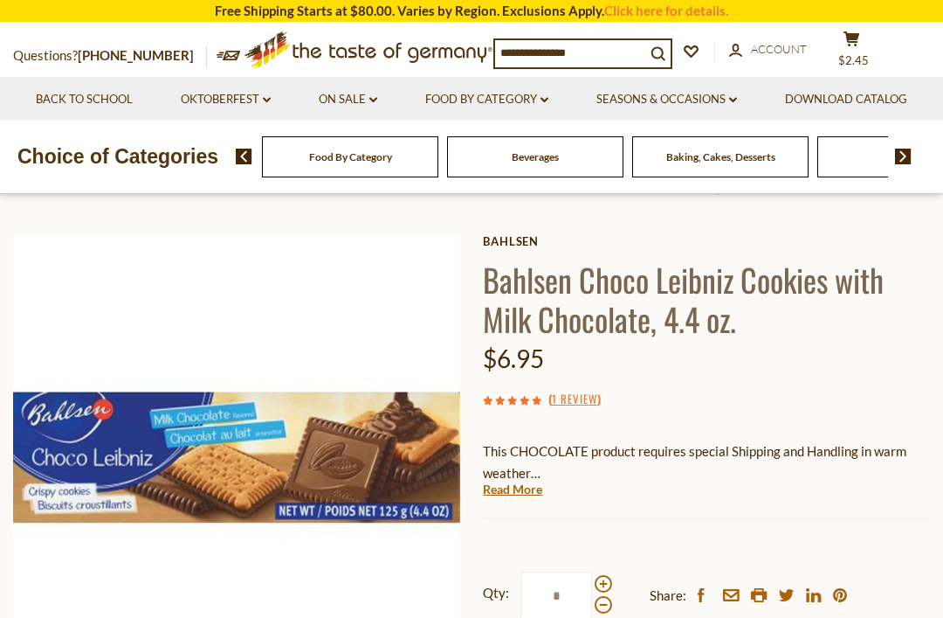
click at [517, 494] on link "Read More" at bounding box center [512, 488] width 59 height 17
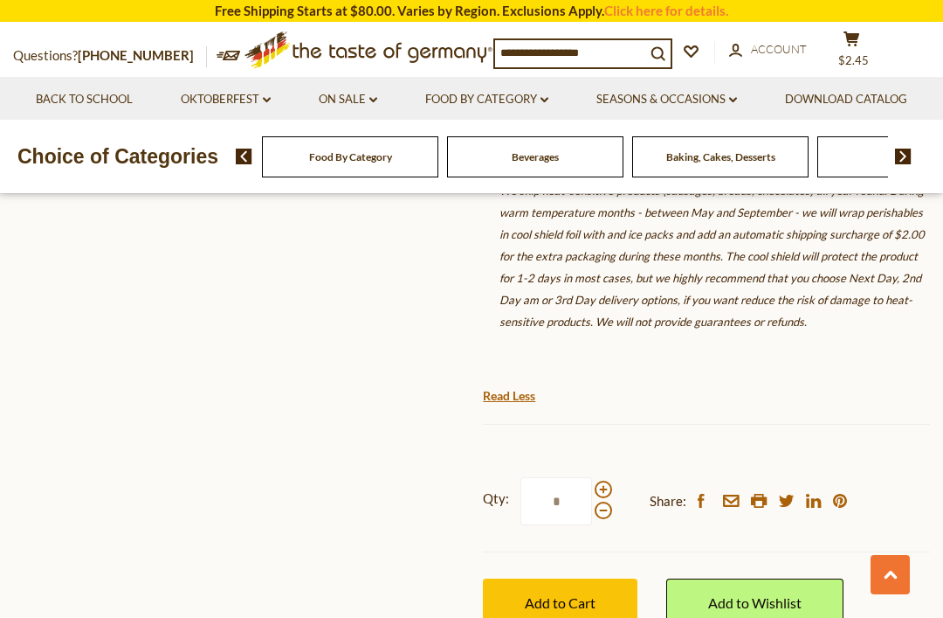
scroll to position [833, 0]
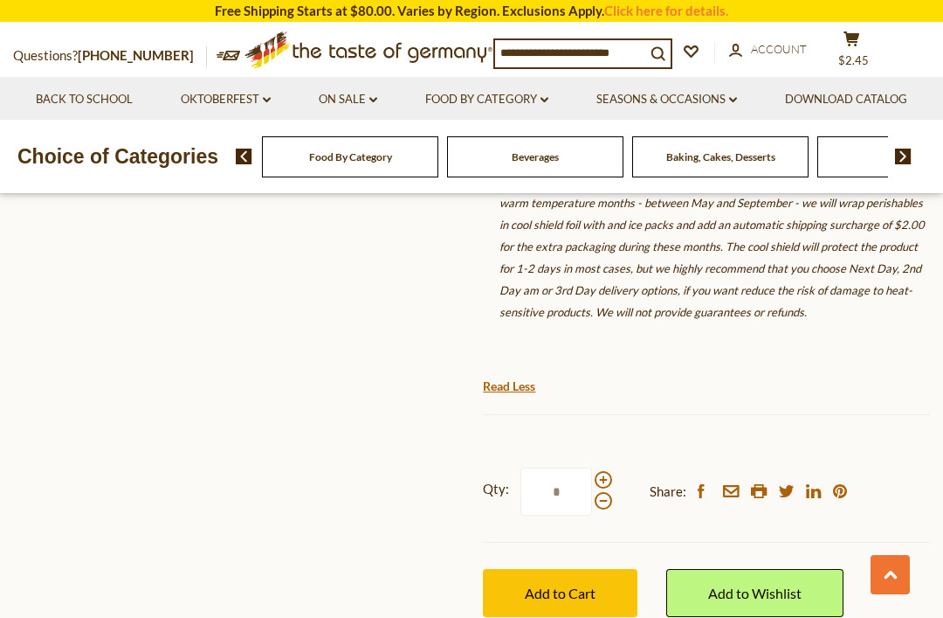
click at [585, 584] on span "Add to Cart" at bounding box center [560, 592] width 71 height 17
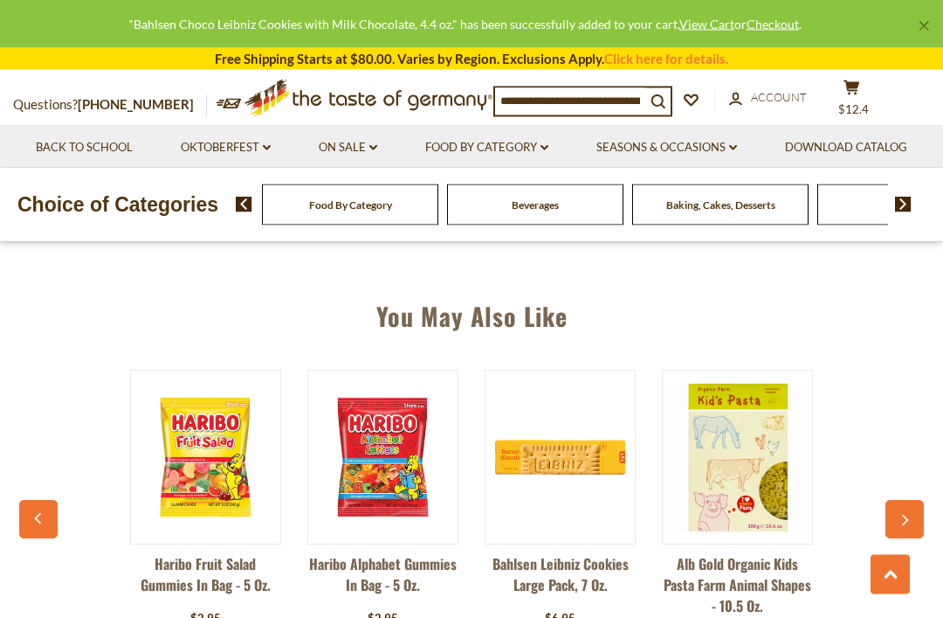
scroll to position [1721, 0]
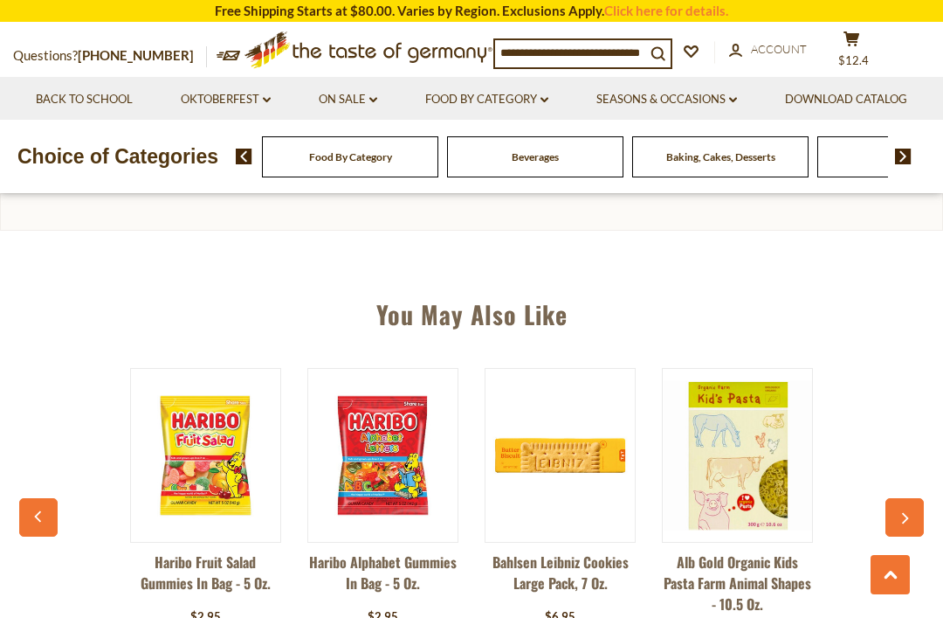
click at [910, 513] on icon "button" at bounding box center [904, 519] width 11 height 12
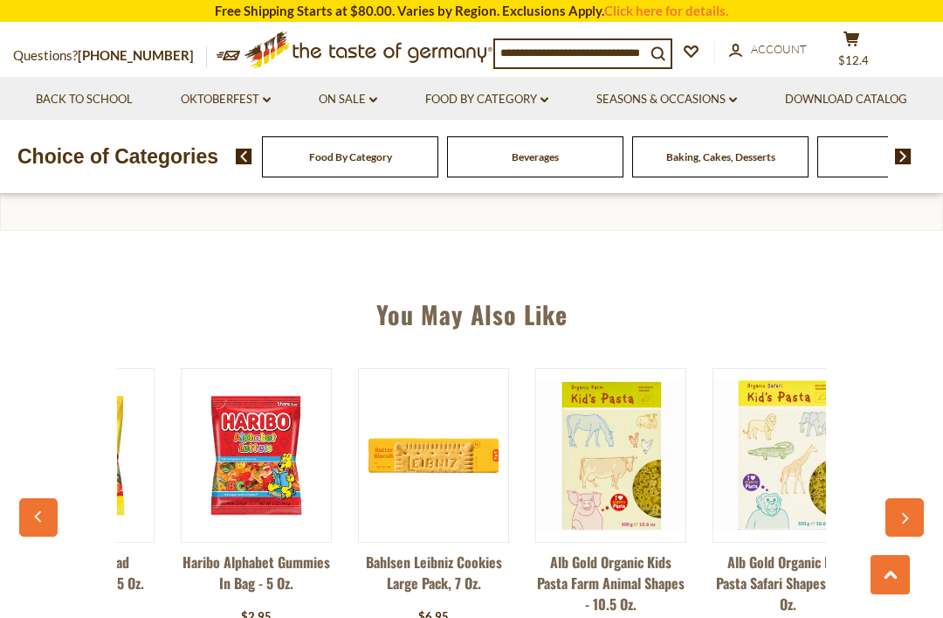
scroll to position [0, 177]
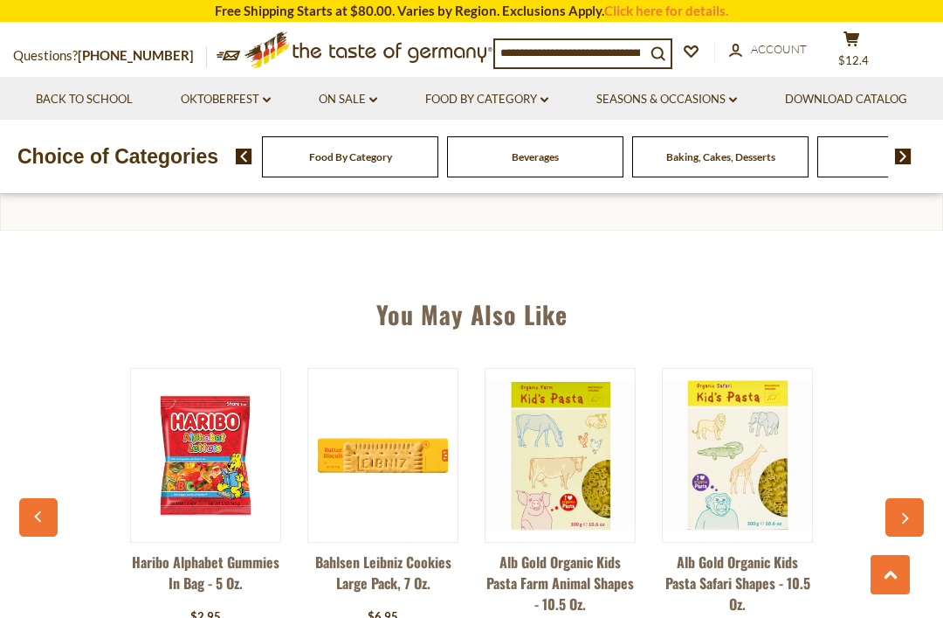
click at [897, 498] on button "button" at bounding box center [905, 517] width 38 height 38
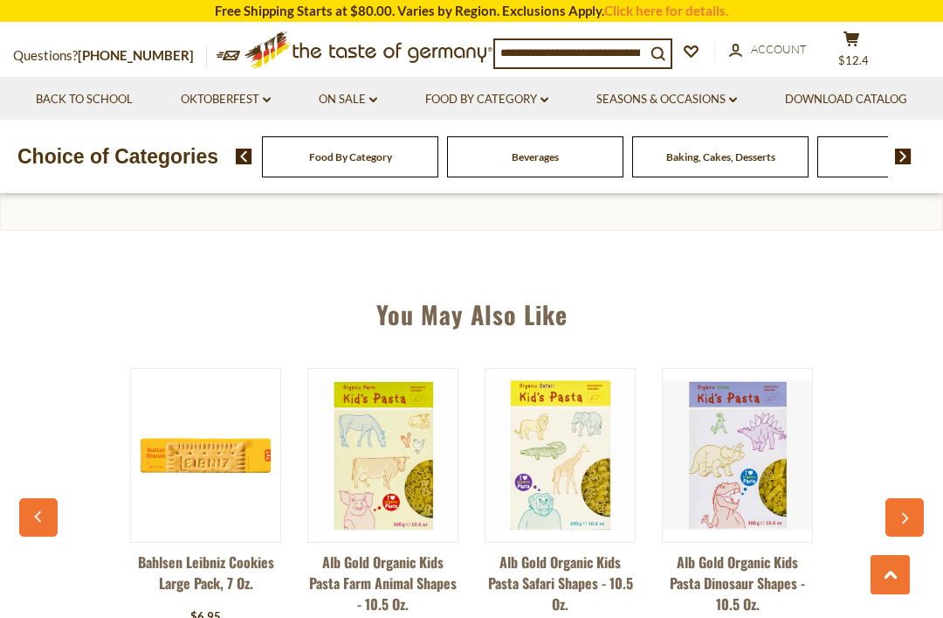
click at [904, 513] on icon "button" at bounding box center [904, 519] width 11 height 12
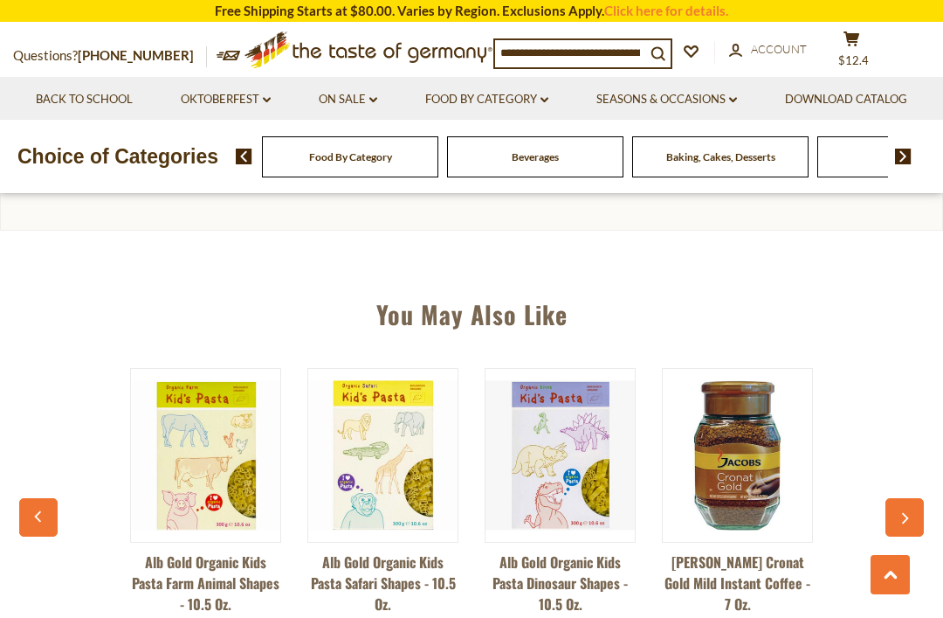
click at [913, 498] on button "button" at bounding box center [905, 517] width 38 height 38
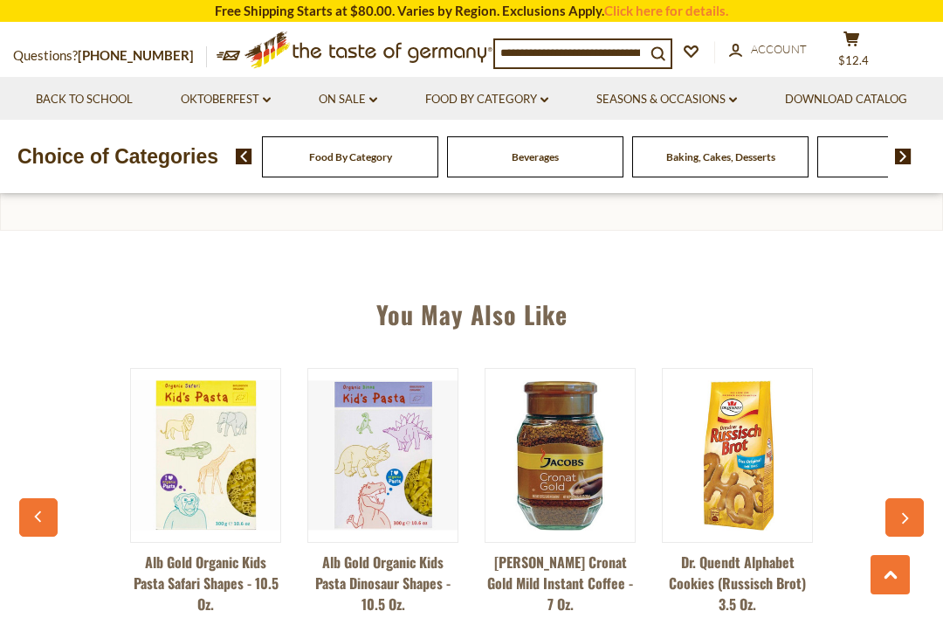
click at [912, 498] on button "button" at bounding box center [905, 517] width 38 height 38
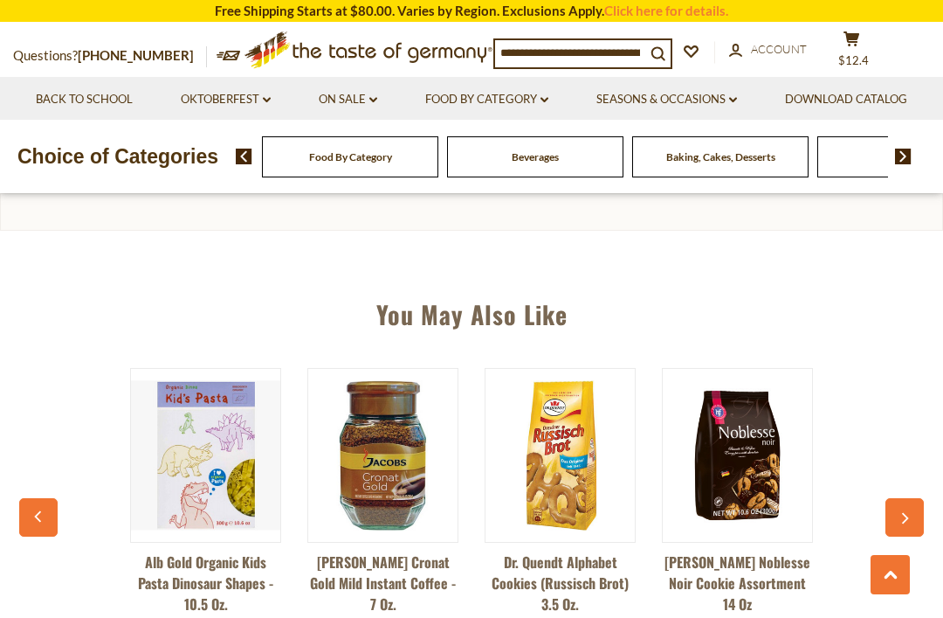
click at [914, 498] on button "button" at bounding box center [905, 517] width 38 height 38
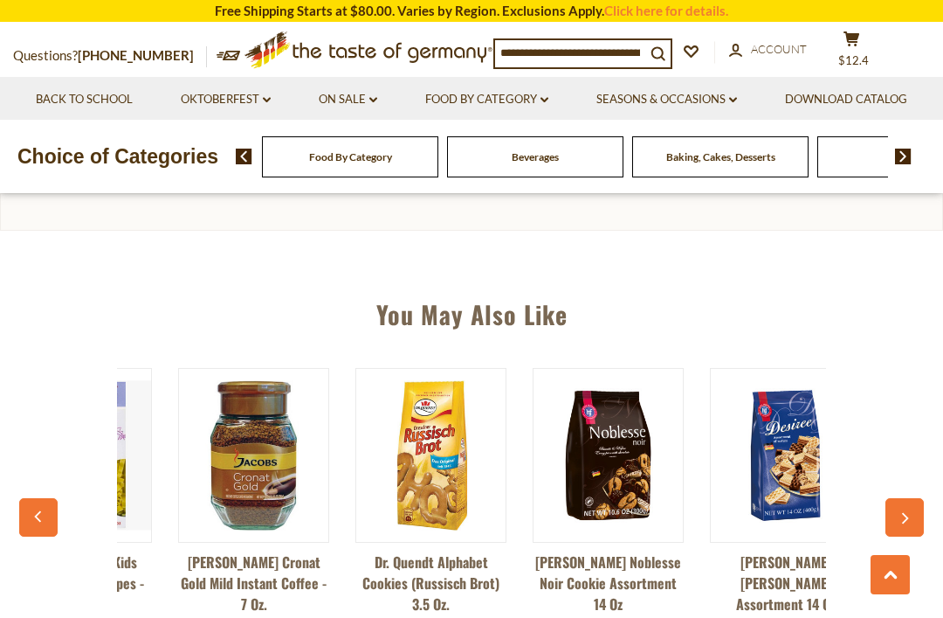
scroll to position [0, 1064]
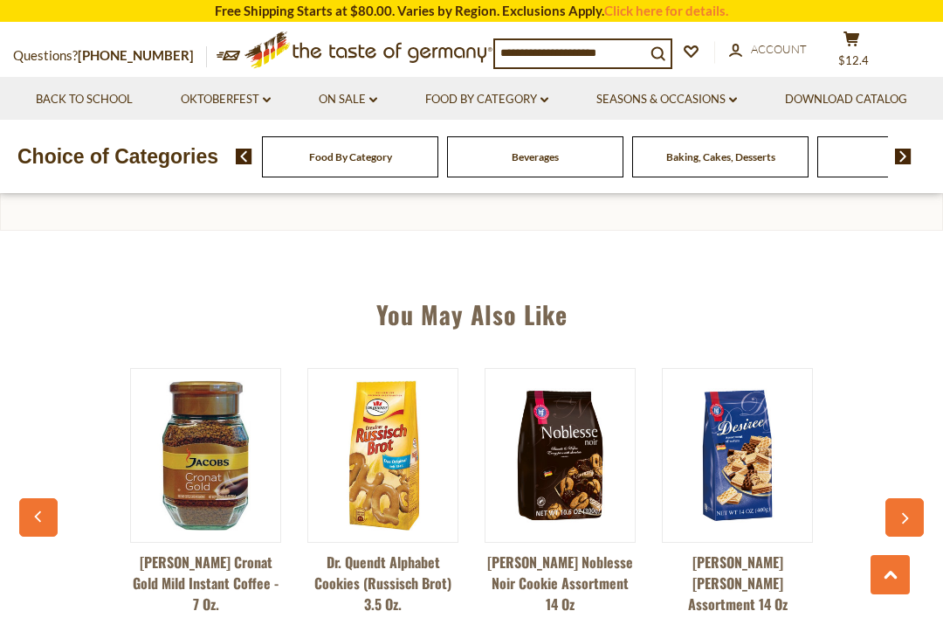
click at [904, 498] on button "button" at bounding box center [905, 517] width 38 height 38
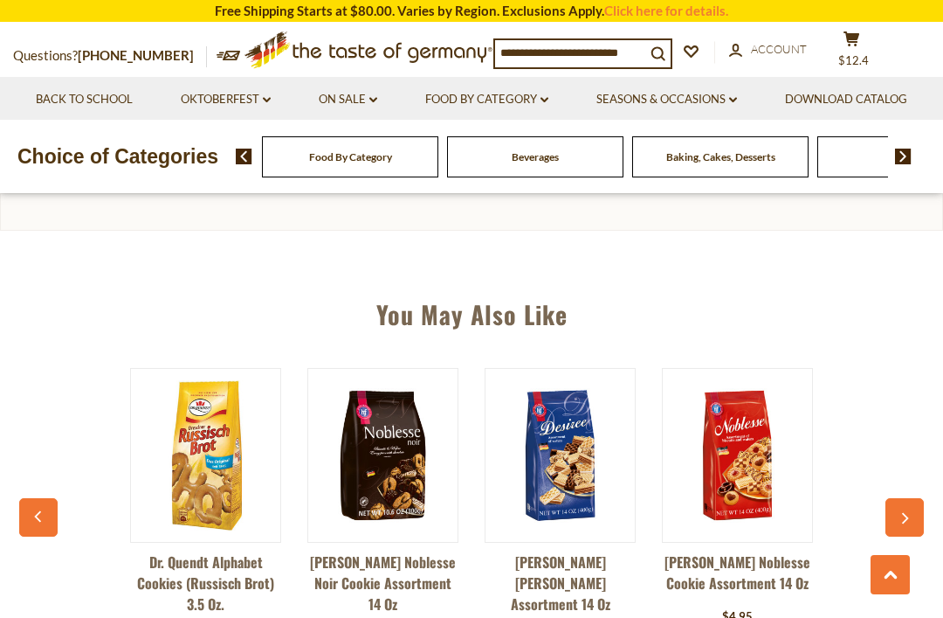
click at [909, 513] on icon "button" at bounding box center [904, 519] width 11 height 12
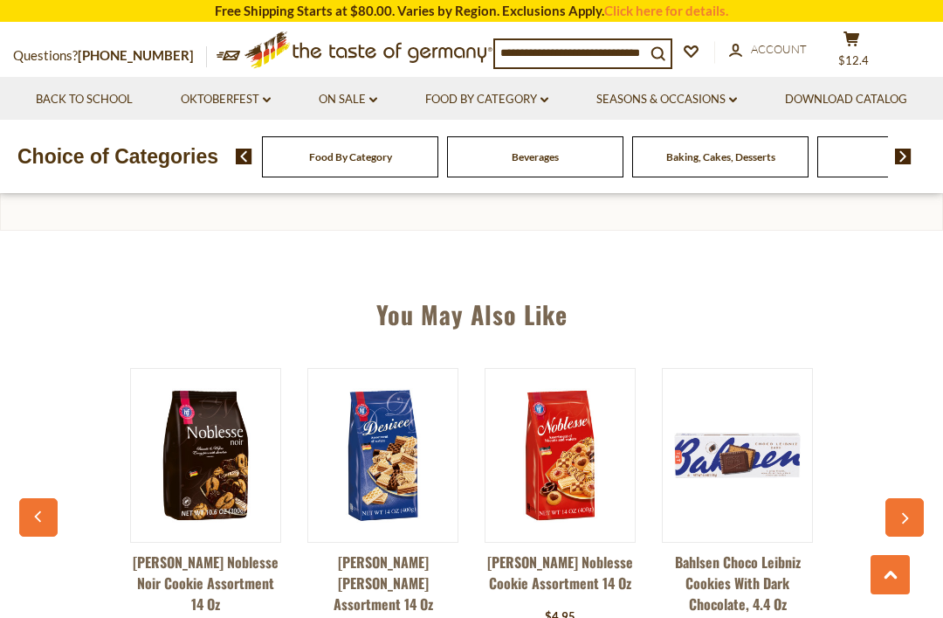
click at [908, 498] on button "button" at bounding box center [905, 517] width 38 height 38
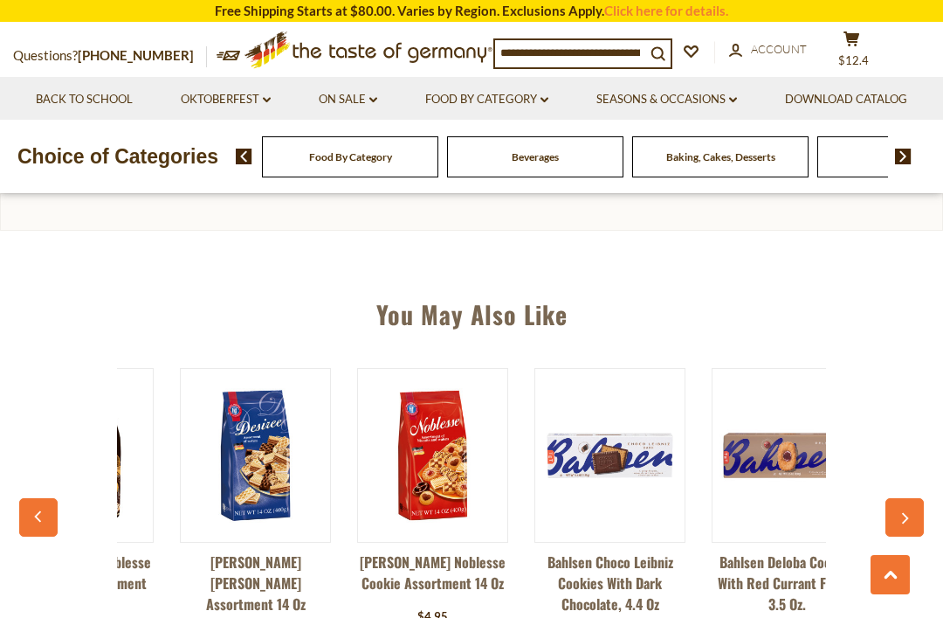
scroll to position [0, 1596]
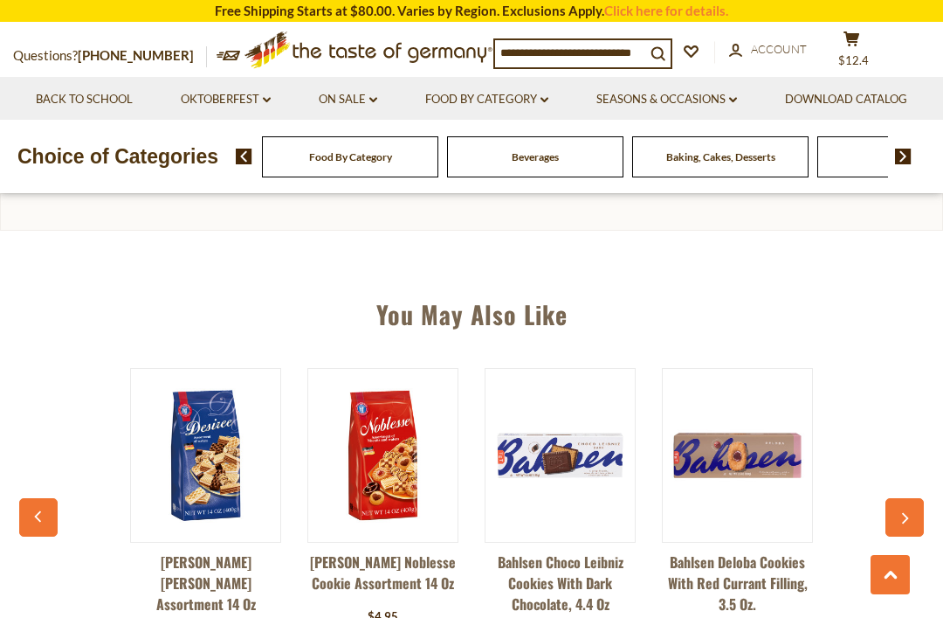
click at [912, 498] on button "button" at bounding box center [905, 517] width 38 height 38
click at [901, 513] on icon "button" at bounding box center [904, 519] width 11 height 12
click at [909, 513] on icon "button" at bounding box center [904, 519] width 11 height 12
click at [43, 510] on icon "button" at bounding box center [38, 516] width 11 height 12
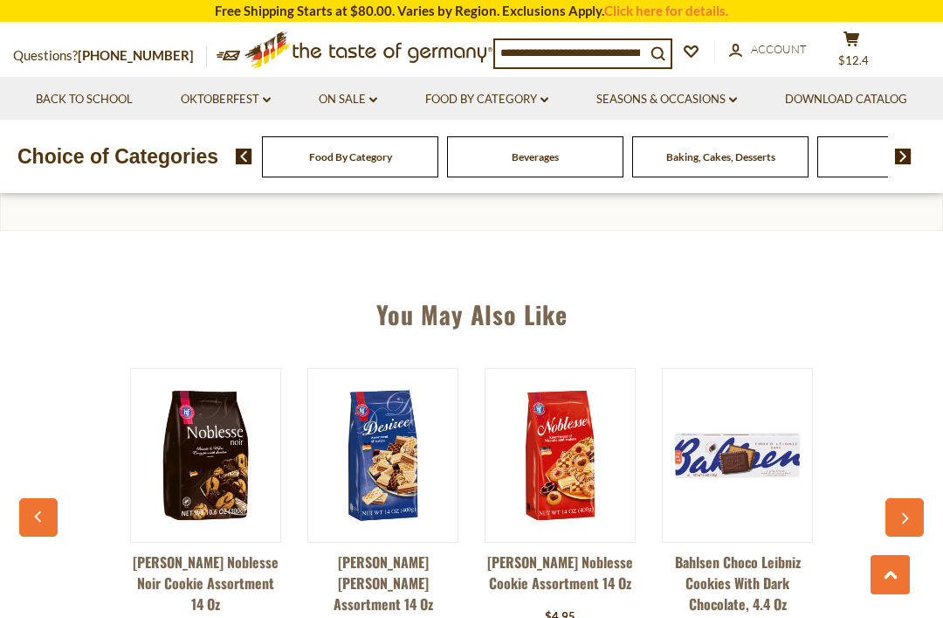
click at [41, 498] on button "button" at bounding box center [38, 517] width 38 height 38
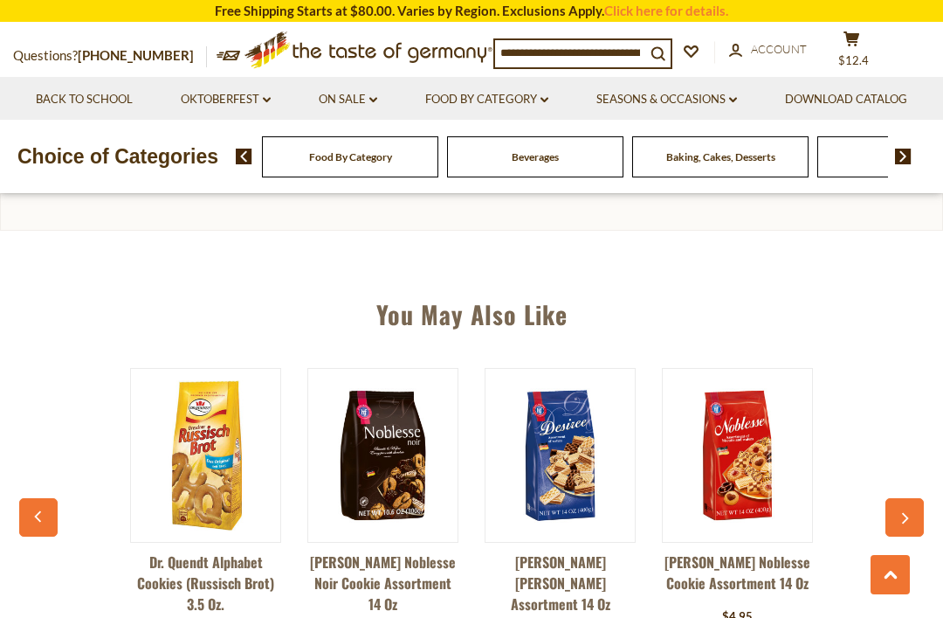
click at [38, 498] on button "button" at bounding box center [38, 517] width 38 height 38
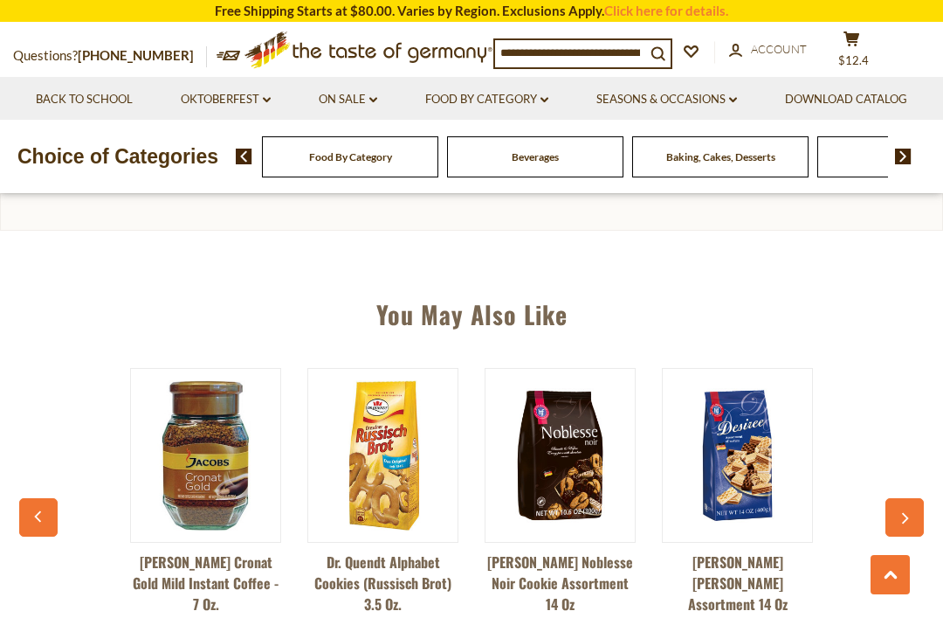
click at [42, 510] on icon "button" at bounding box center [38, 516] width 11 height 12
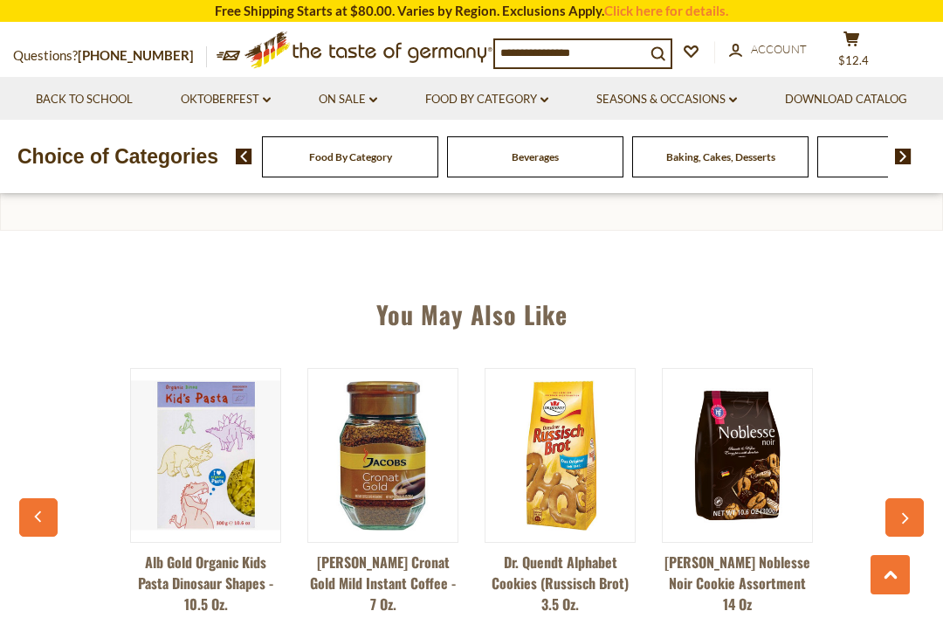
click at [45, 498] on button "button" at bounding box center [38, 517] width 38 height 38
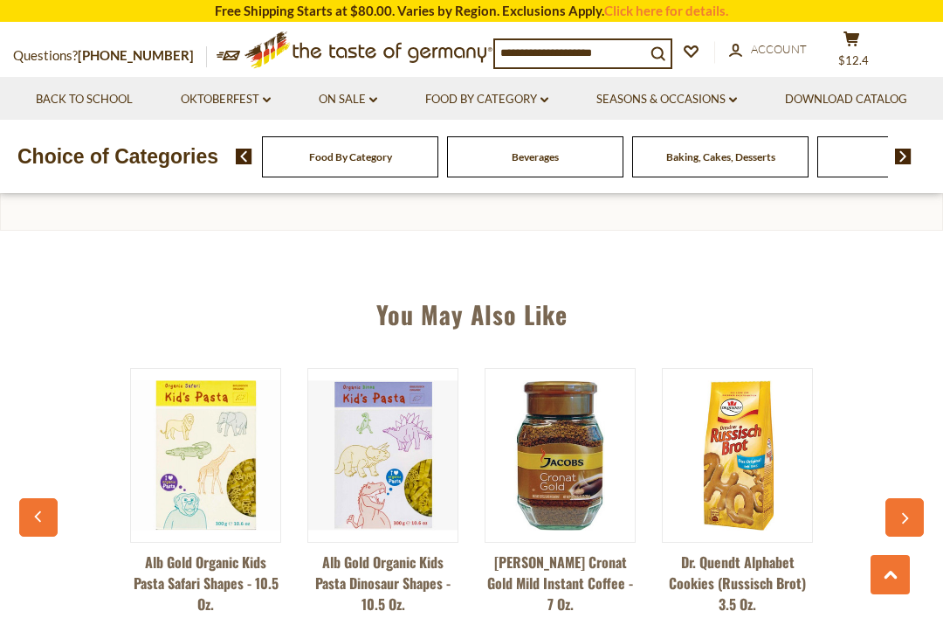
click at [41, 498] on button "button" at bounding box center [38, 517] width 38 height 38
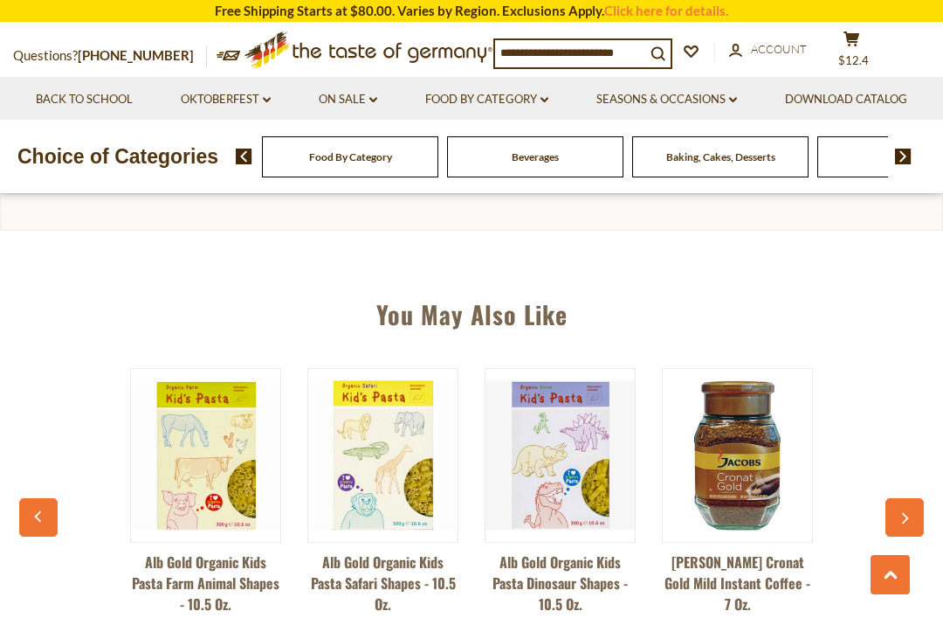
click at [43, 510] on icon "button" at bounding box center [38, 516] width 11 height 12
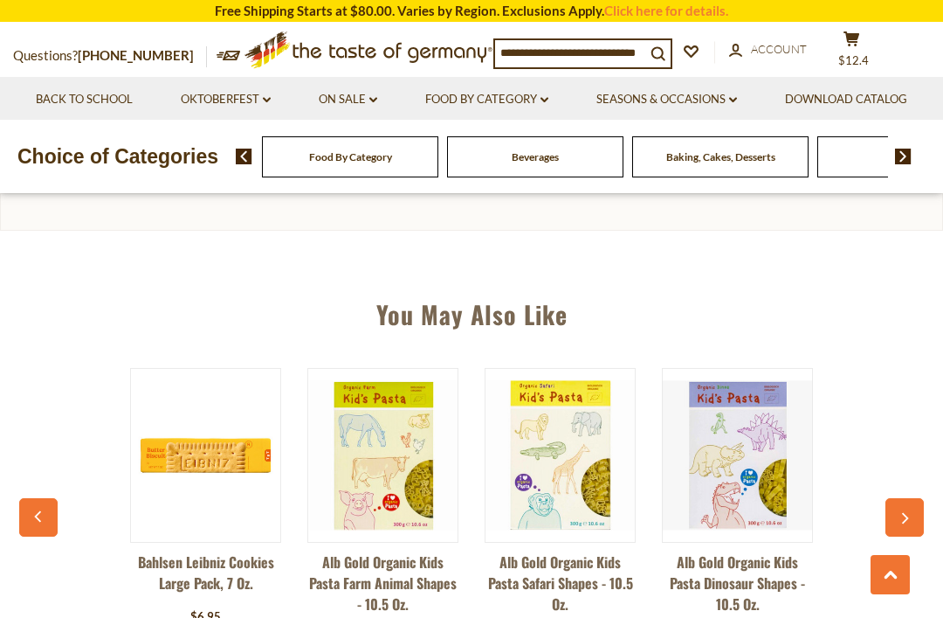
click at [43, 498] on button "button" at bounding box center [38, 517] width 38 height 38
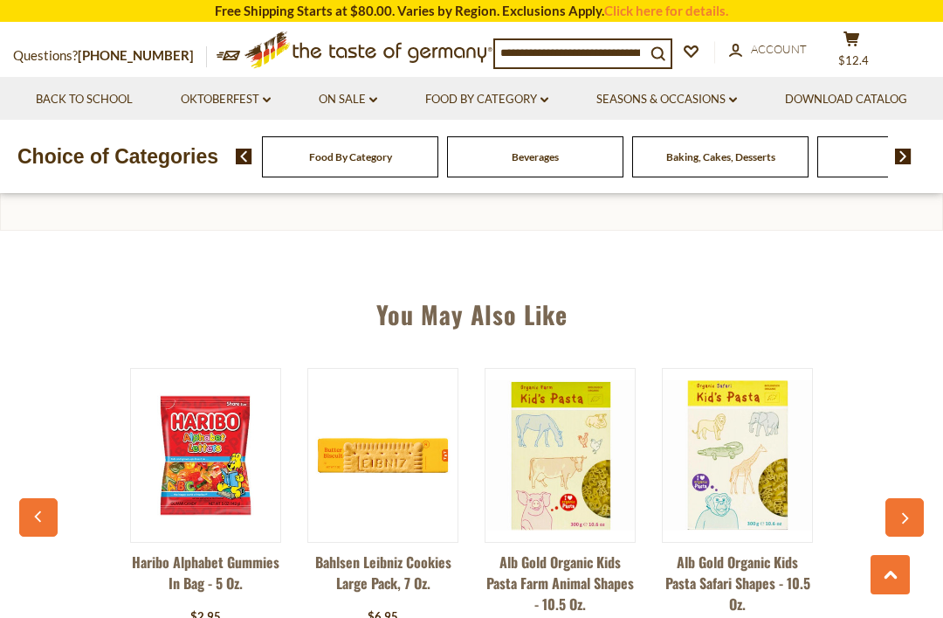
click at [40, 498] on button "button" at bounding box center [38, 517] width 38 height 38
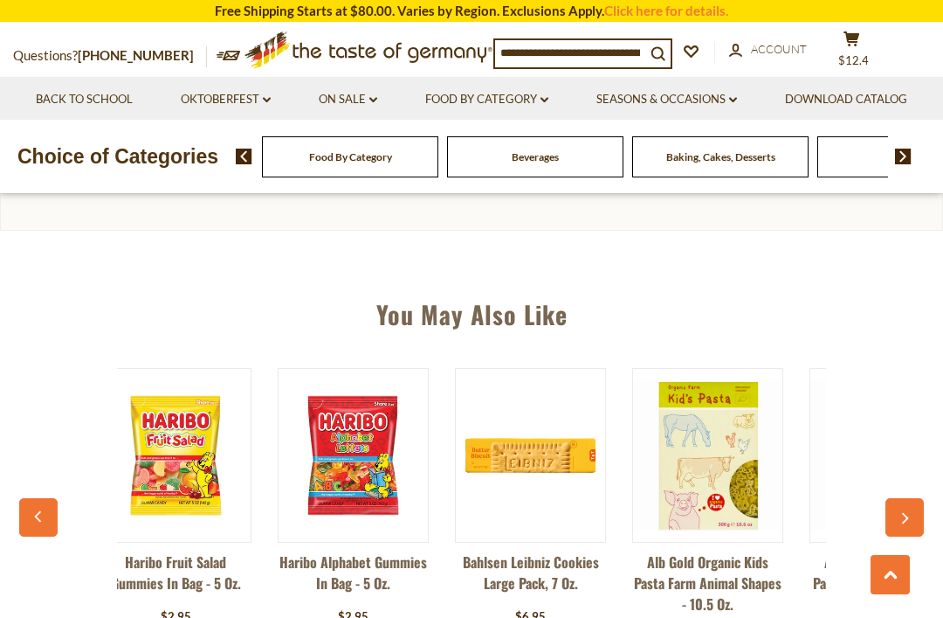
scroll to position [0, 0]
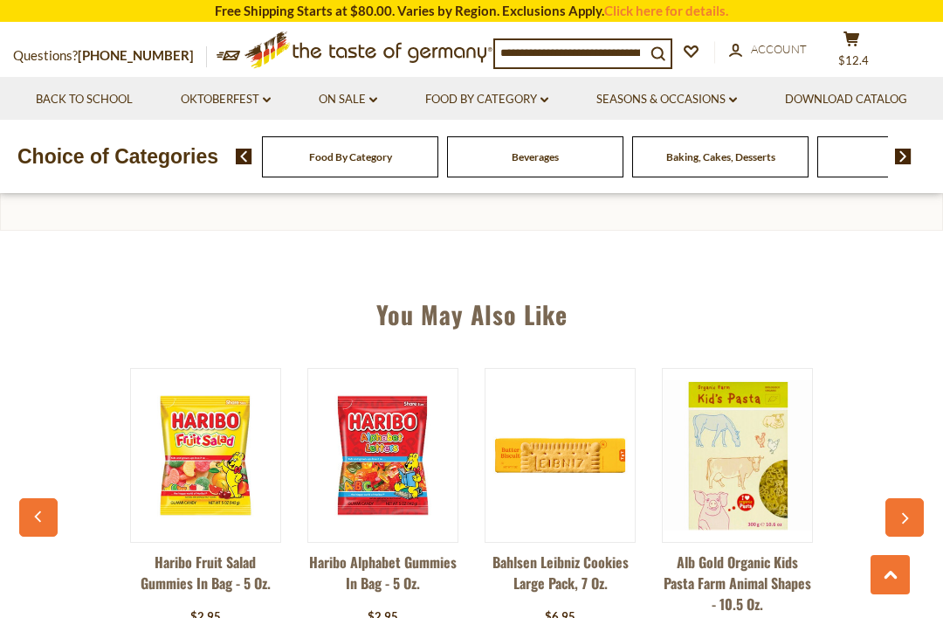
click at [43, 498] on button "button" at bounding box center [38, 517] width 38 height 38
click at [52, 498] on button "button" at bounding box center [38, 517] width 38 height 38
click at [49, 498] on button "button" at bounding box center [38, 517] width 38 height 38
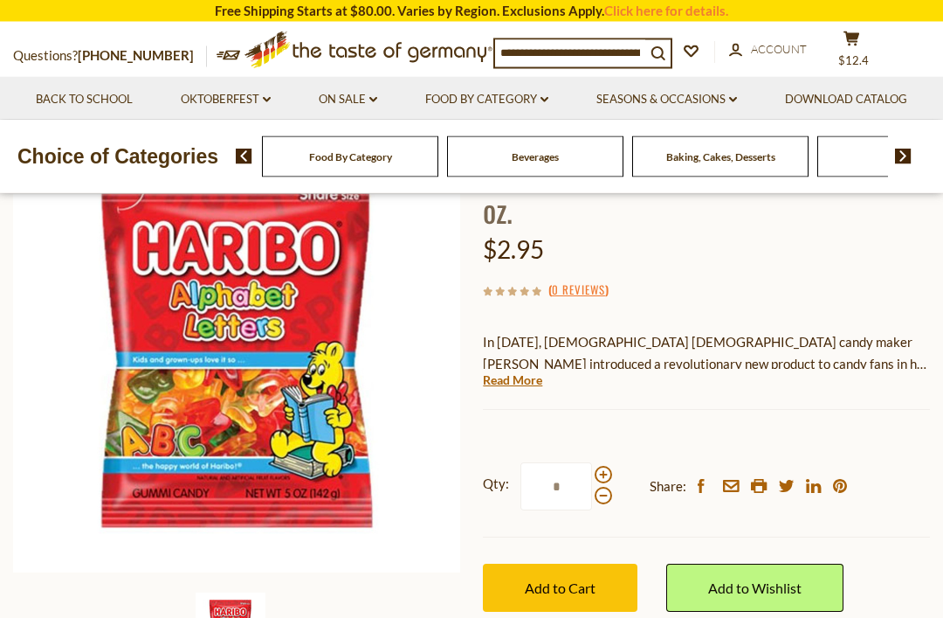
scroll to position [203, 0]
click at [570, 584] on span "Add to Cart" at bounding box center [560, 587] width 71 height 17
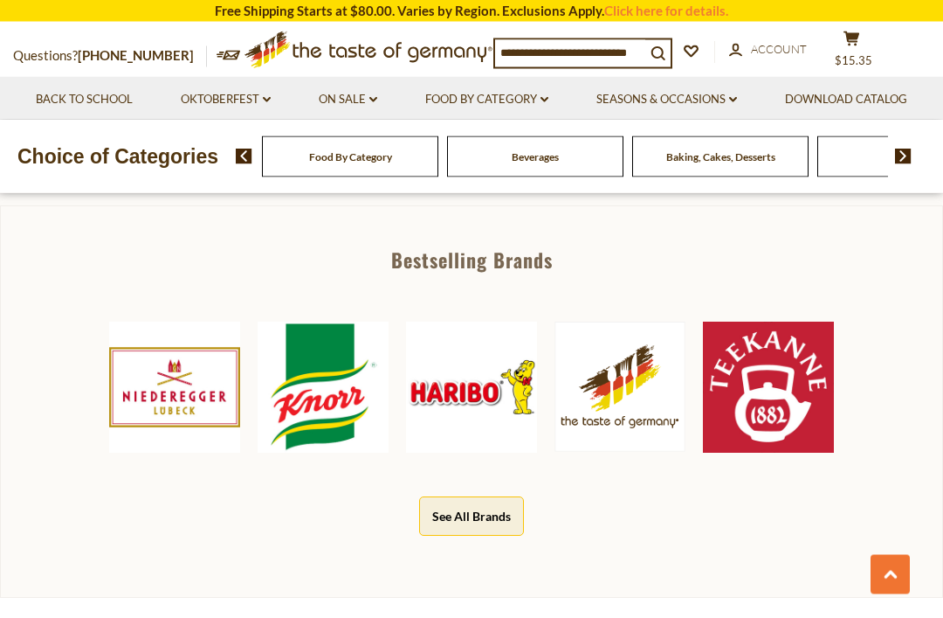
scroll to position [743, 0]
click at [501, 408] on img at bounding box center [471, 386] width 131 height 131
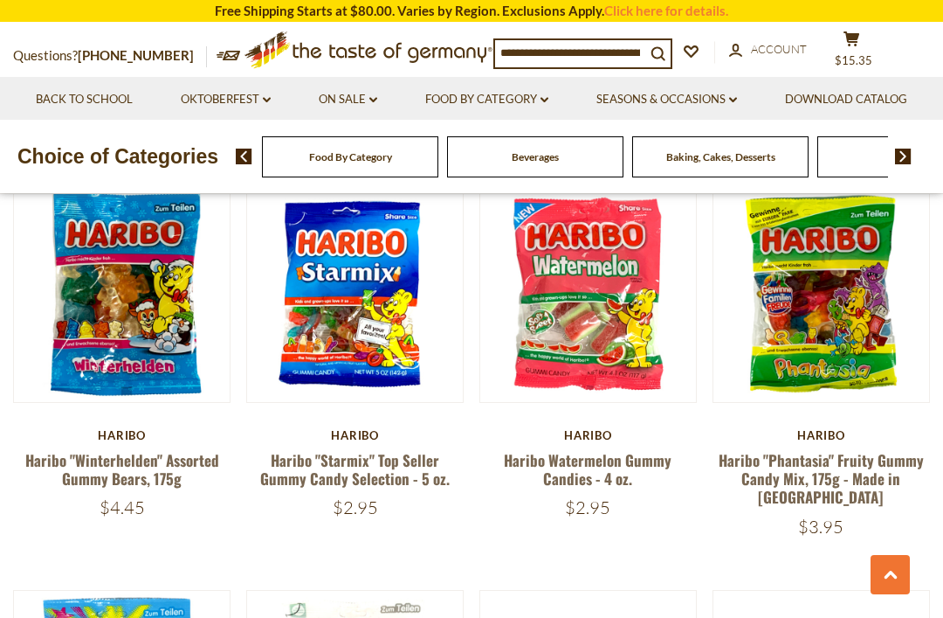
scroll to position [2184, 0]
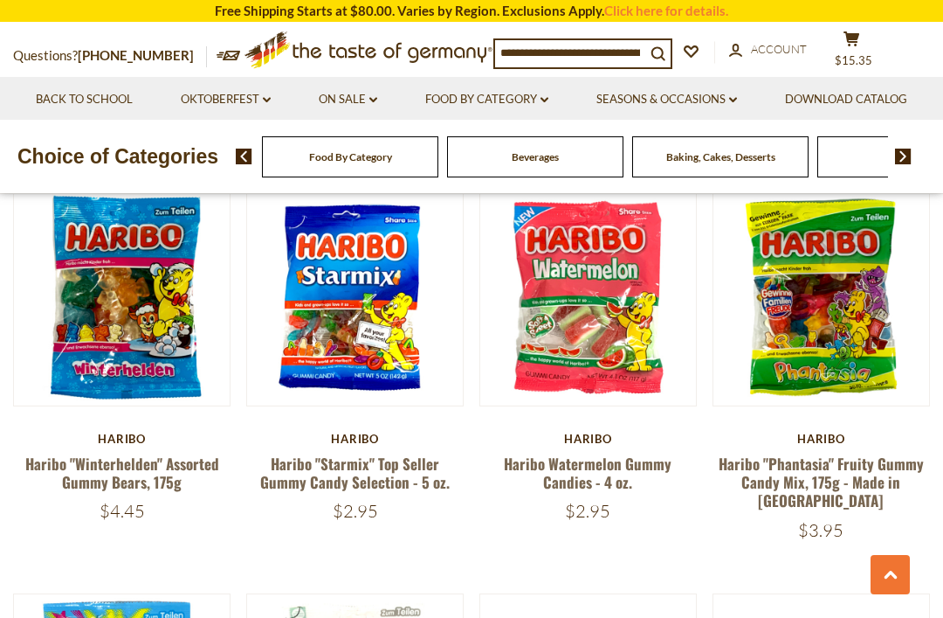
click at [829, 457] on link "Haribo "Phantasia" Fruity Gummy Candy Mix, 175g - Made in [GEOGRAPHIC_DATA]" at bounding box center [821, 482] width 205 height 59
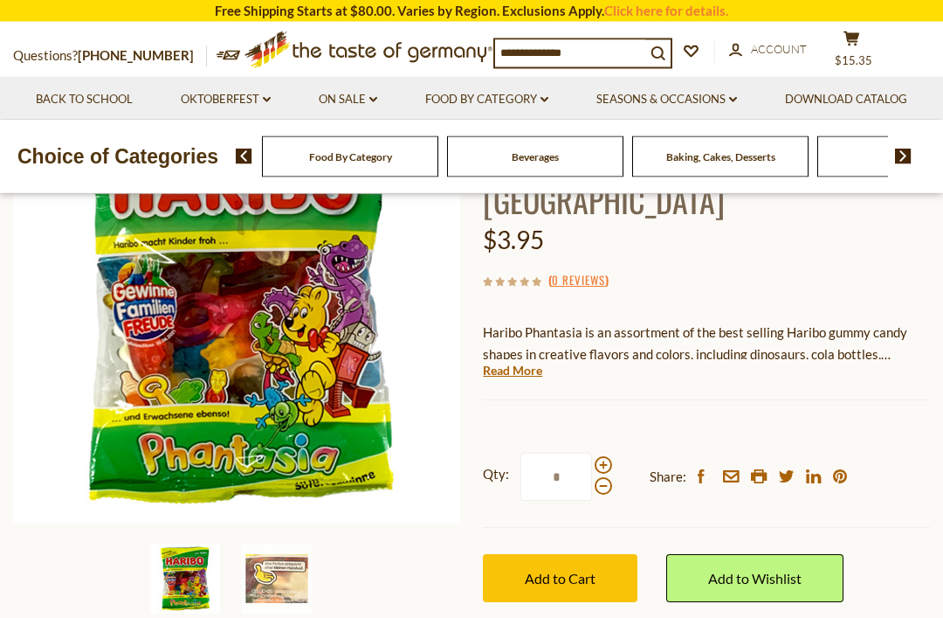
scroll to position [252, 0]
click at [577, 570] on span "Add to Cart" at bounding box center [560, 578] width 71 height 17
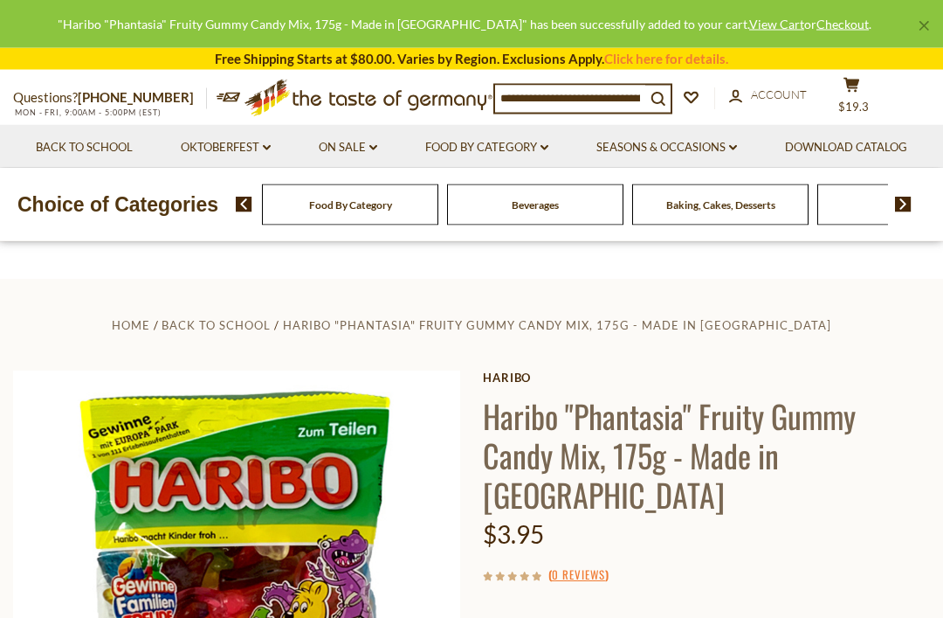
scroll to position [0, 0]
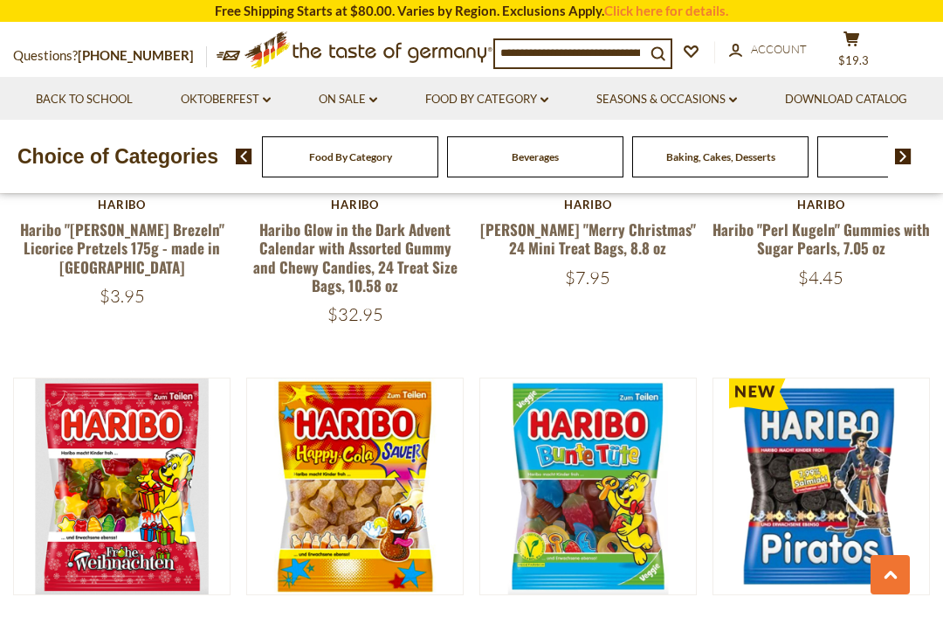
scroll to position [3225, 0]
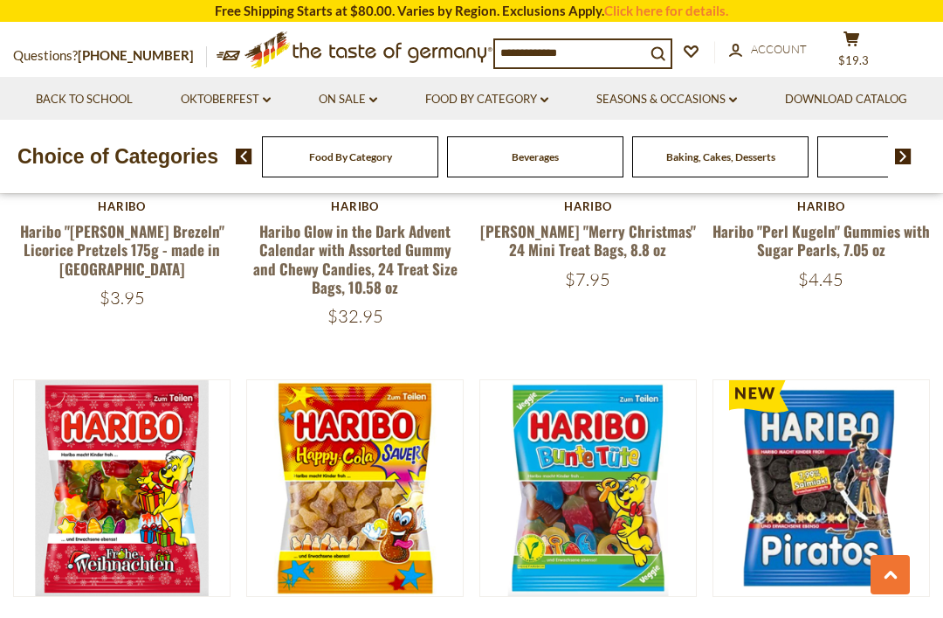
click at [866, 53] on span "$19.3" at bounding box center [854, 60] width 31 height 14
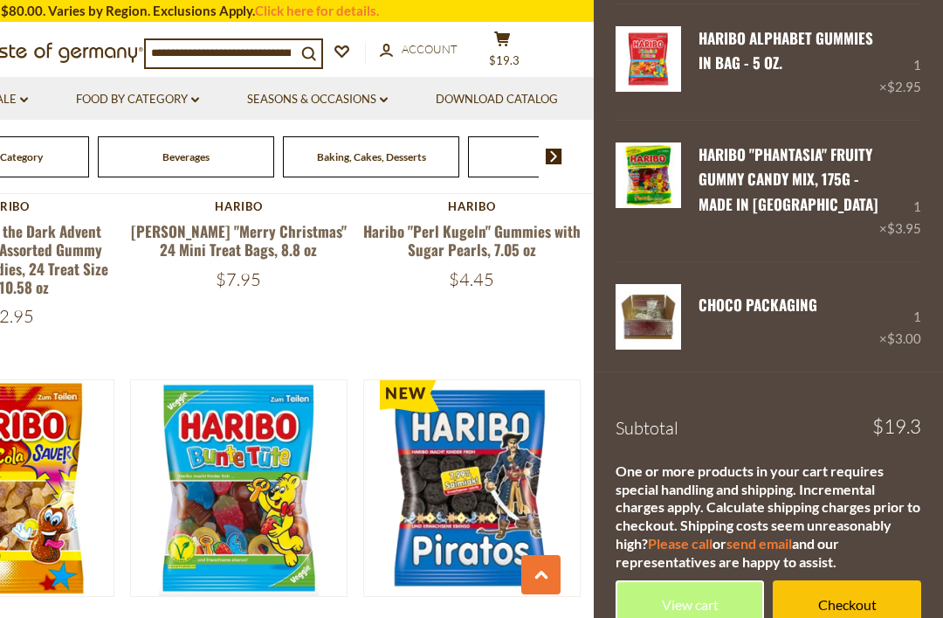
scroll to position [366, 0]
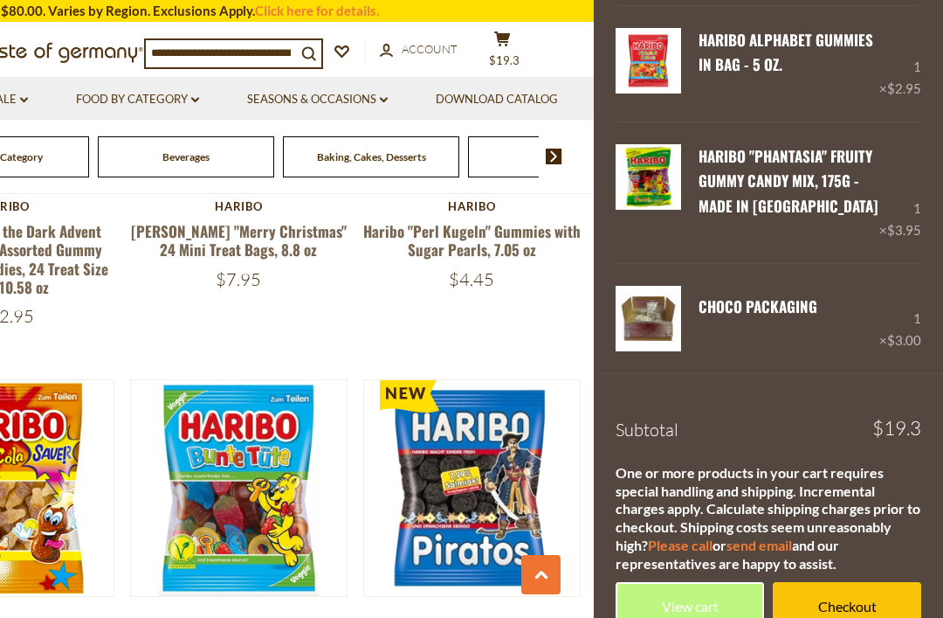
click at [664, 330] on img at bounding box center [649, 319] width 66 height 66
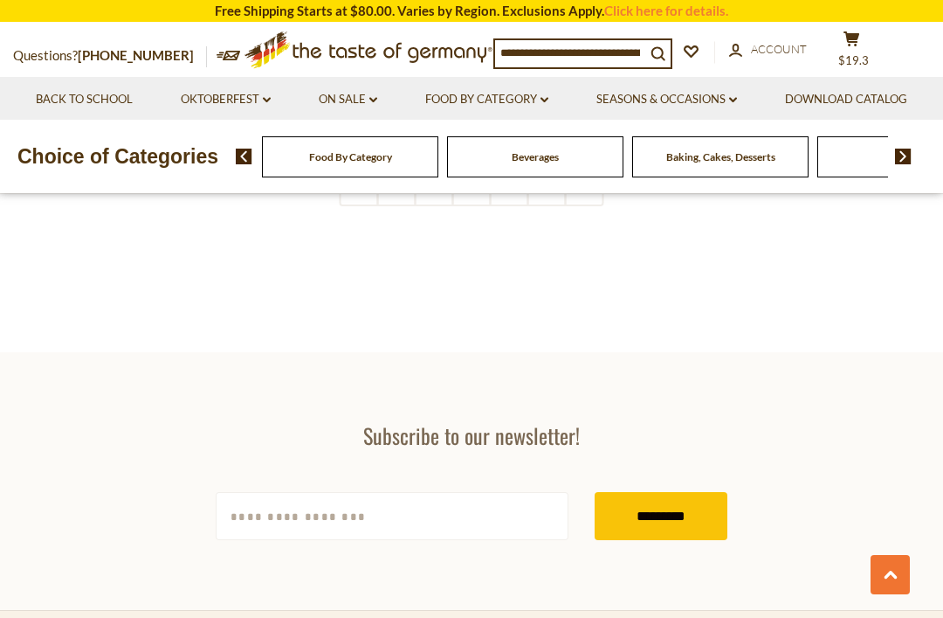
scroll to position [3854, 0]
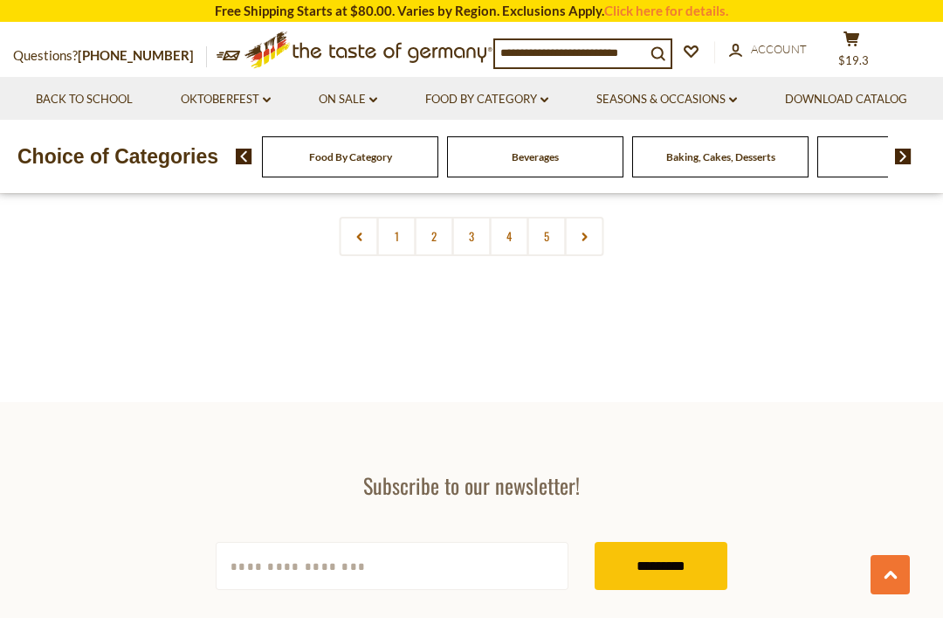
click at [133, 106] on link "Back to School" at bounding box center [84, 99] width 97 height 19
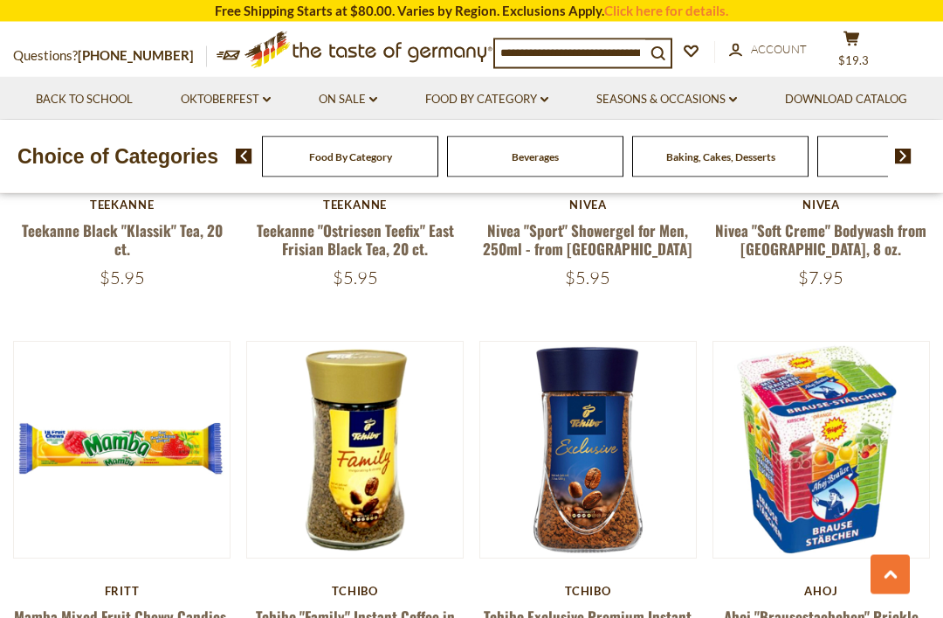
scroll to position [1929, 0]
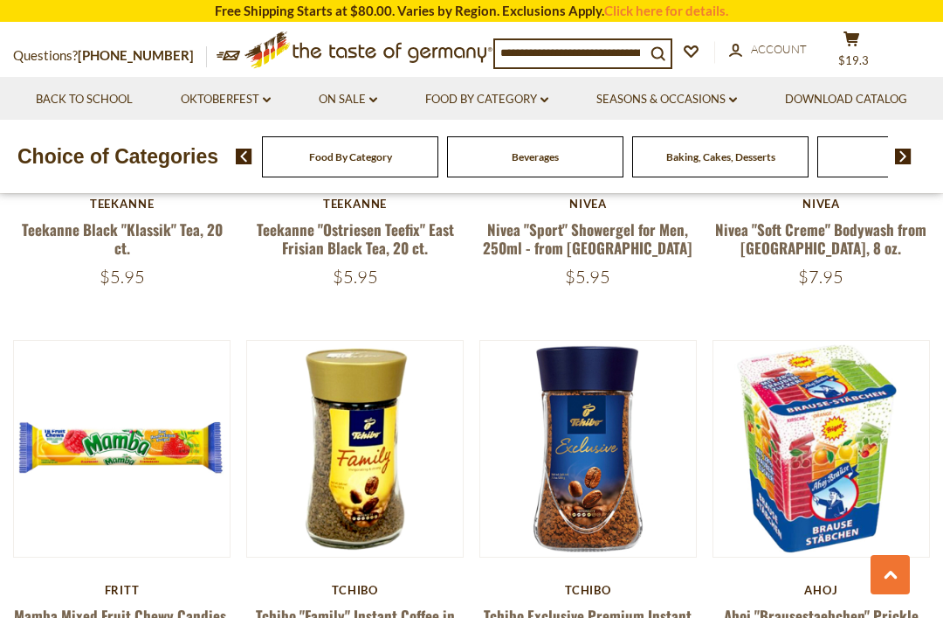
click at [824, 511] on img at bounding box center [822, 449] width 216 height 216
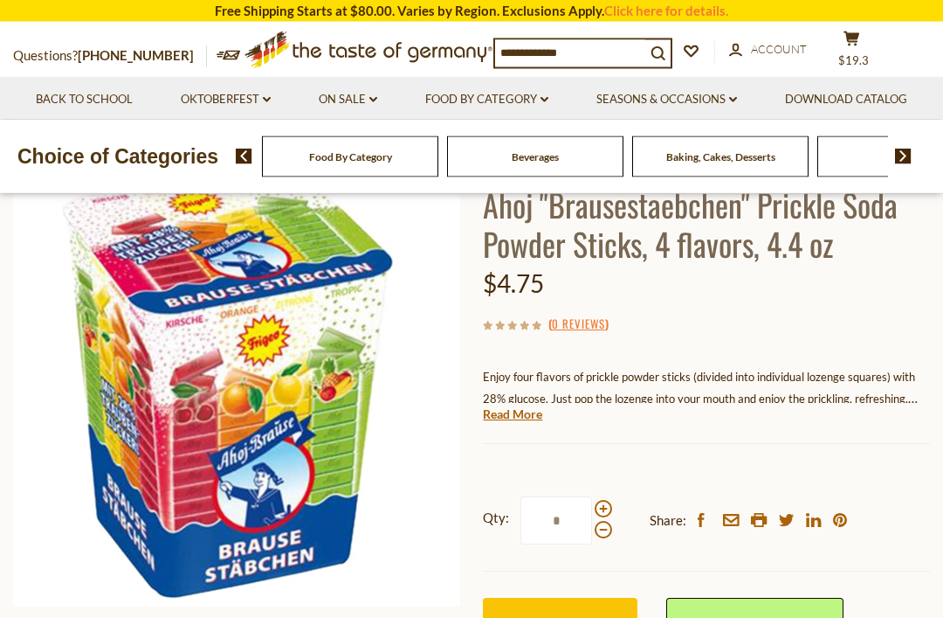
scroll to position [169, 0]
click at [525, 416] on link "Read More" at bounding box center [512, 413] width 59 height 17
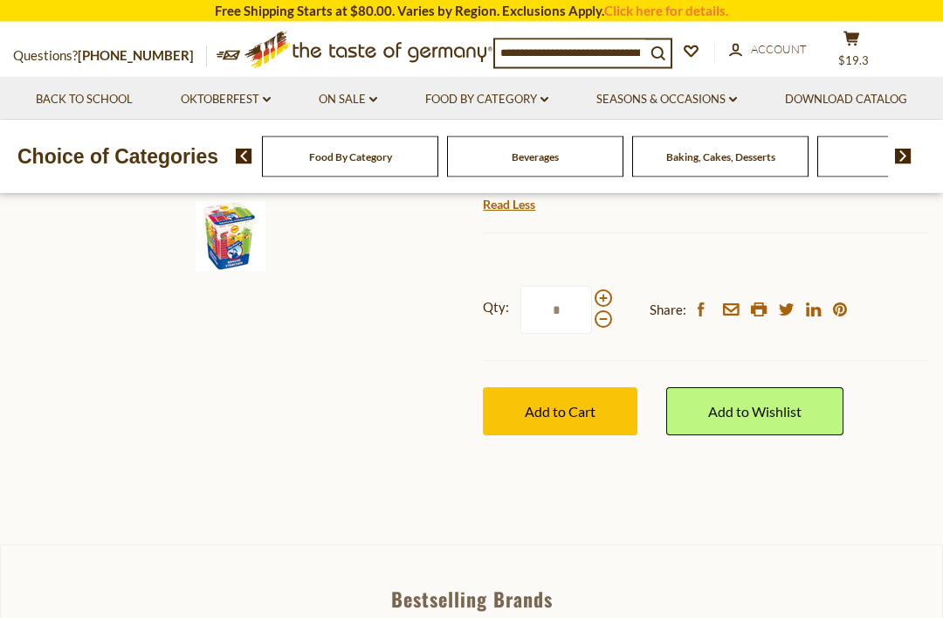
scroll to position [591, 0]
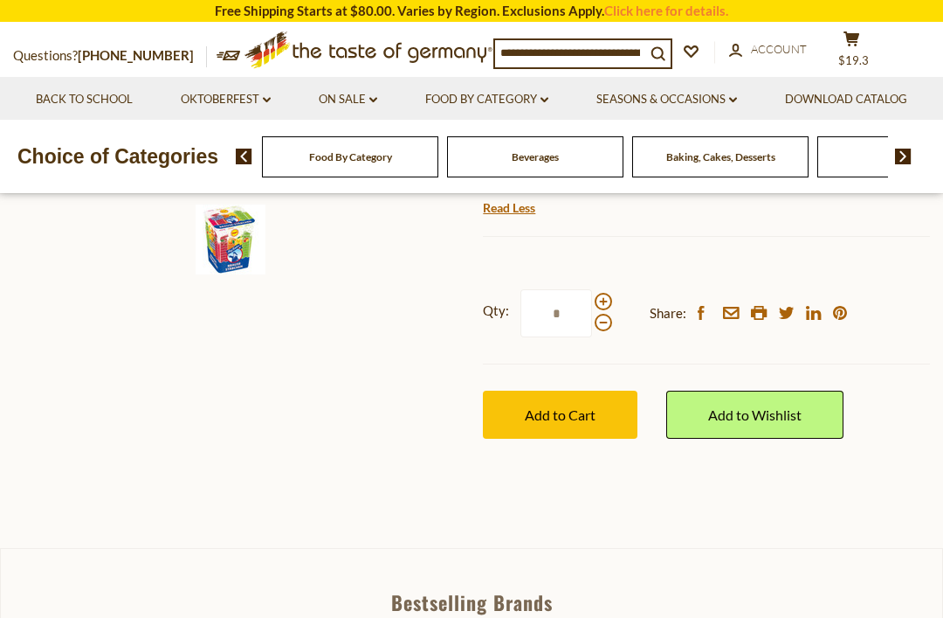
click at [582, 418] on button "Add to Cart" at bounding box center [560, 414] width 155 height 48
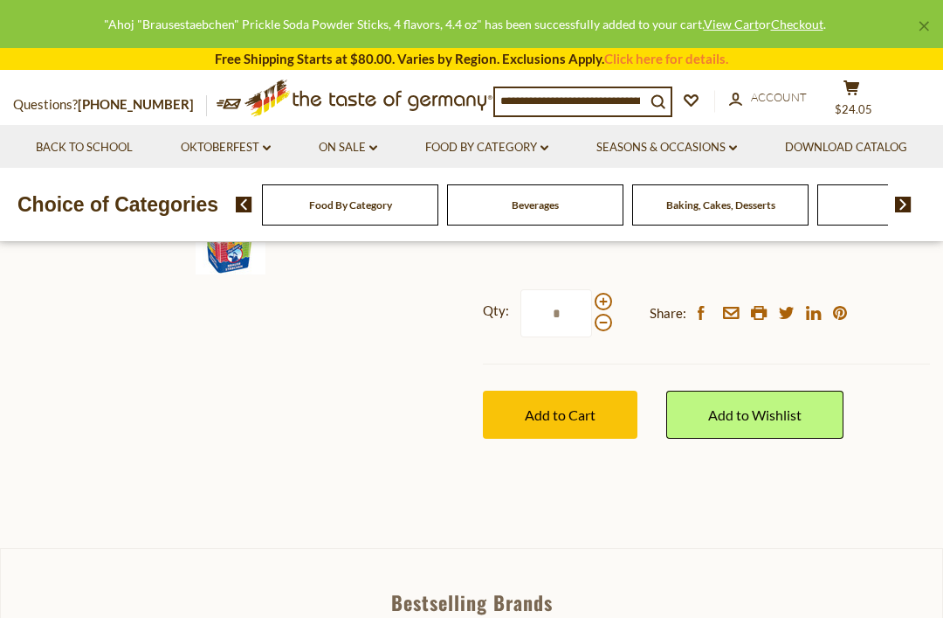
click at [864, 105] on span "$24.05" at bounding box center [854, 109] width 38 height 14
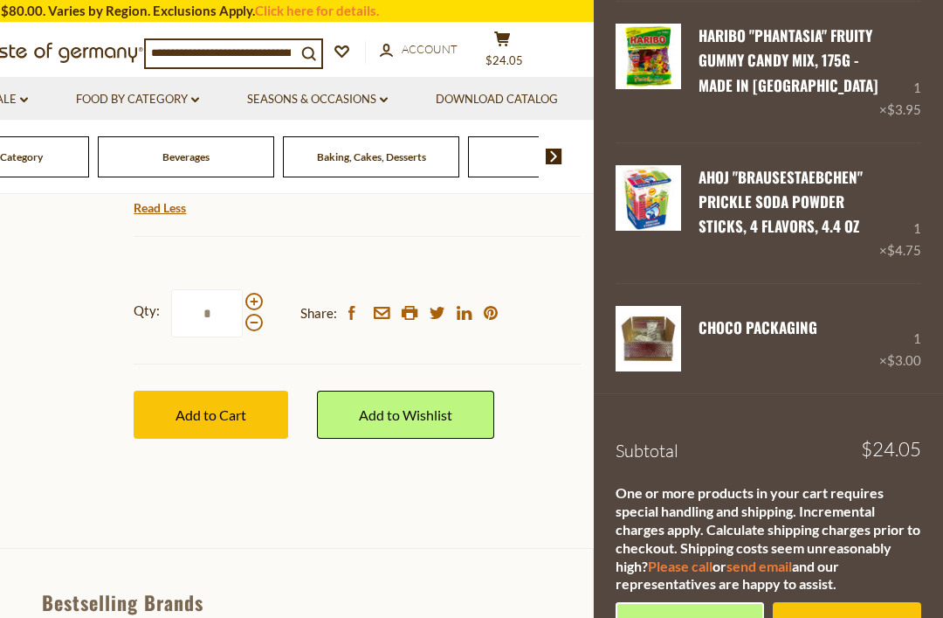
scroll to position [486, 0]
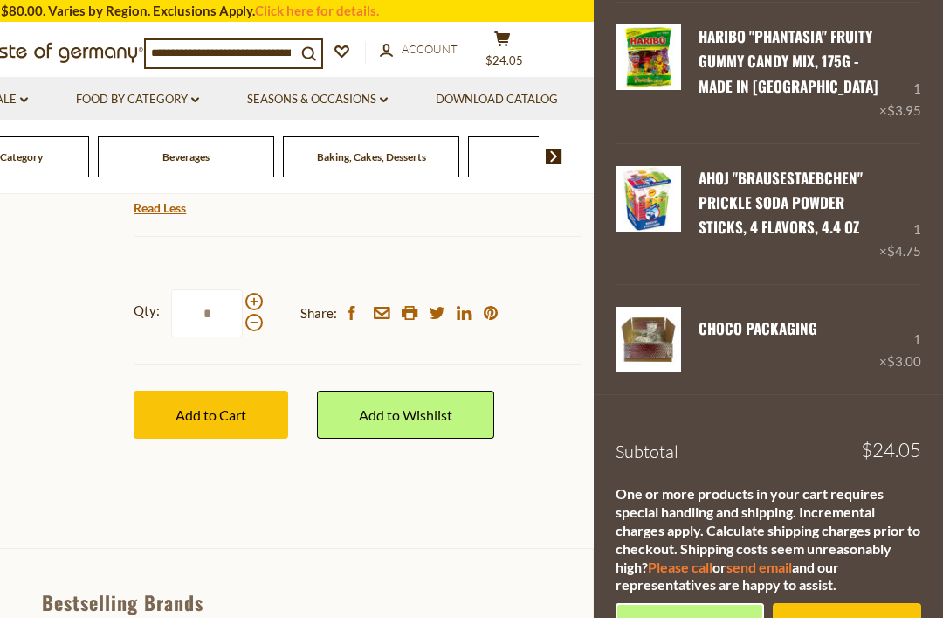
click at [849, 617] on link "Checkout" at bounding box center [847, 627] width 149 height 48
